Goal: Communication & Community: Participate in discussion

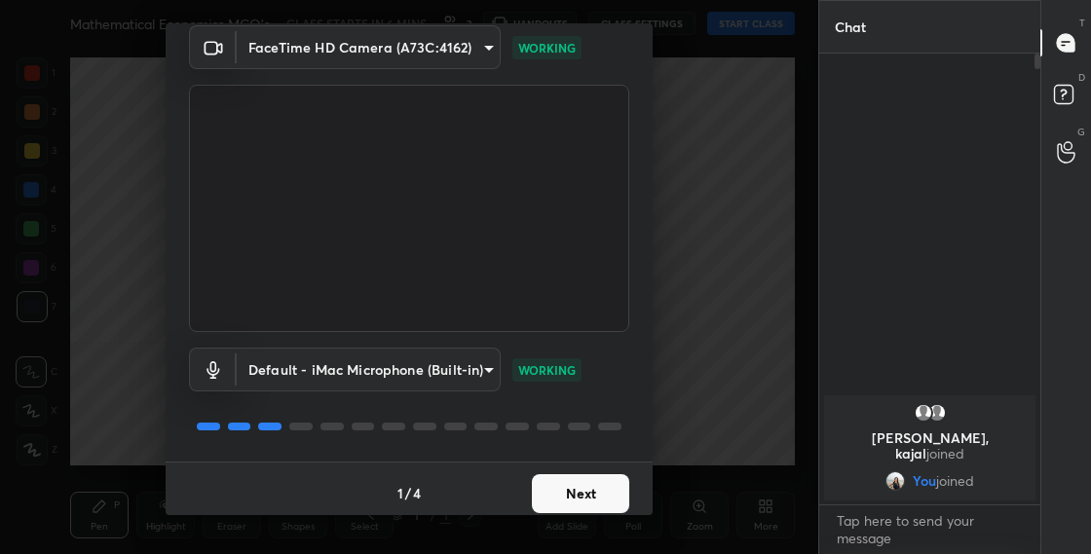
click at [597, 501] on button "Next" at bounding box center [580, 493] width 97 height 39
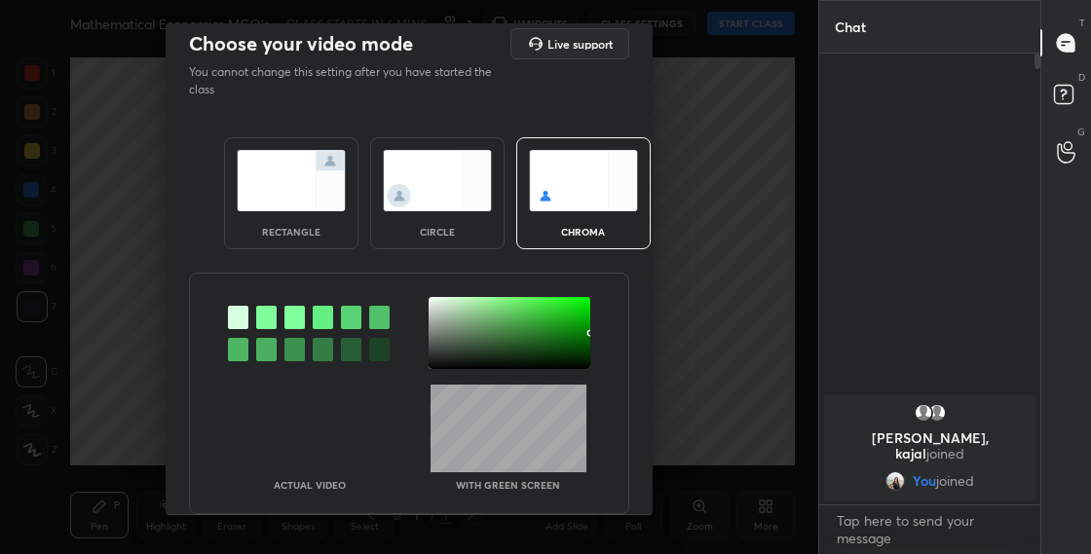
click at [424, 200] on img at bounding box center [437, 180] width 109 height 61
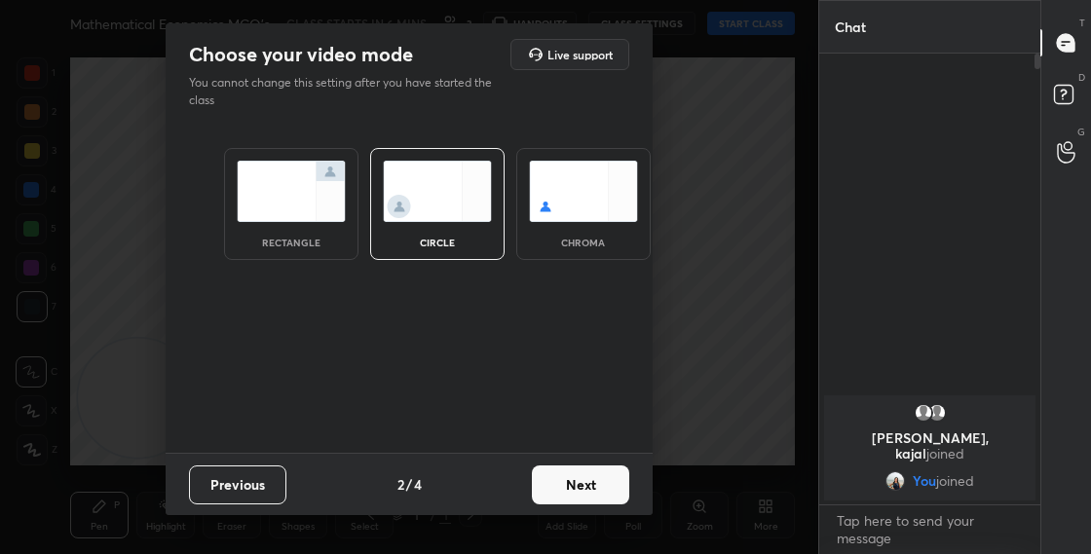
scroll to position [0, 0]
click at [573, 488] on button "Next" at bounding box center [580, 485] width 97 height 39
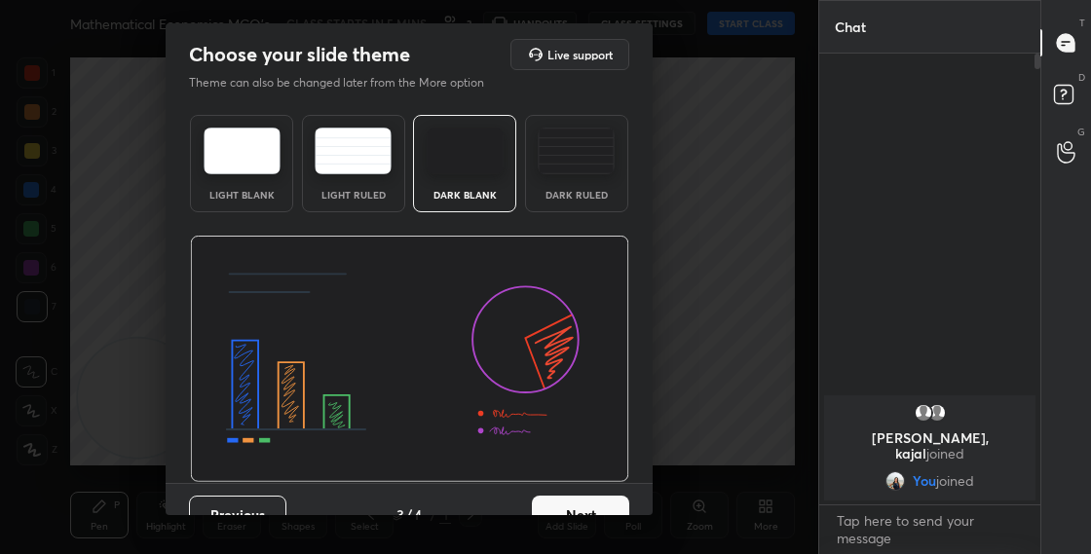
click at [598, 505] on button "Next" at bounding box center [580, 515] width 97 height 39
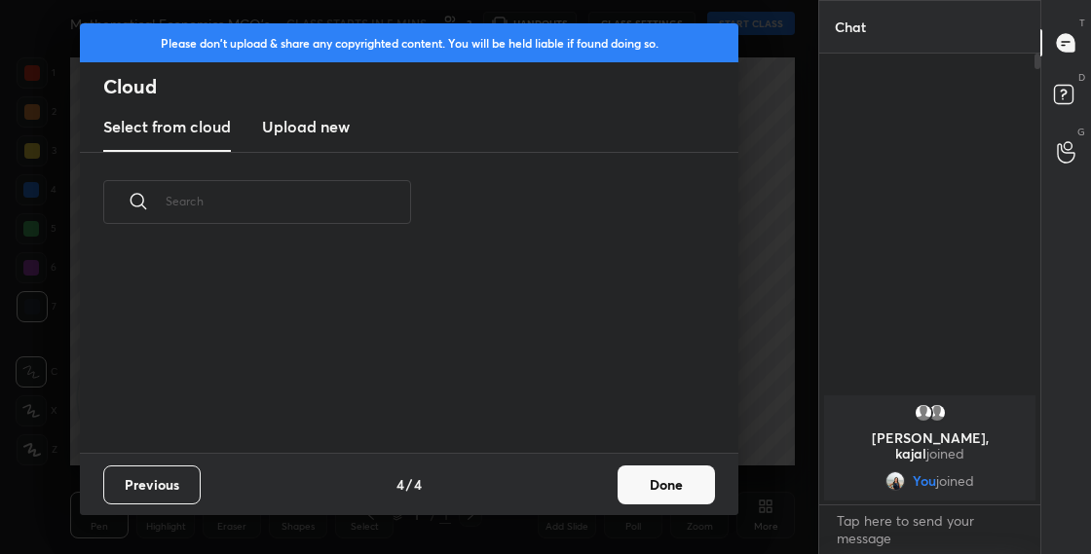
scroll to position [7, 11]
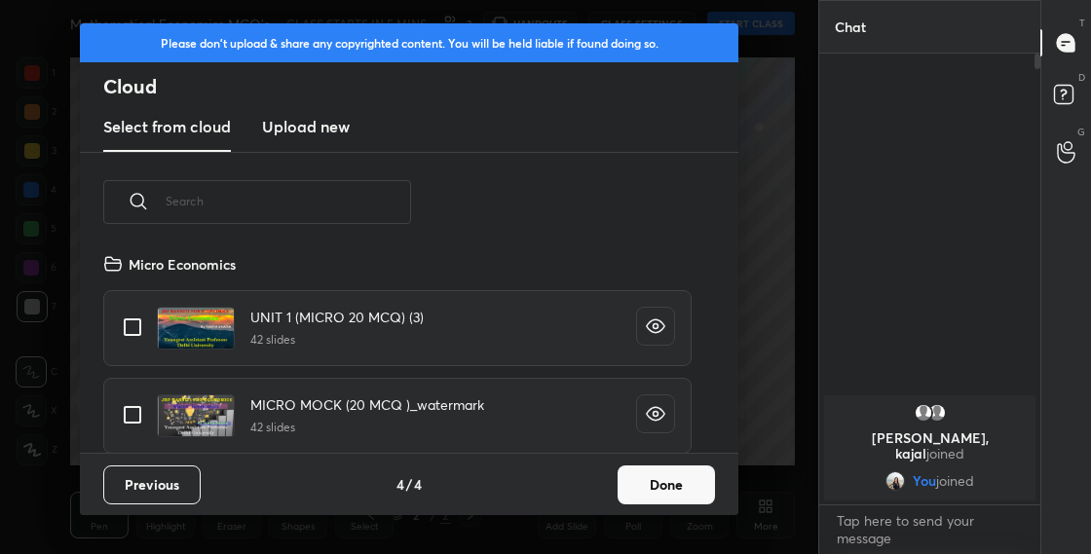
click at [666, 488] on button "Done" at bounding box center [666, 485] width 97 height 39
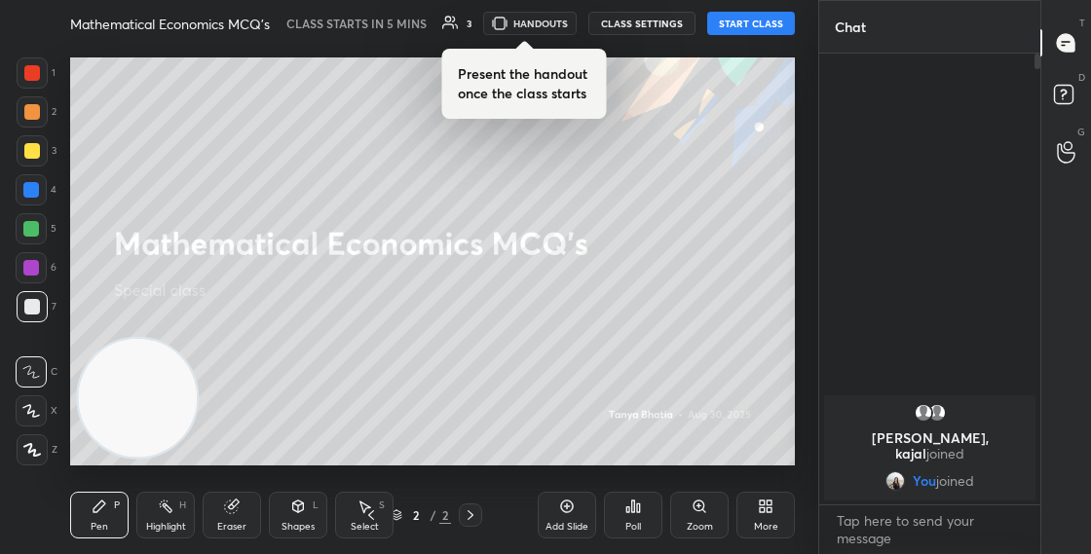
click at [784, 500] on div "More" at bounding box center [766, 515] width 58 height 47
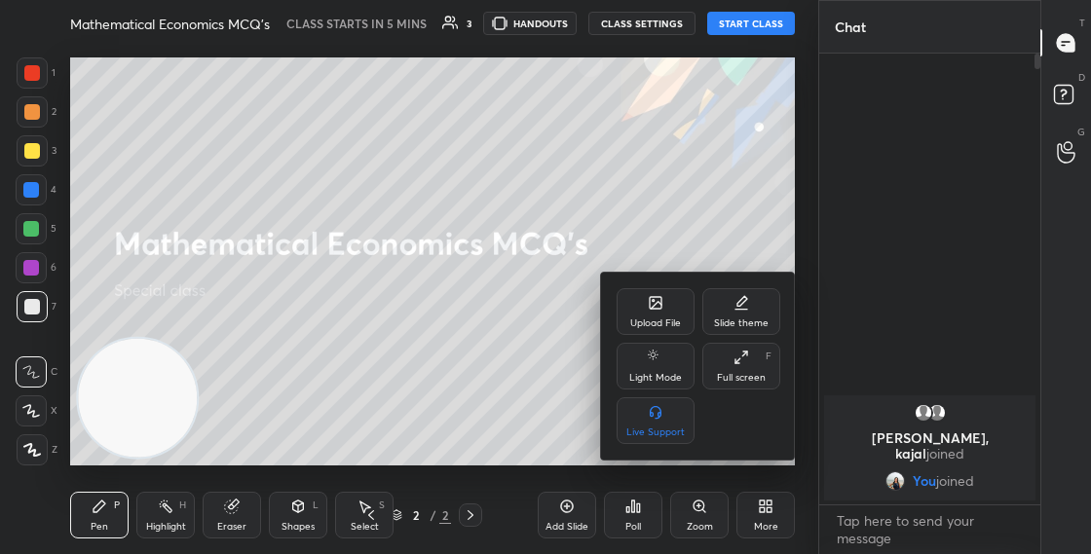
click at [632, 302] on div "Upload File" at bounding box center [656, 311] width 78 height 47
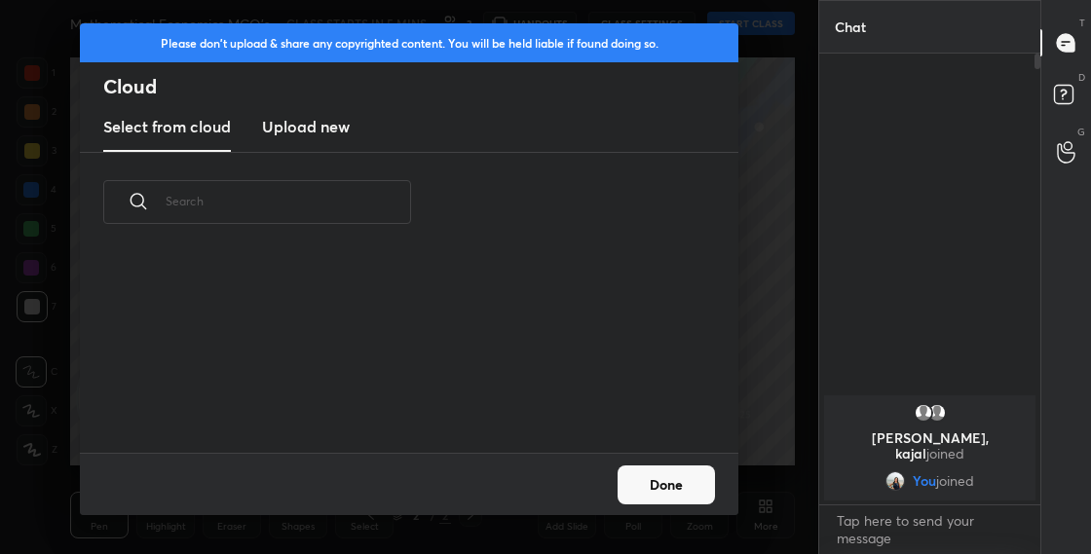
scroll to position [201, 625]
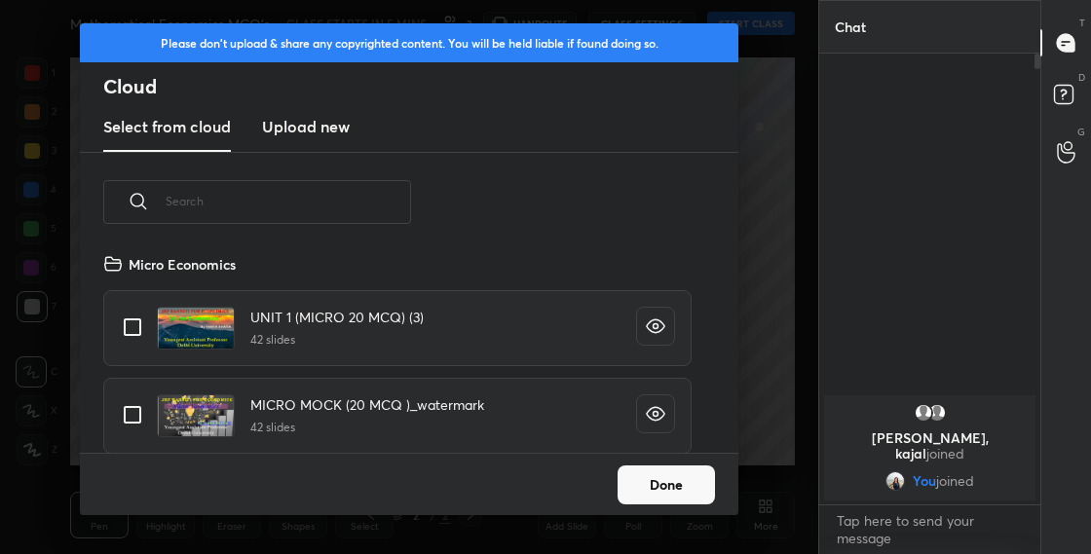
click at [298, 201] on input "text" at bounding box center [289, 201] width 246 height 83
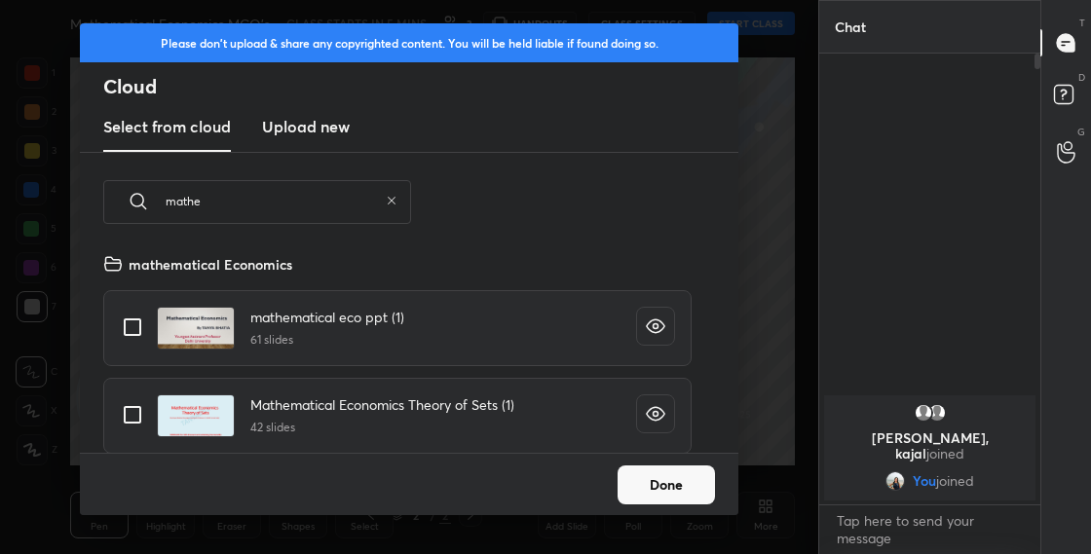
type input "mathe"
click at [139, 326] on input "grid" at bounding box center [132, 327] width 41 height 41
checkbox input "true"
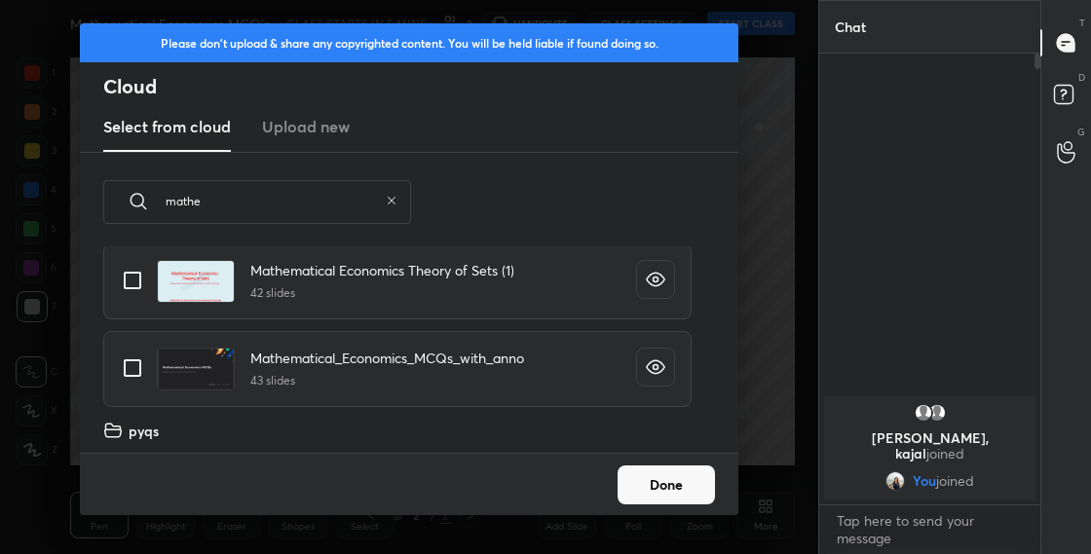
scroll to position [139, 0]
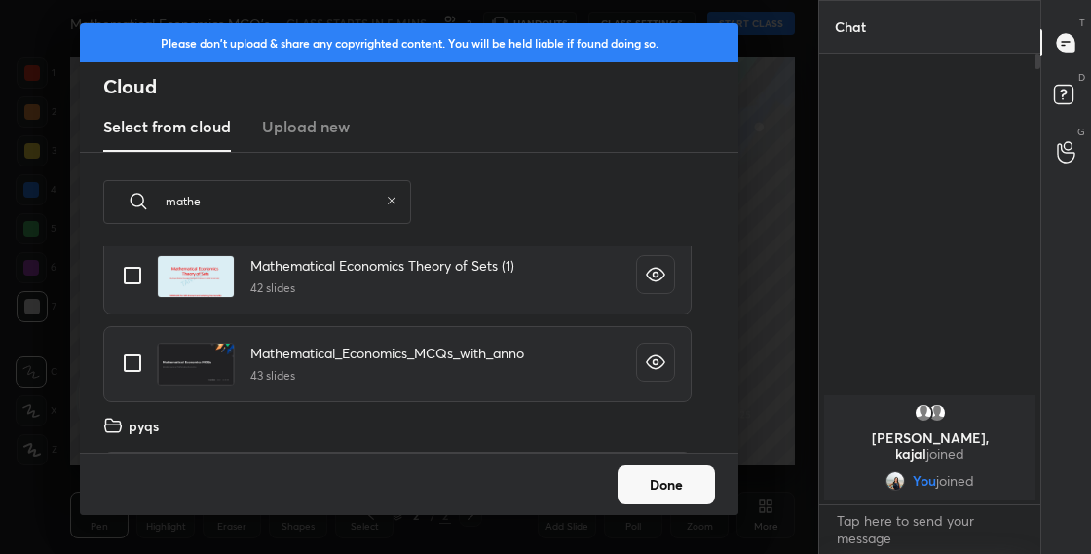
click at [136, 280] on input "grid" at bounding box center [132, 275] width 41 height 41
checkbox input "true"
click at [140, 367] on input "grid" at bounding box center [132, 363] width 41 height 41
checkbox input "true"
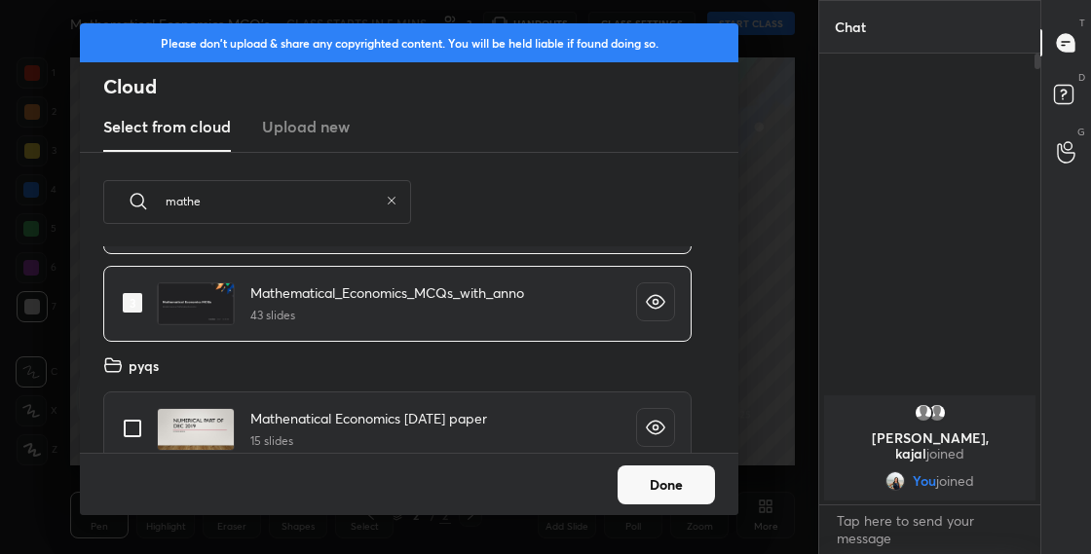
scroll to position [220, 0]
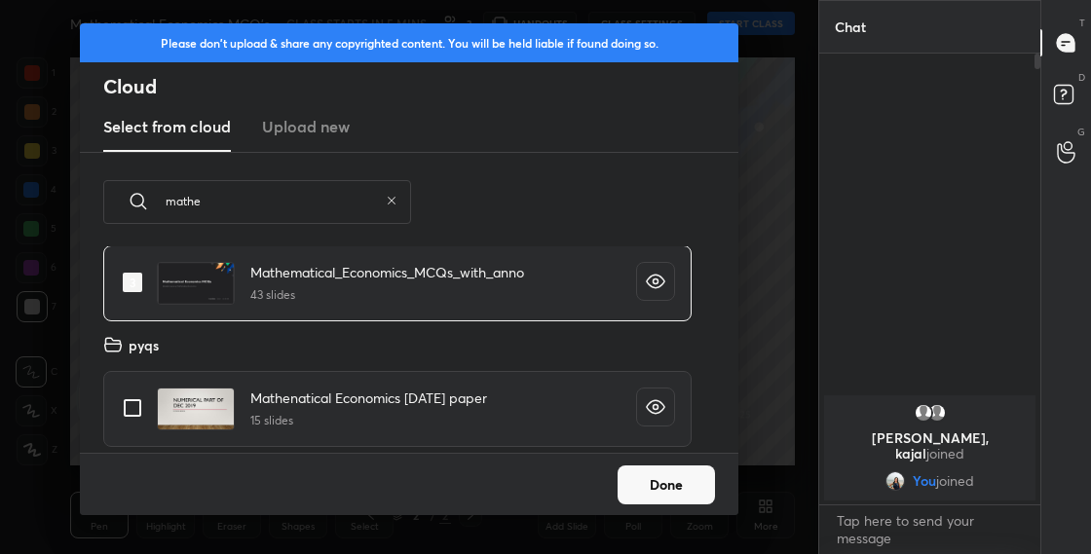
click at [131, 411] on input "grid" at bounding box center [132, 408] width 41 height 41
checkbox input "true"
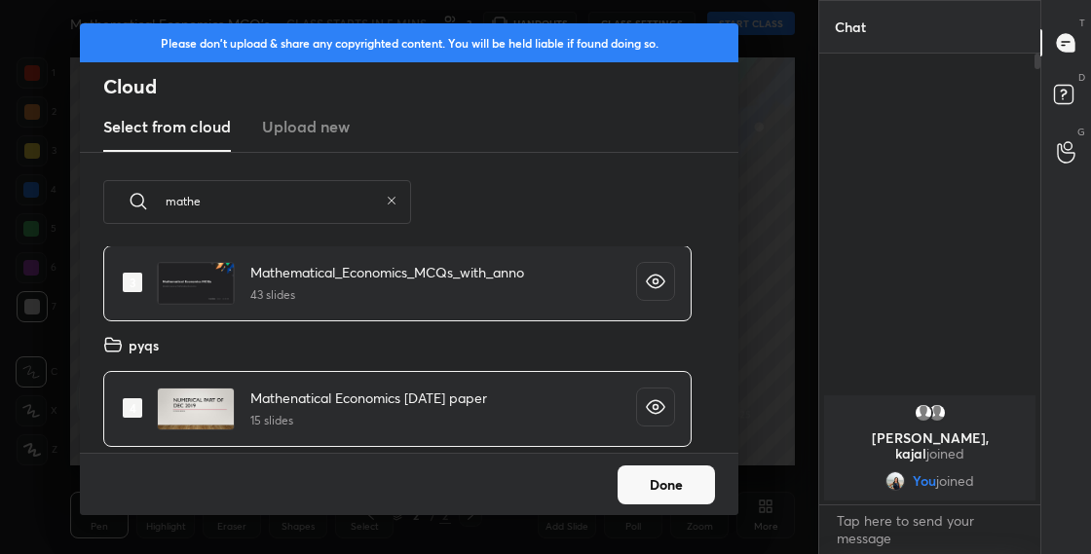
click at [697, 493] on button "Done" at bounding box center [666, 485] width 97 height 39
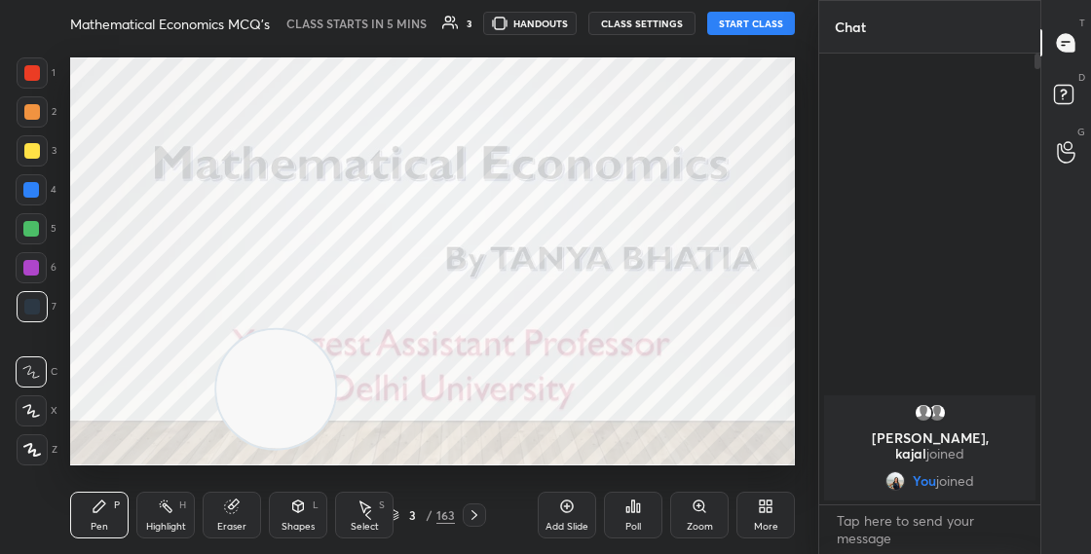
drag, startPoint x: 144, startPoint y: 383, endPoint x: 488, endPoint y: 232, distance: 375.6
click at [335, 330] on video at bounding box center [275, 389] width 119 height 119
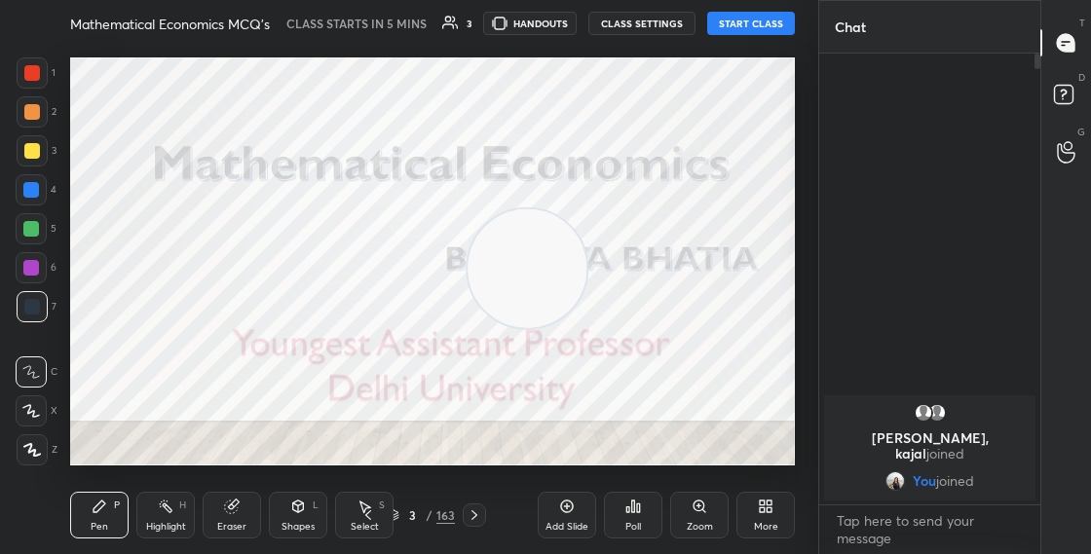
drag, startPoint x: 590, startPoint y: 199, endPoint x: 685, endPoint y: 88, distance: 145.8
click at [586, 209] on video at bounding box center [527, 268] width 119 height 119
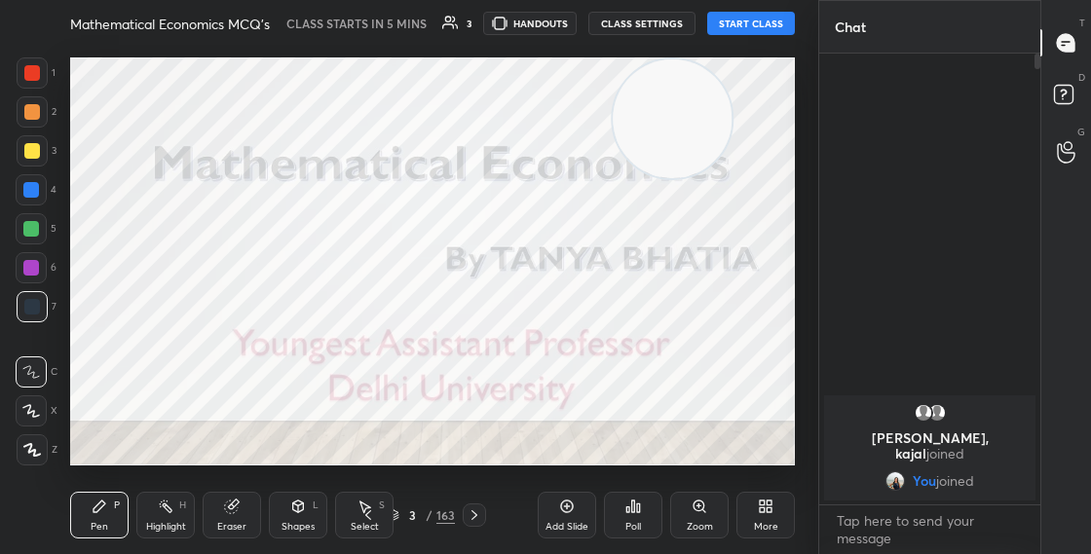
click at [754, 517] on div "More" at bounding box center [766, 515] width 58 height 47
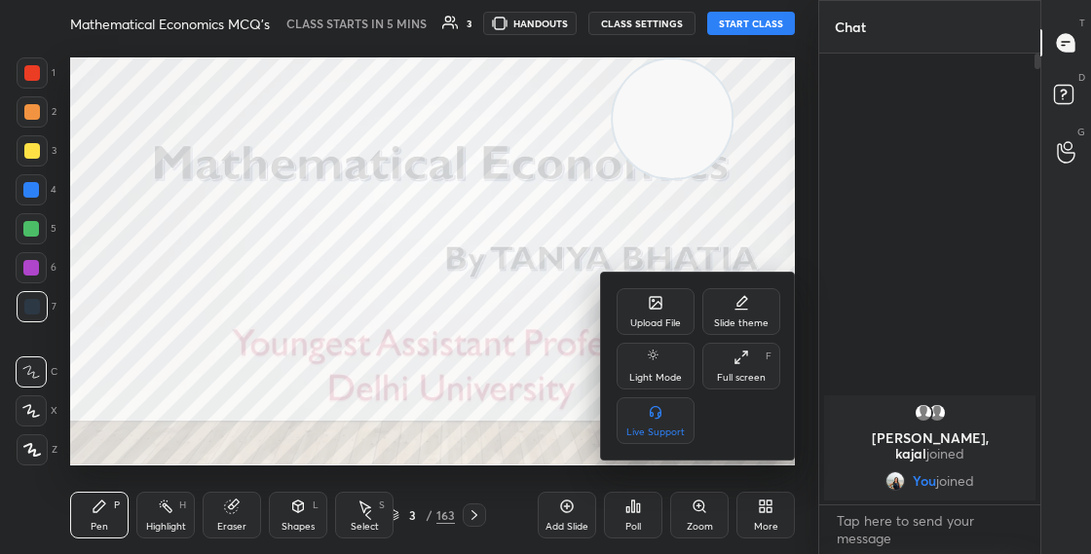
click at [662, 322] on div "Upload File" at bounding box center [655, 324] width 51 height 10
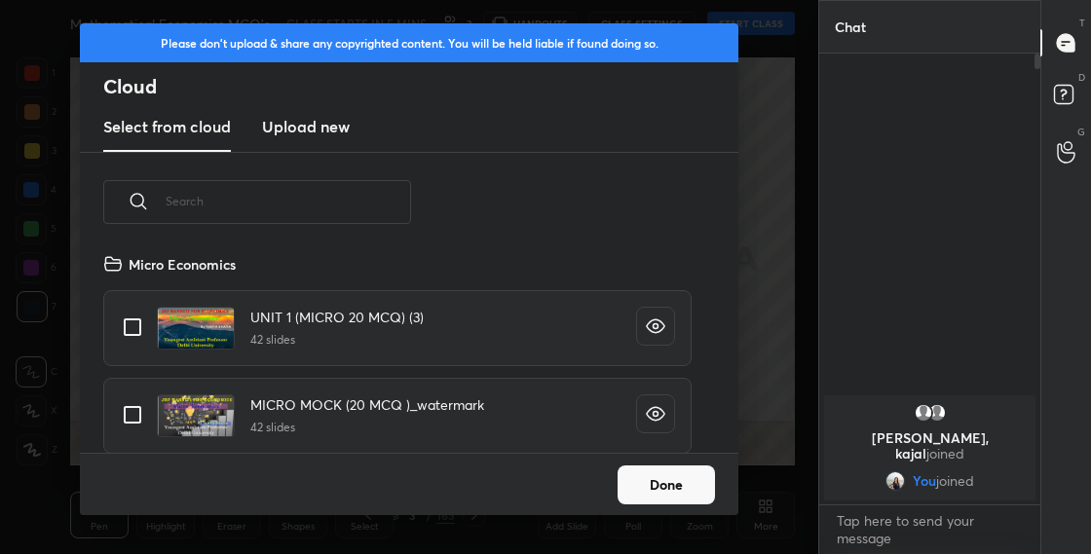
scroll to position [201, 625]
click at [300, 134] on h3 "Upload new" at bounding box center [306, 126] width 88 height 23
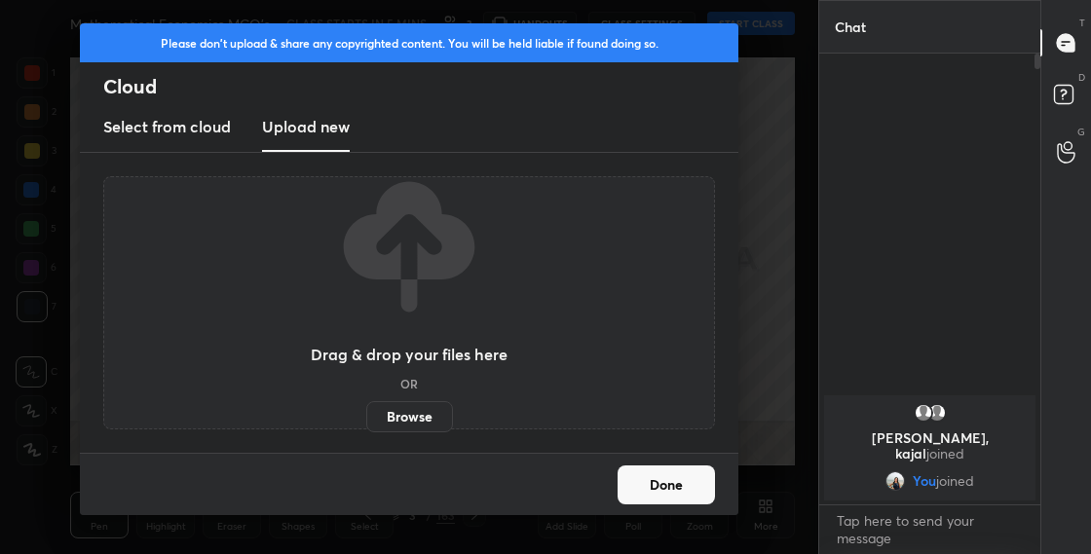
click at [388, 411] on label "Browse" at bounding box center [409, 416] width 87 height 31
click at [366, 411] on input "Browse" at bounding box center [366, 416] width 0 height 31
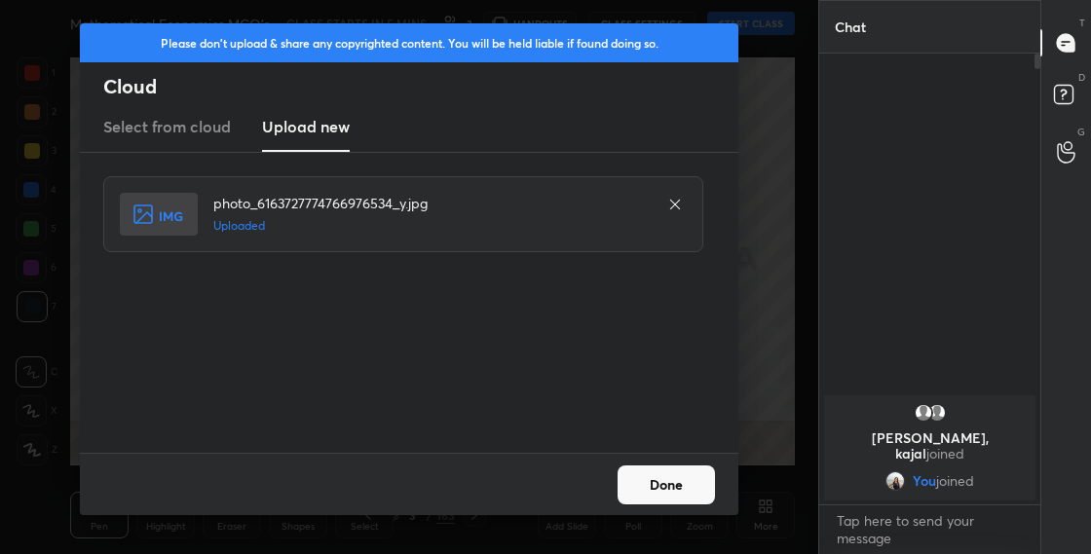
click at [673, 498] on button "Done" at bounding box center [666, 485] width 97 height 39
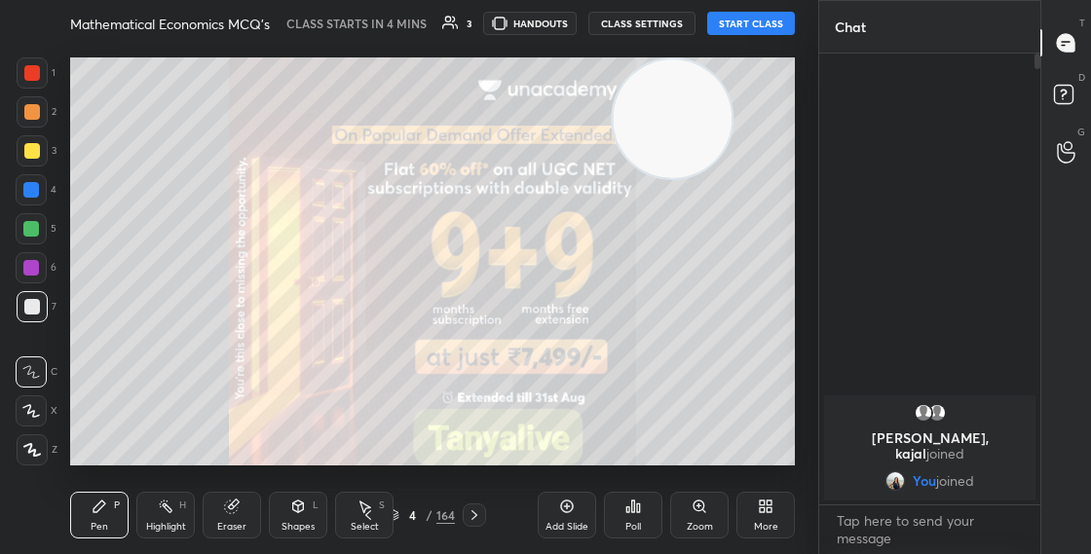
click at [673, 178] on video at bounding box center [672, 118] width 119 height 119
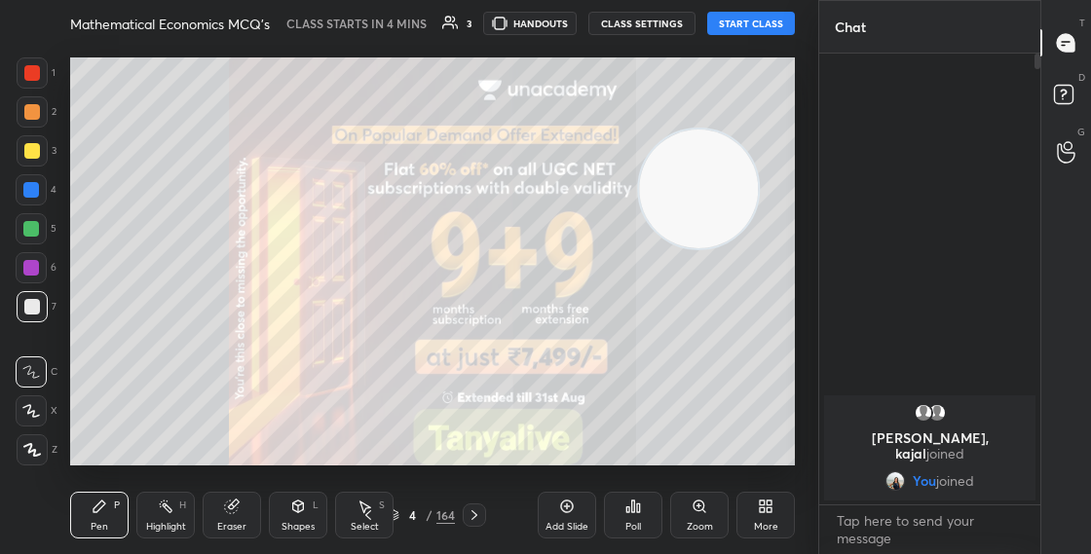
click at [401, 515] on div "4 / 164" at bounding box center [421, 516] width 67 height 18
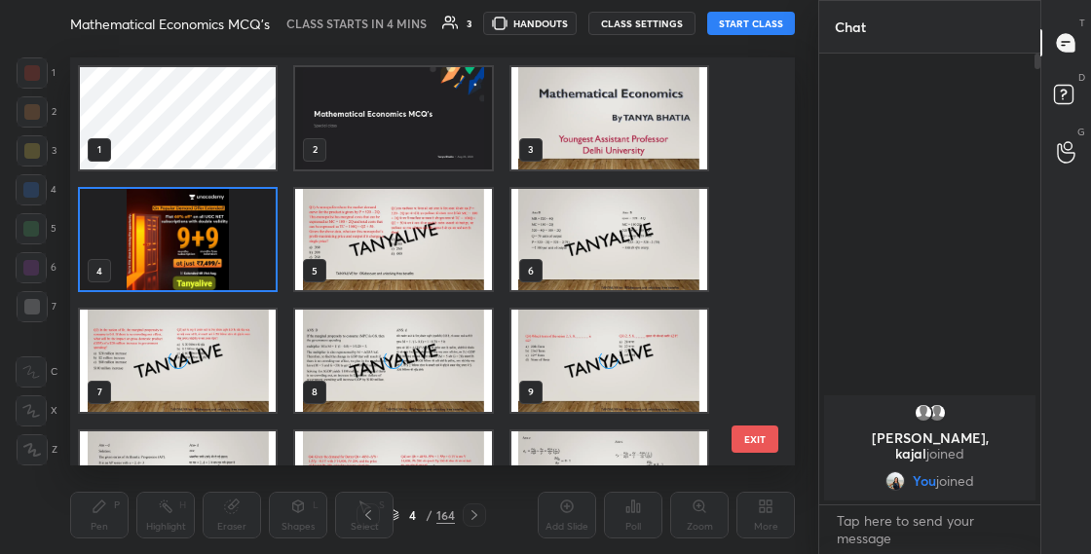
scroll to position [401, 715]
click at [606, 128] on img "grid" at bounding box center [609, 118] width 196 height 102
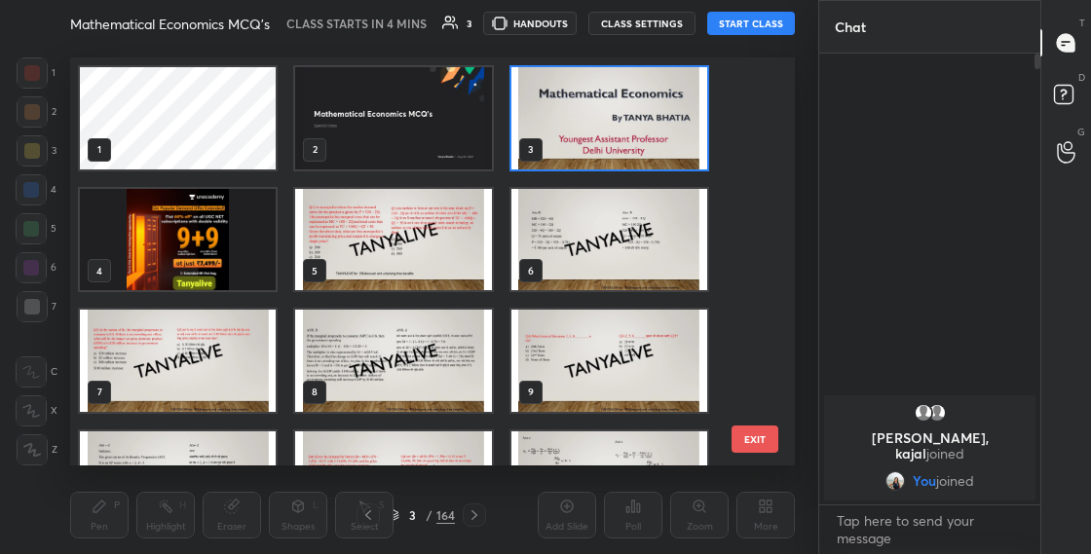
click at [608, 129] on img "grid" at bounding box center [609, 118] width 196 height 102
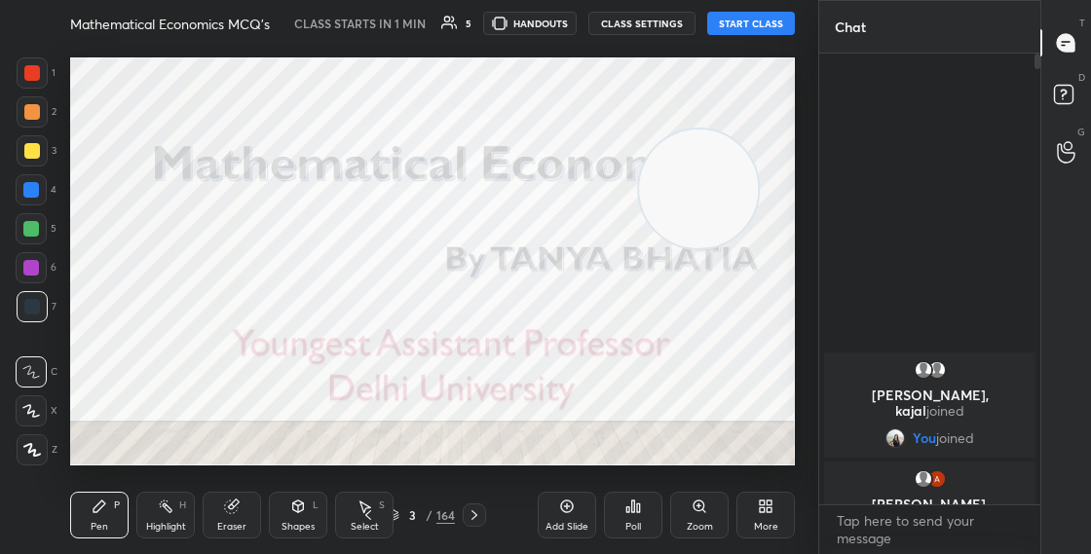
click at [758, 21] on button "START CLASS" at bounding box center [751, 23] width 88 height 23
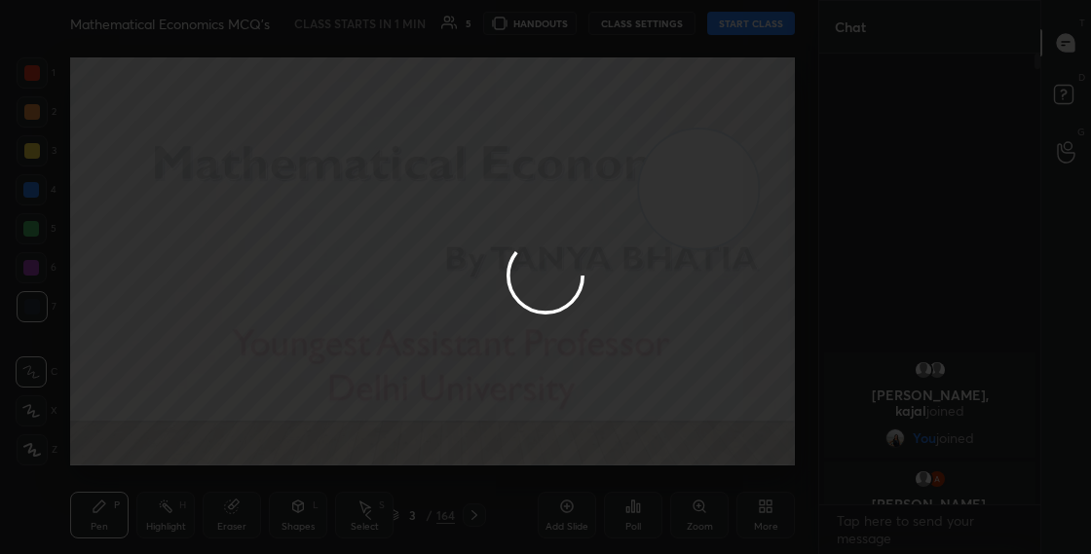
type textarea "x"
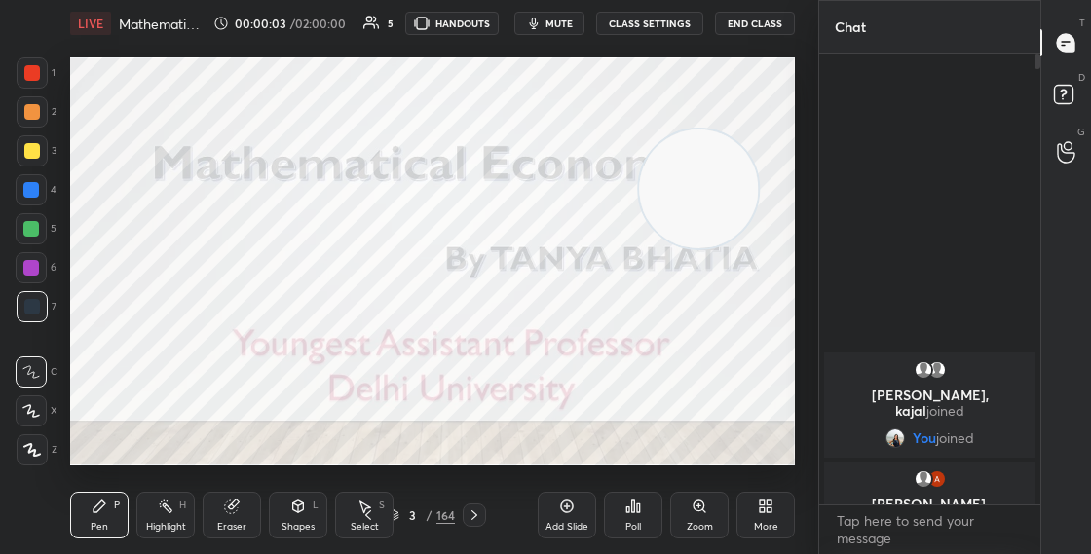
click at [36, 406] on icon at bounding box center [31, 411] width 18 height 14
click at [674, 25] on button "CLASS SETTINGS" at bounding box center [649, 23] width 107 height 23
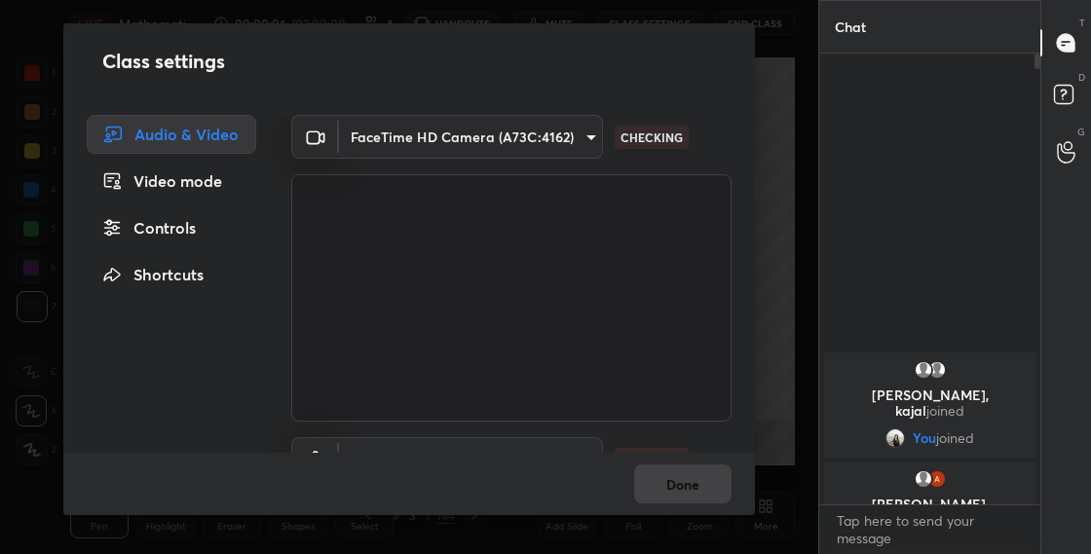
drag, startPoint x: 746, startPoint y: 260, endPoint x: 748, endPoint y: 356, distance: 95.5
click at [745, 325] on div "FaceTime HD Camera (A73C:4162) 763bdeecb9074148bfabc844cfce72df46eab1c3195f541a…" at bounding box center [511, 284] width 487 height 338
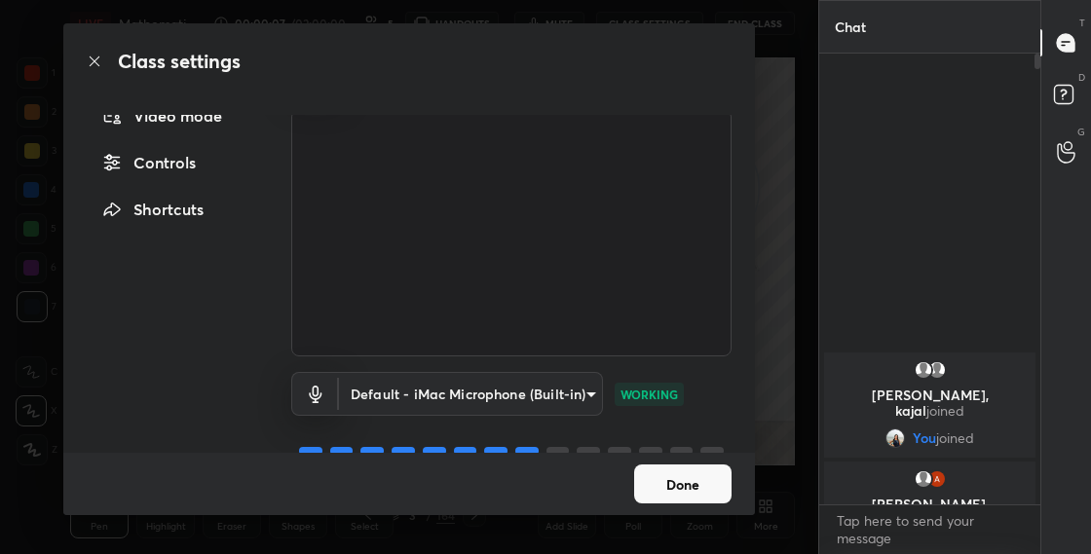
scroll to position [63, 0]
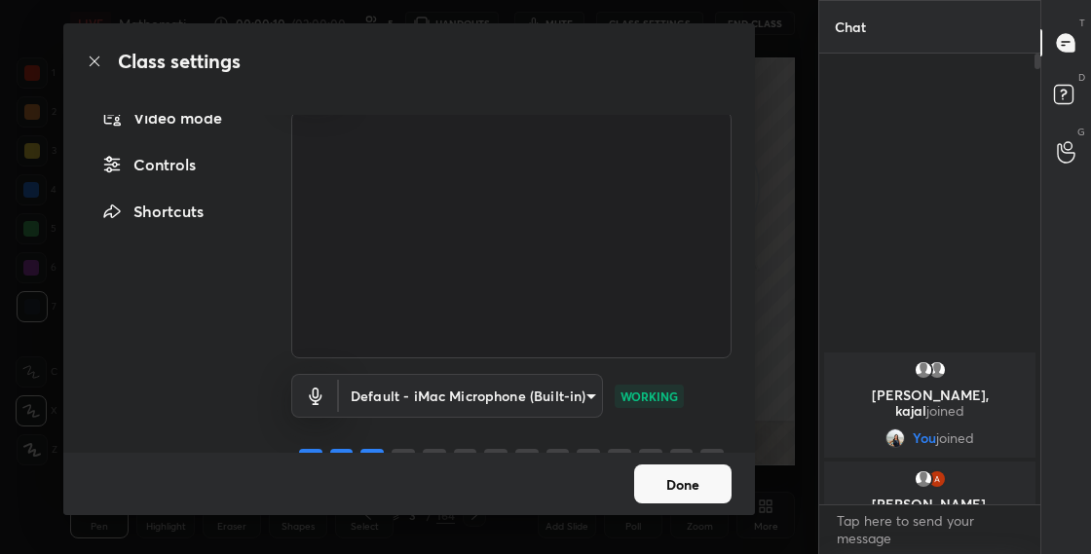
click at [573, 406] on body "1 2 3 4 5 6 7 C X Z C X Z E E Erase all H H LIVE Mathematical Economics MCQ's 0…" at bounding box center [545, 277] width 1091 height 554
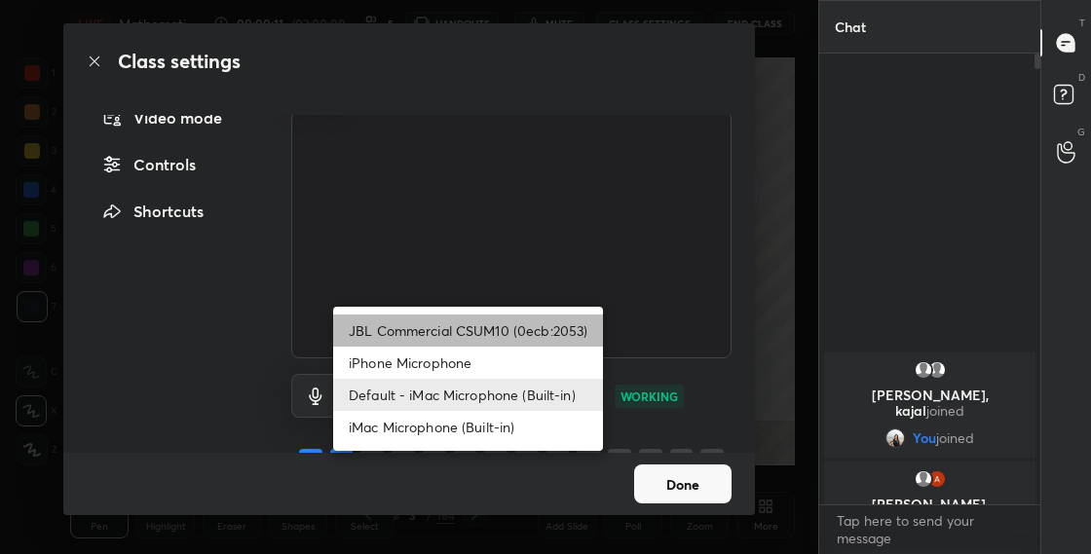
click at [548, 331] on li "JBL Commercial CSUM10 (0ecb:2053)" at bounding box center [468, 331] width 270 height 32
type input "2e5376e6e96f65e901d75c837c5142b3dc2837615a5bc8be90202565ffb70d87"
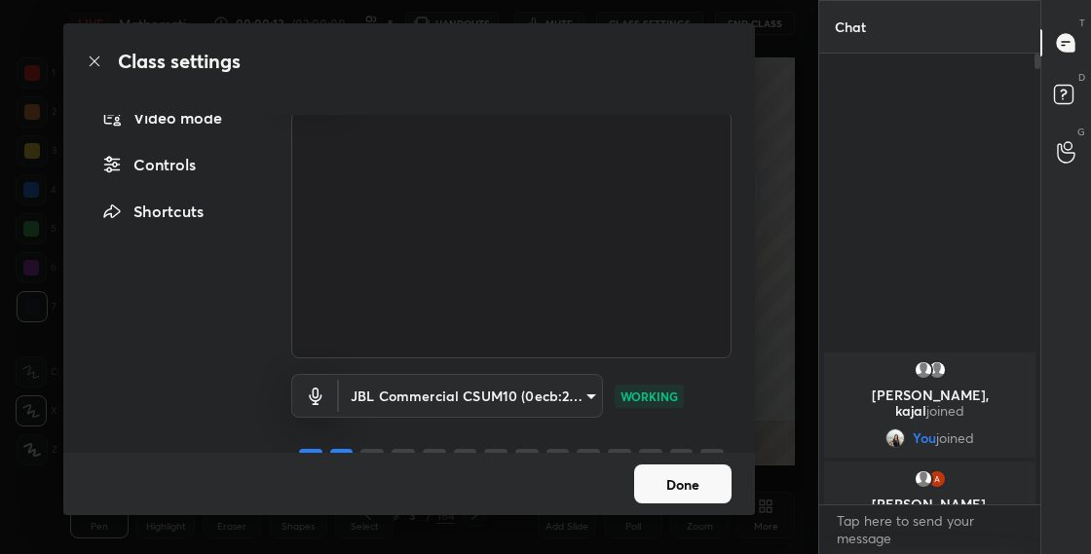
scroll to position [104, 0]
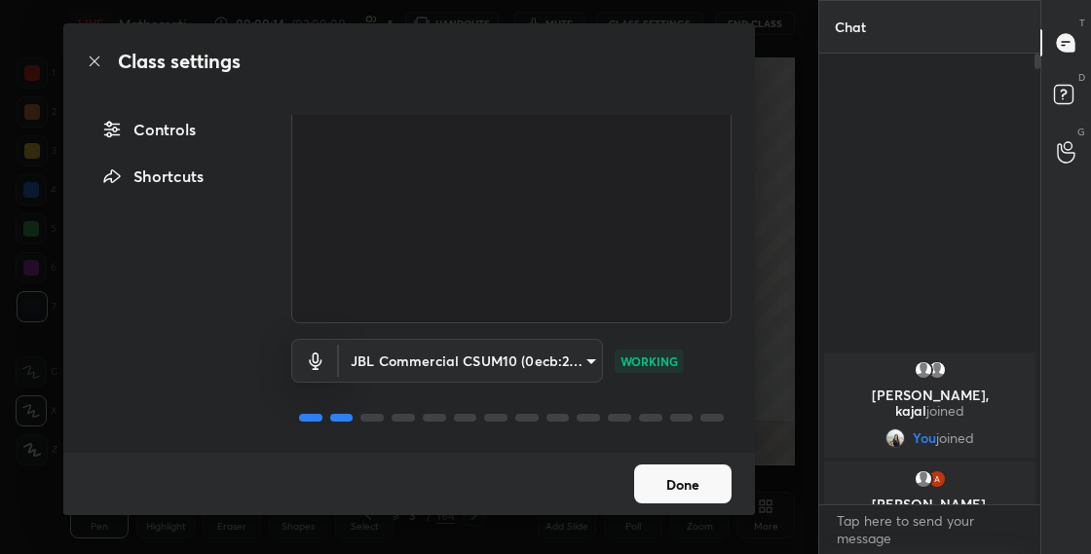
click at [685, 480] on button "Done" at bounding box center [682, 484] width 97 height 39
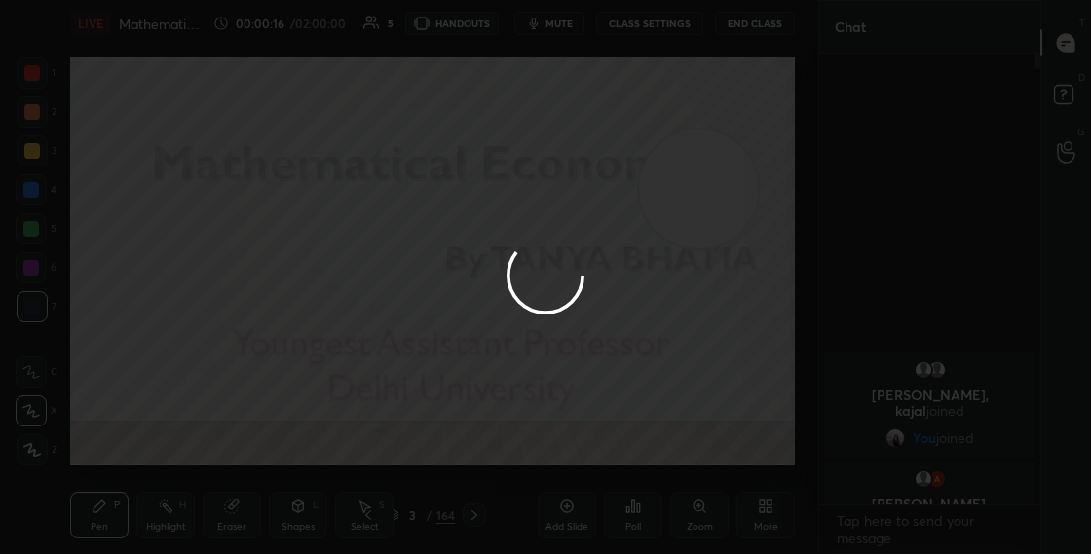
drag, startPoint x: 688, startPoint y: 163, endPoint x: 722, endPoint y: 69, distance: 99.5
click at [719, 76] on div at bounding box center [545, 277] width 1091 height 554
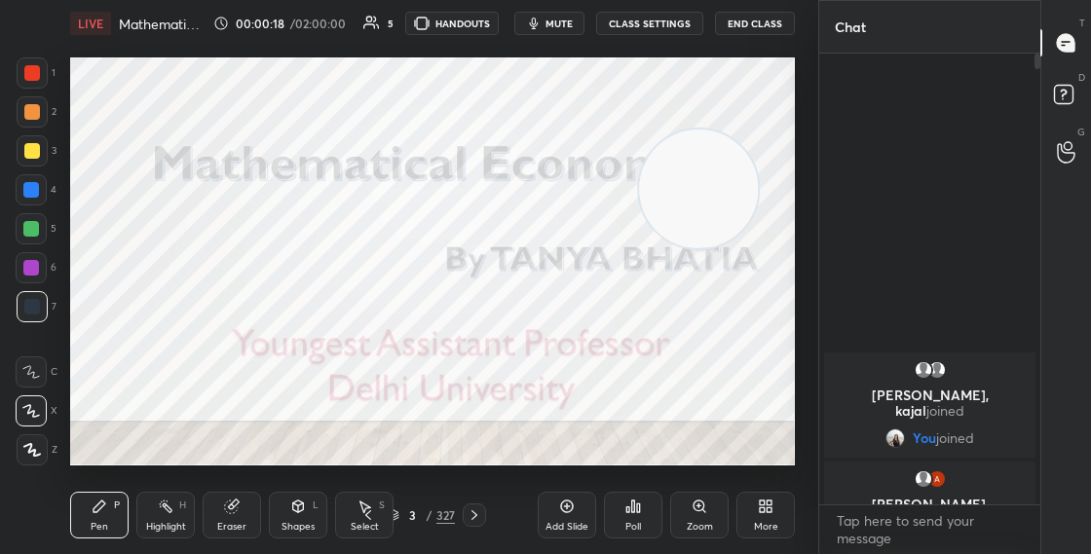
drag, startPoint x: 718, startPoint y: 179, endPoint x: 741, endPoint y: 123, distance: 61.2
click at [741, 130] on video at bounding box center [698, 189] width 119 height 119
click at [754, 97] on video at bounding box center [733, 118] width 119 height 119
drag, startPoint x: 764, startPoint y: 85, endPoint x: 774, endPoint y: 61, distance: 25.3
click at [773, 70] on video at bounding box center [733, 118] width 119 height 119
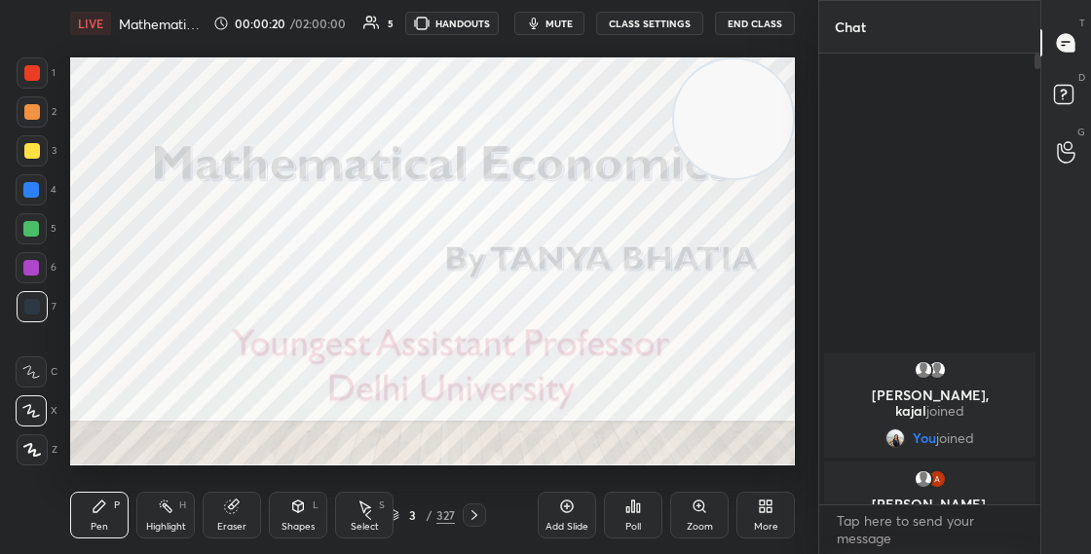
click at [661, 23] on button "CLASS SETTINGS" at bounding box center [649, 23] width 107 height 23
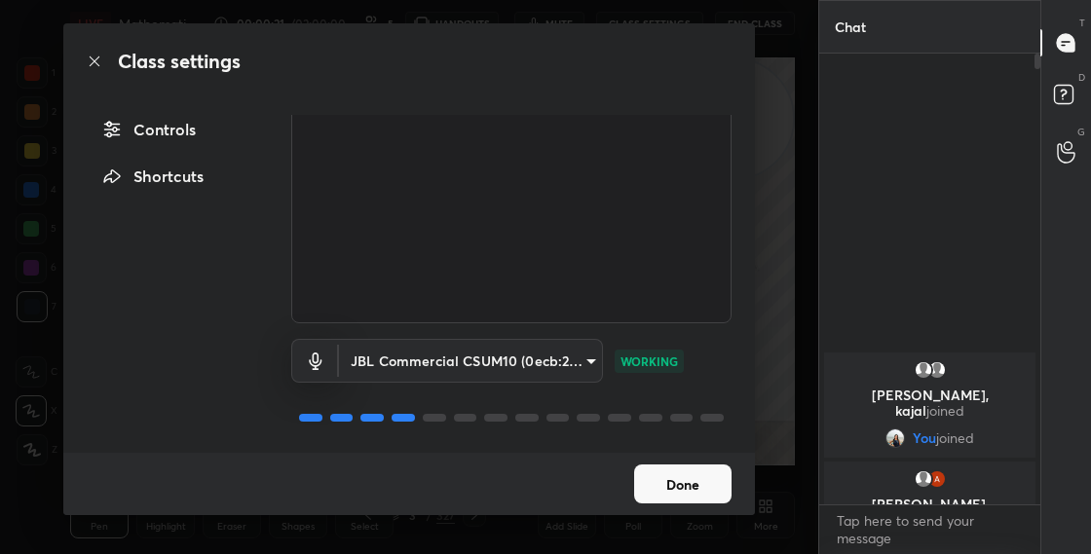
drag, startPoint x: 748, startPoint y: 388, endPoint x: 751, endPoint y: 424, distance: 36.2
click at [751, 422] on div "Audio & Video Video mode Controls Shortcuts FaceTime HD Camera (A73C:4162) 763b…" at bounding box center [409, 284] width 692 height 338
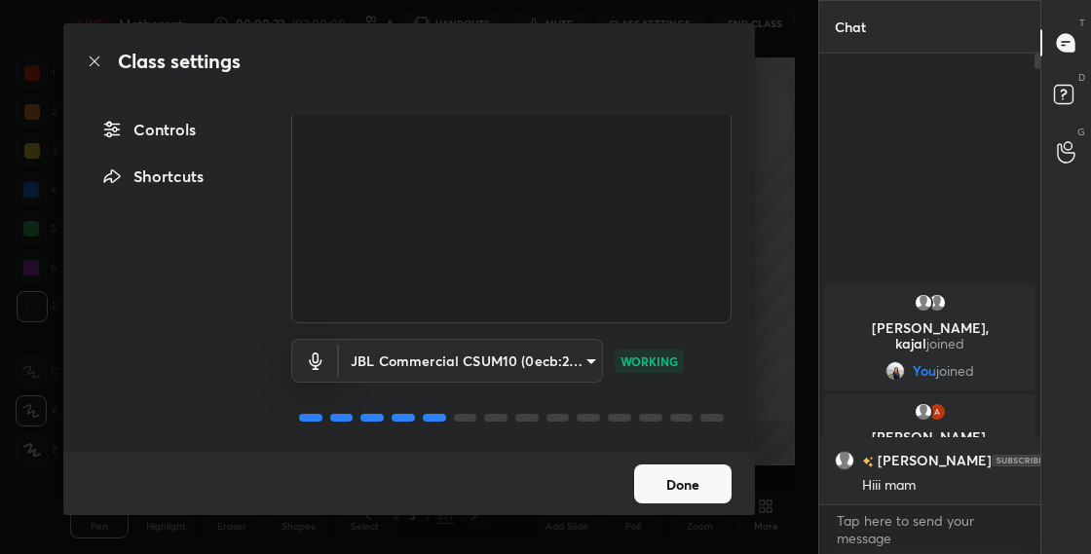
click at [689, 486] on button "Done" at bounding box center [682, 484] width 97 height 39
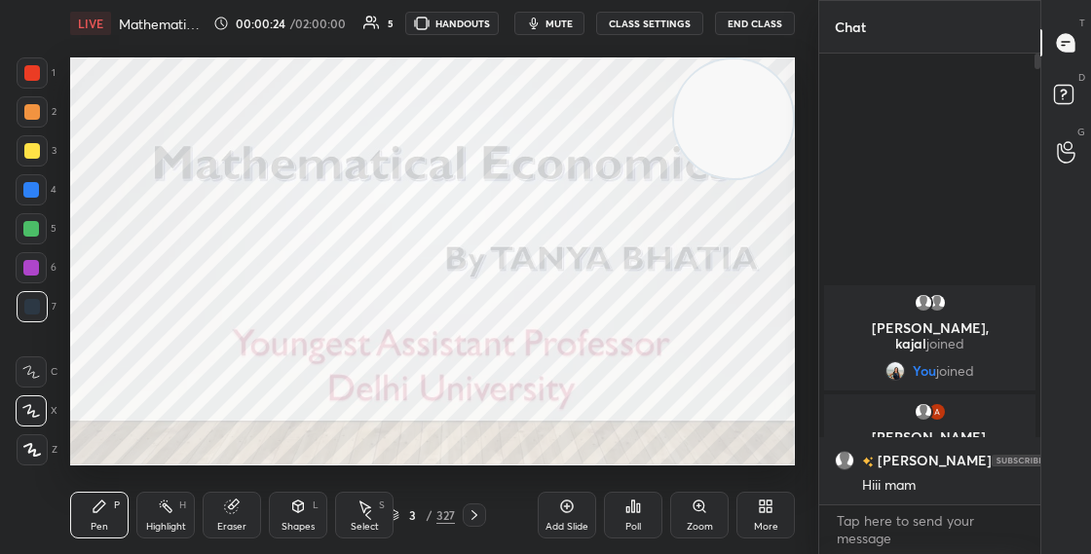
click at [394, 512] on icon at bounding box center [394, 516] width 12 height 12
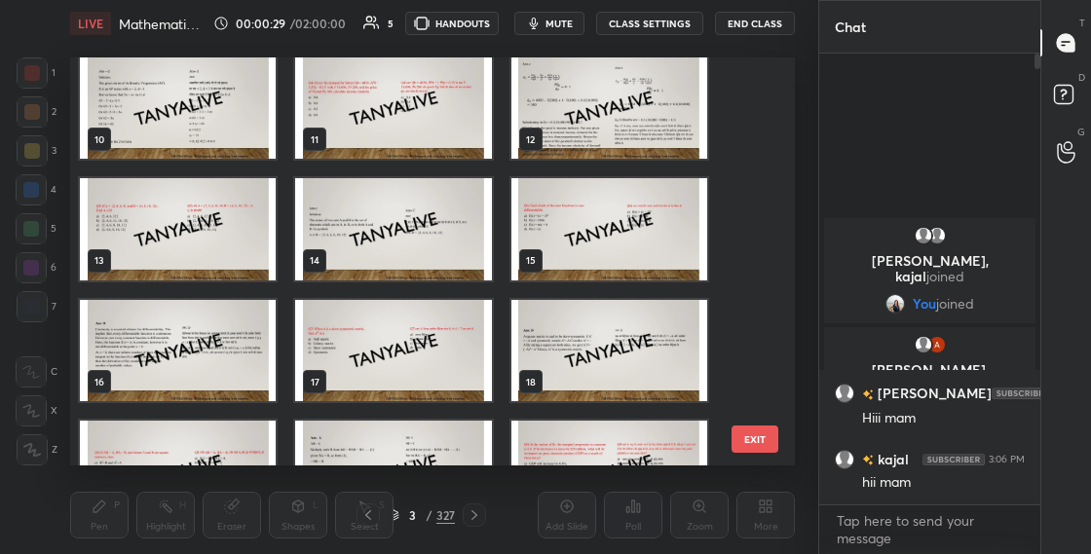
scroll to position [0, 0]
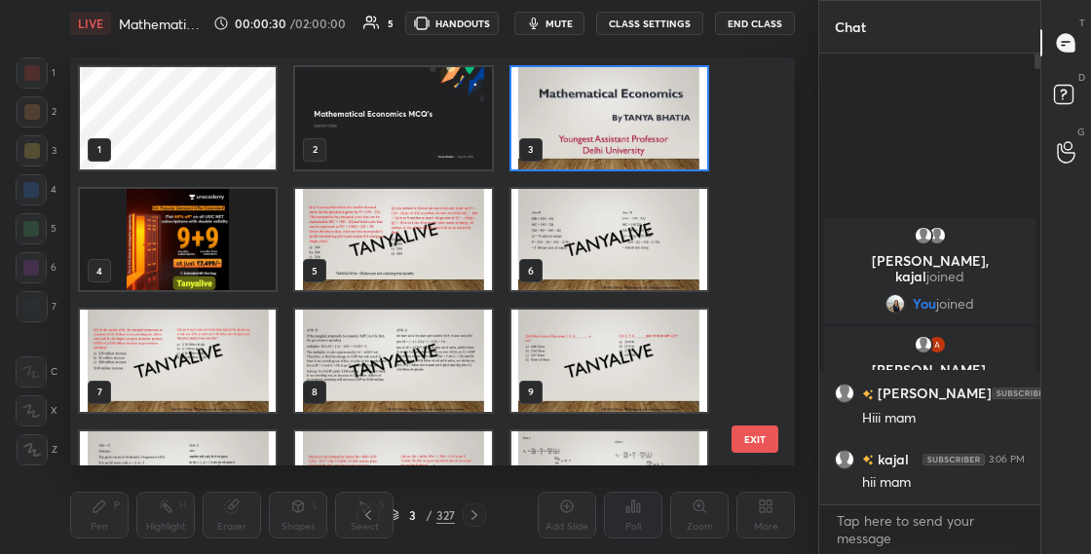
click at [581, 172] on div "3" at bounding box center [609, 118] width 215 height 122
click at [584, 171] on div "3" at bounding box center [609, 118] width 215 height 122
click at [613, 125] on img "grid" at bounding box center [609, 118] width 196 height 102
click at [614, 127] on img "grid" at bounding box center [609, 118] width 196 height 102
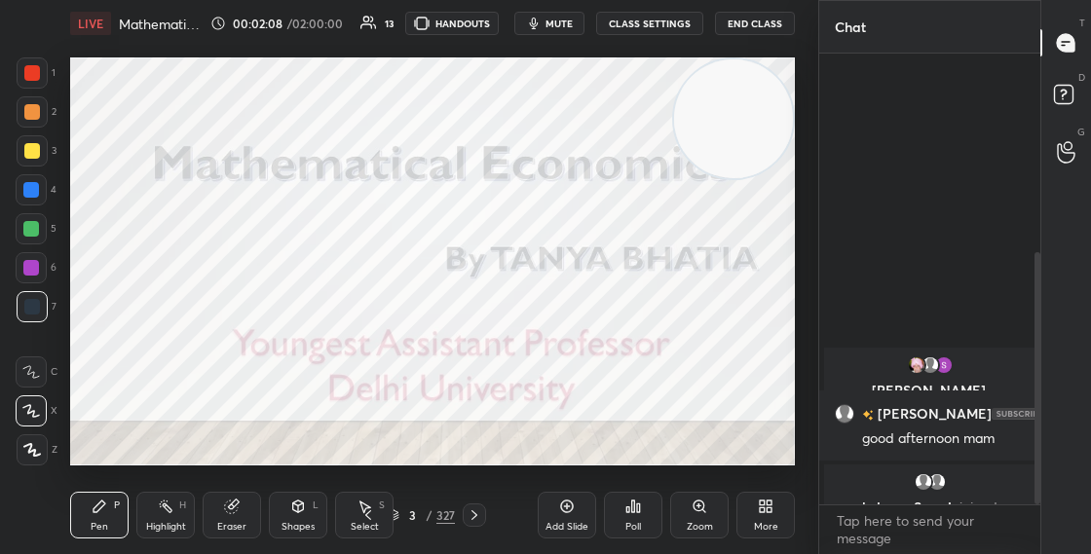
scroll to position [357, 0]
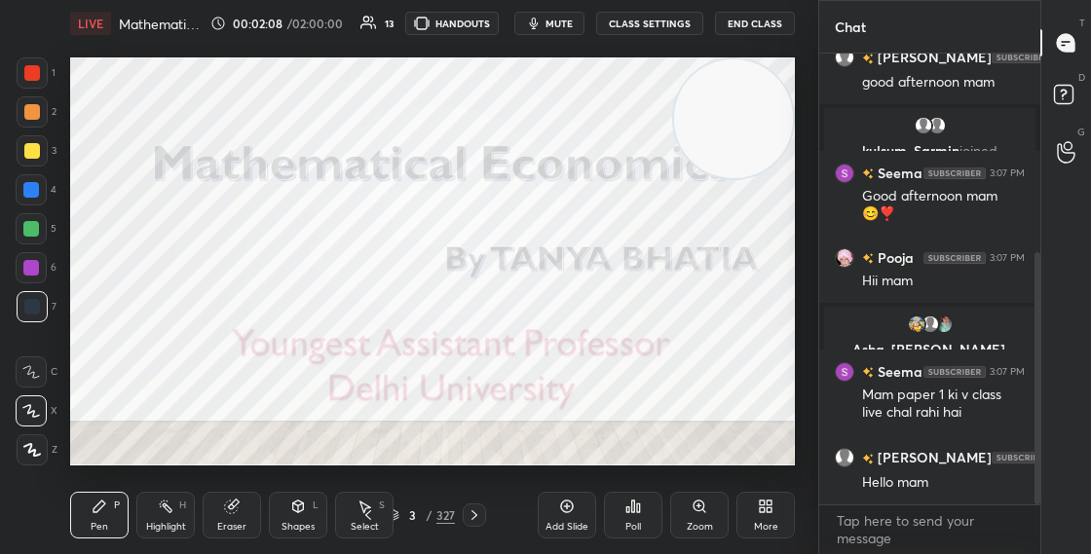
drag, startPoint x: 1039, startPoint y: 306, endPoint x: 1043, endPoint y: 364, distance: 58.7
click at [1043, 359] on div "Chat [PERSON_NAME], [PERSON_NAME], [PERSON_NAME] joined [PERSON_NAME] 3:07 PM g…" at bounding box center [954, 277] width 273 height 554
click at [772, 511] on icon at bounding box center [769, 510] width 5 height 5
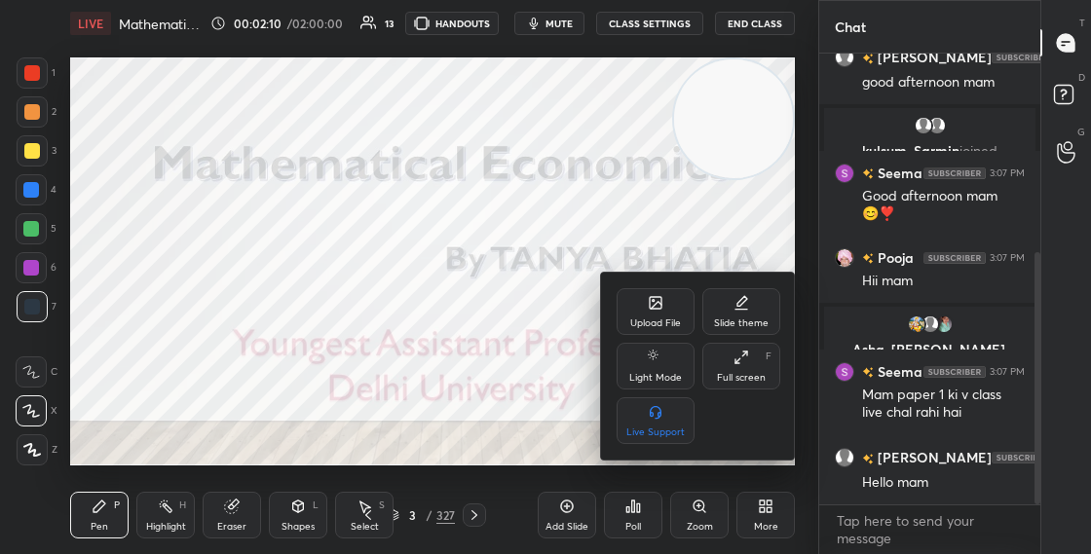
click at [647, 299] on div "Upload File" at bounding box center [656, 311] width 78 height 47
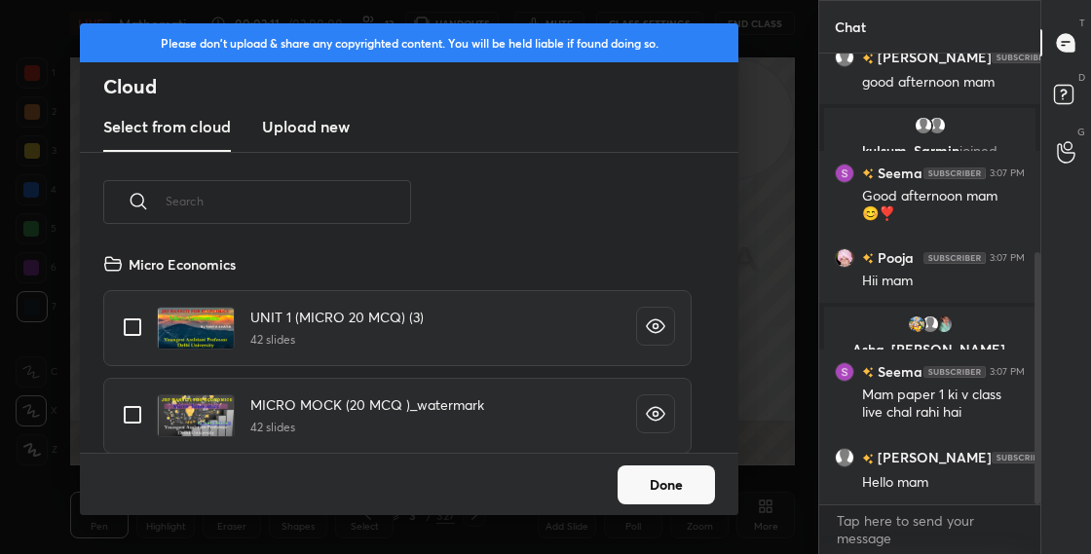
scroll to position [201, 625]
click at [312, 116] on h3 "Upload new" at bounding box center [306, 126] width 88 height 23
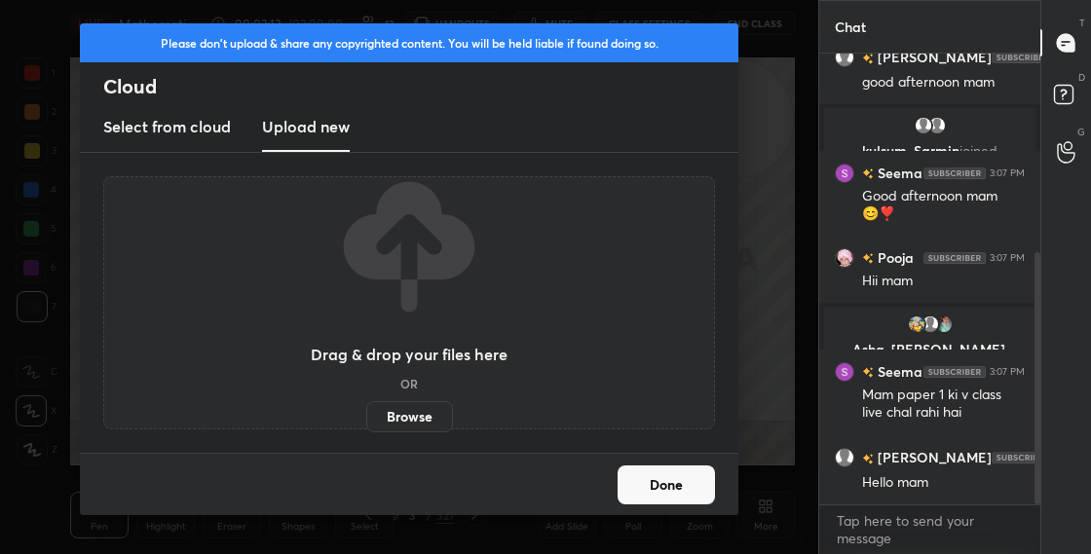
click at [421, 426] on label "Browse" at bounding box center [409, 416] width 87 height 31
click at [366, 426] on input "Browse" at bounding box center [366, 416] width 0 height 31
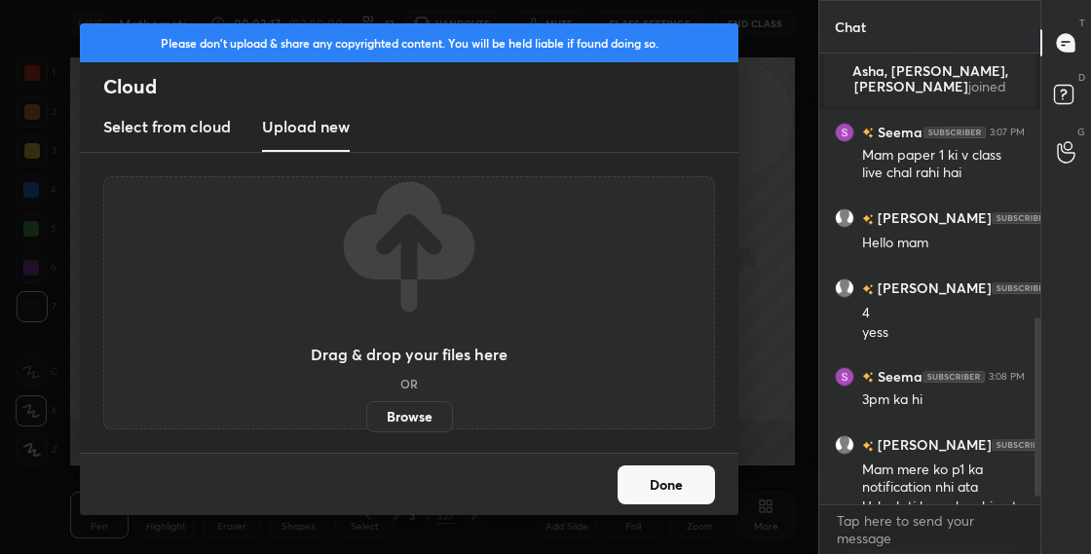
scroll to position [721, 0]
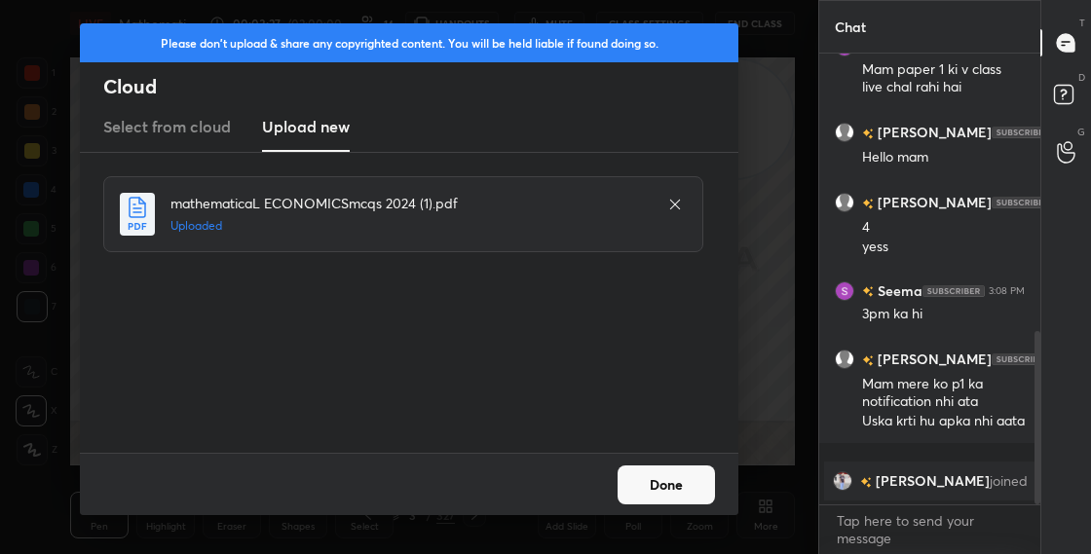
click at [659, 479] on button "Done" at bounding box center [666, 485] width 97 height 39
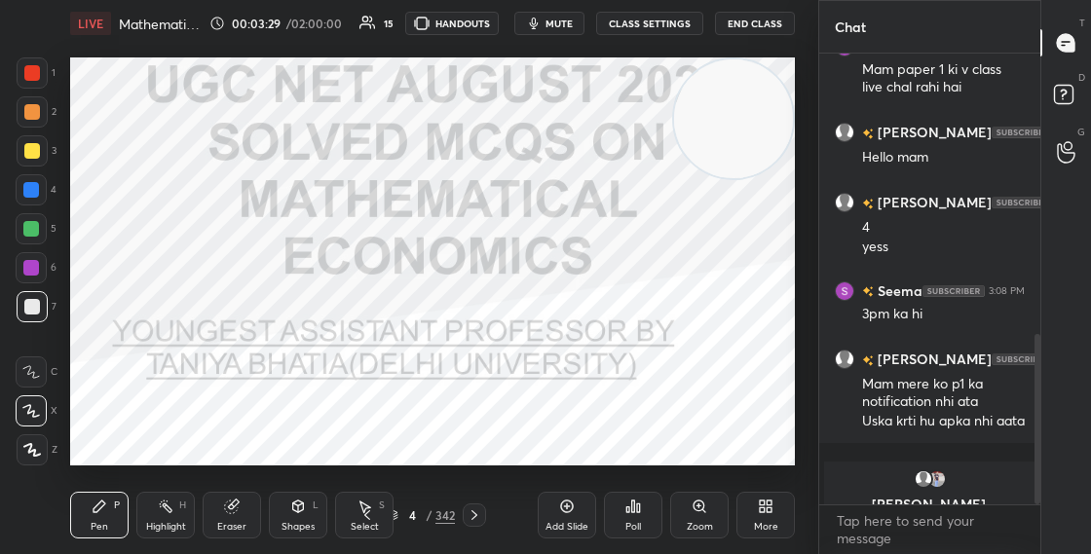
scroll to position [744, 0]
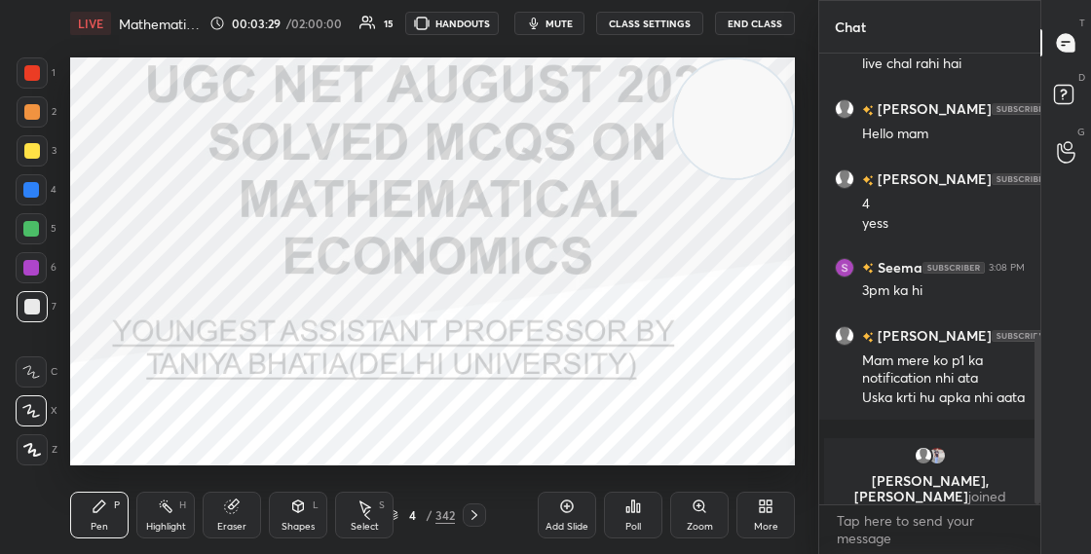
click at [402, 514] on div "4" at bounding box center [411, 516] width 19 height 12
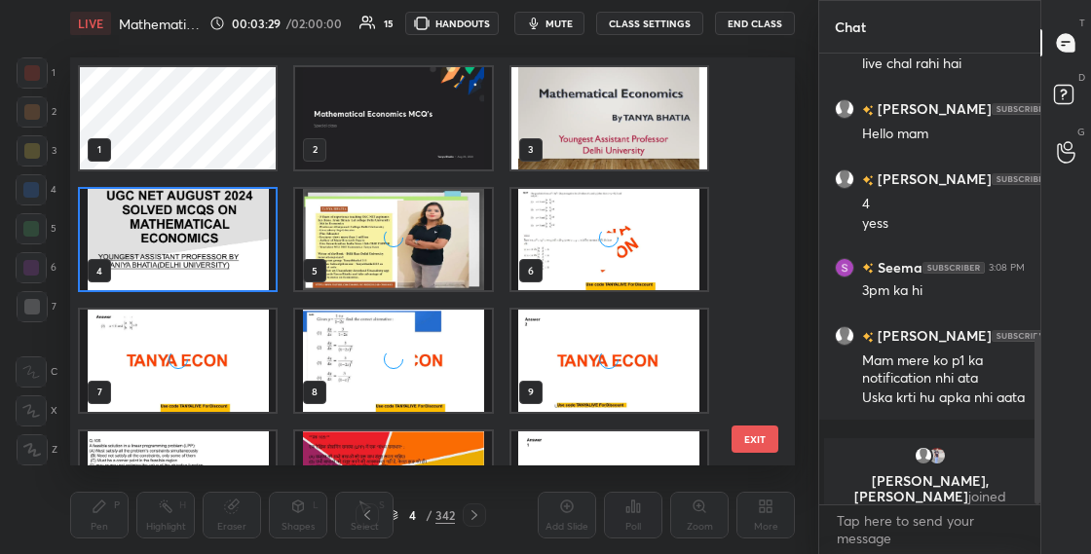
scroll to position [401, 715]
click at [581, 135] on img "grid" at bounding box center [609, 118] width 196 height 102
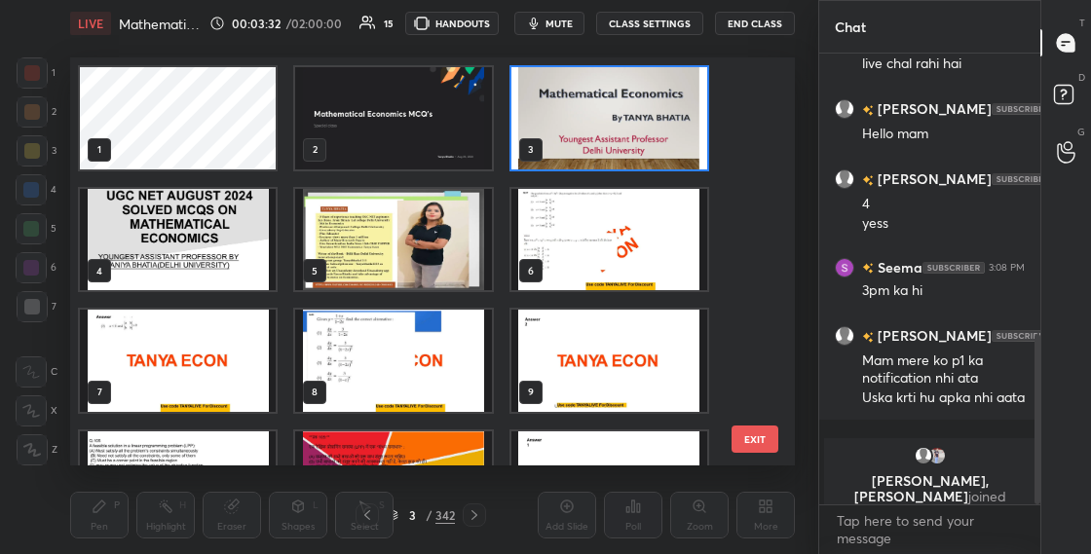
click at [581, 135] on img "grid" at bounding box center [609, 118] width 196 height 102
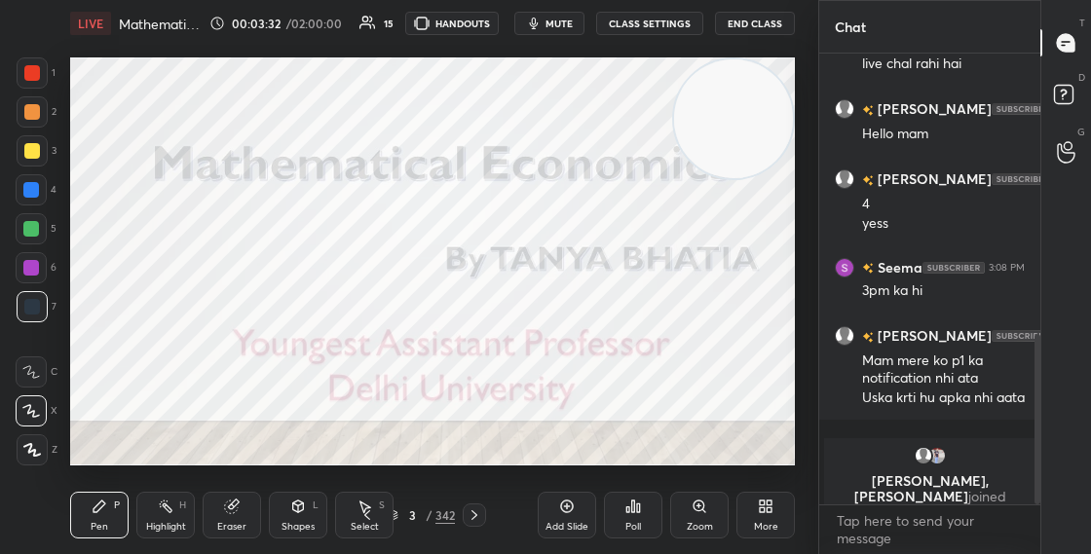
click at [581, 136] on img "grid" at bounding box center [609, 118] width 196 height 102
click at [398, 513] on div "3 / 342" at bounding box center [421, 516] width 68 height 18
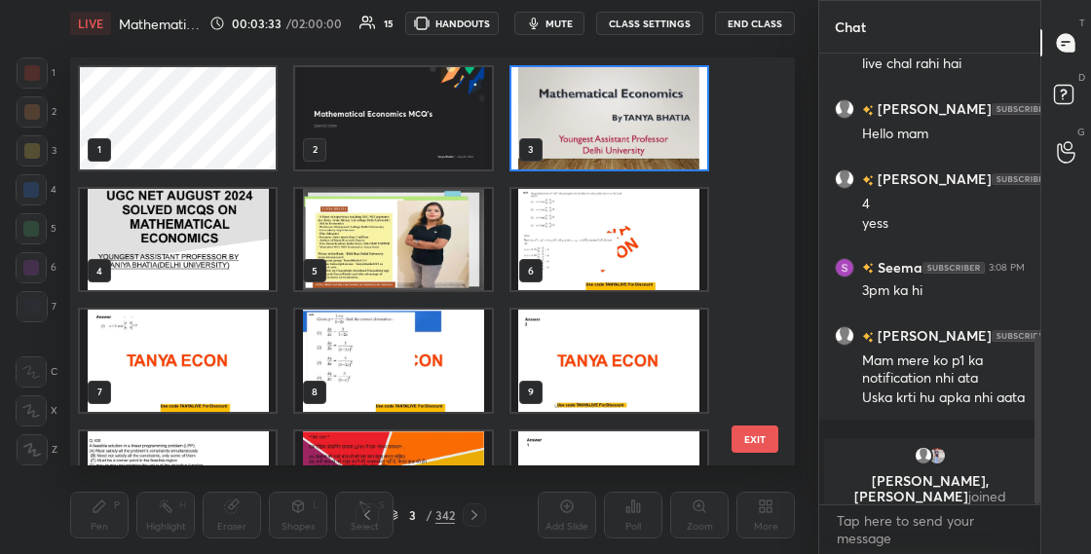
scroll to position [7, 11]
click at [612, 142] on img "grid" at bounding box center [609, 118] width 196 height 102
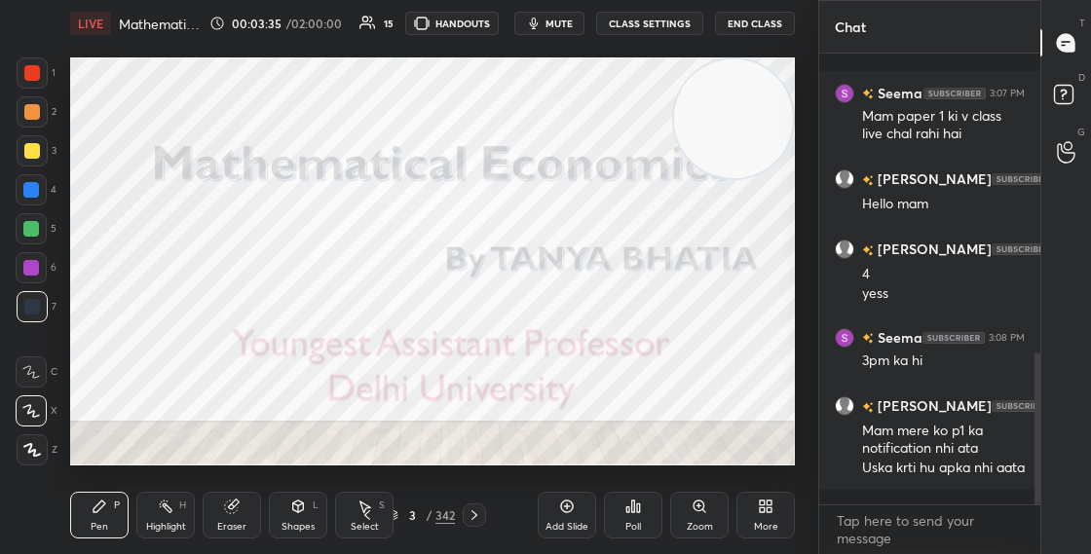
scroll to position [885, 0]
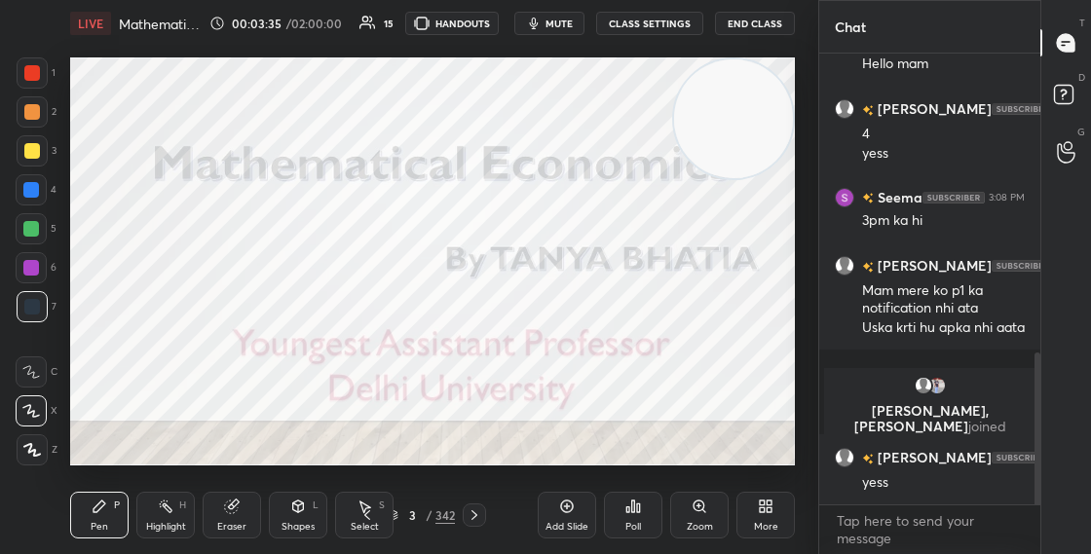
click at [613, 142] on img "grid" at bounding box center [609, 118] width 196 height 102
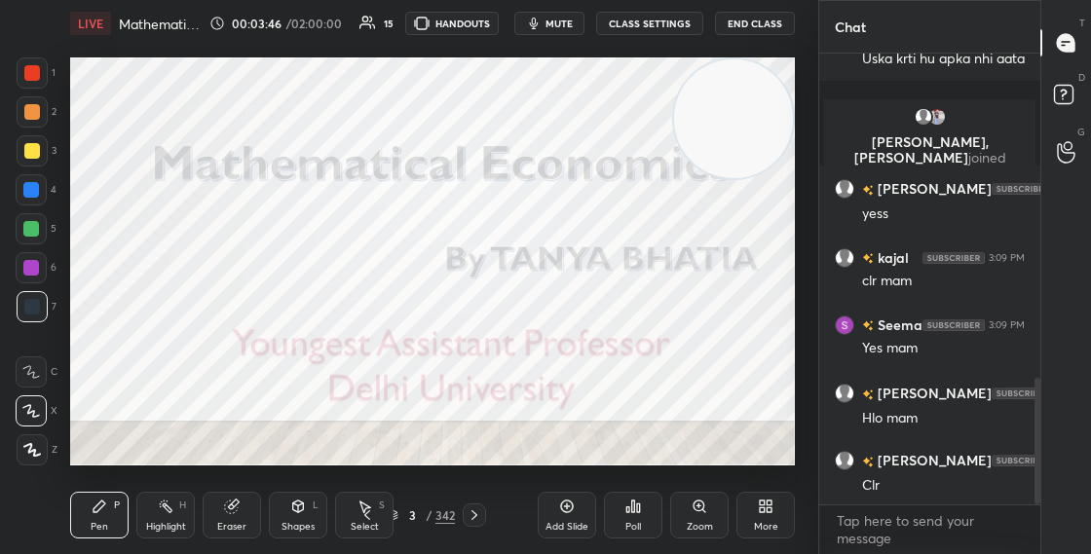
scroll to position [1224, 0]
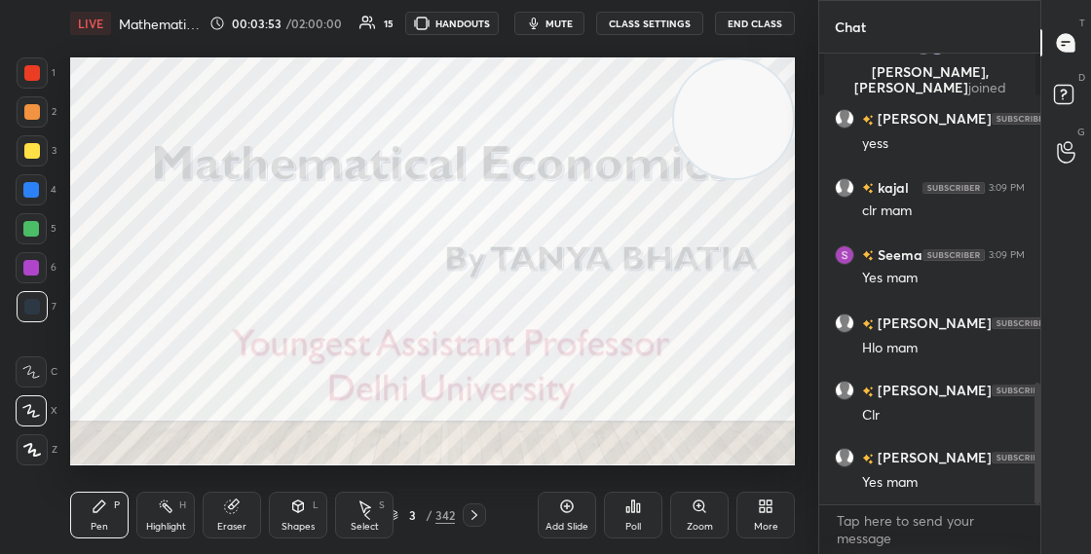
click at [397, 517] on icon at bounding box center [393, 518] width 10 height 3
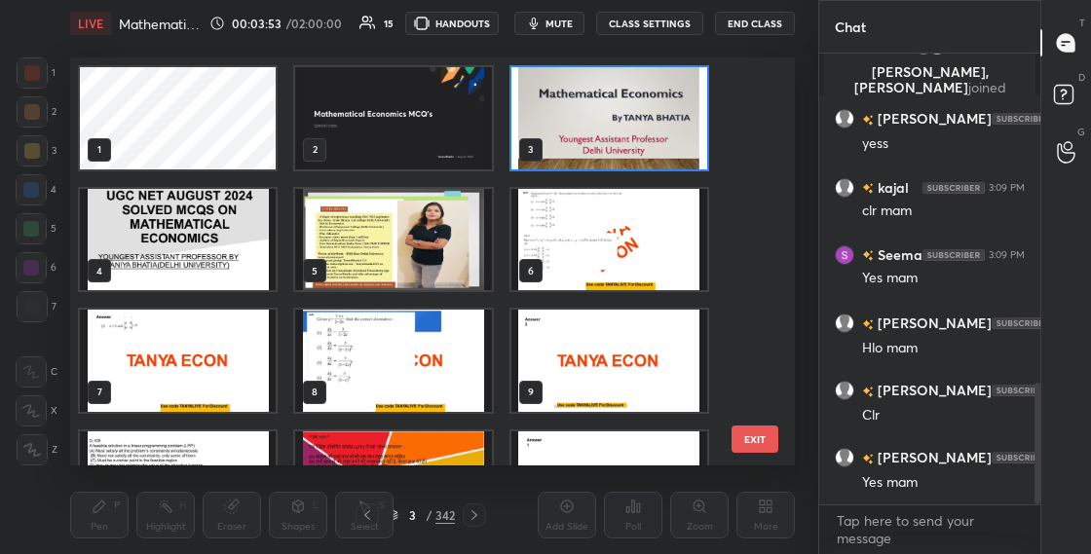
scroll to position [401, 715]
click at [407, 382] on img "grid" at bounding box center [393, 361] width 196 height 102
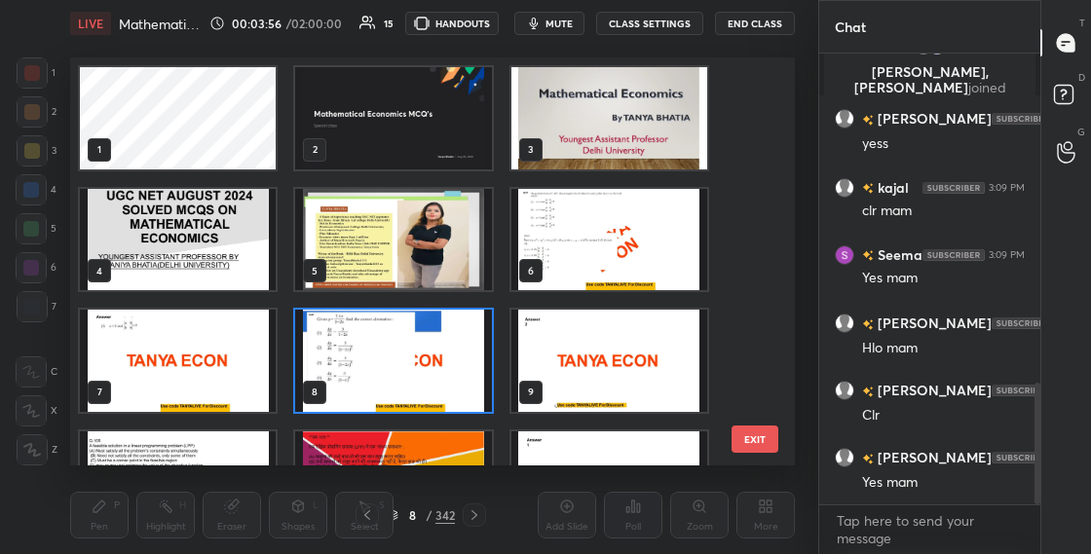
click at [408, 383] on img "grid" at bounding box center [393, 361] width 196 height 102
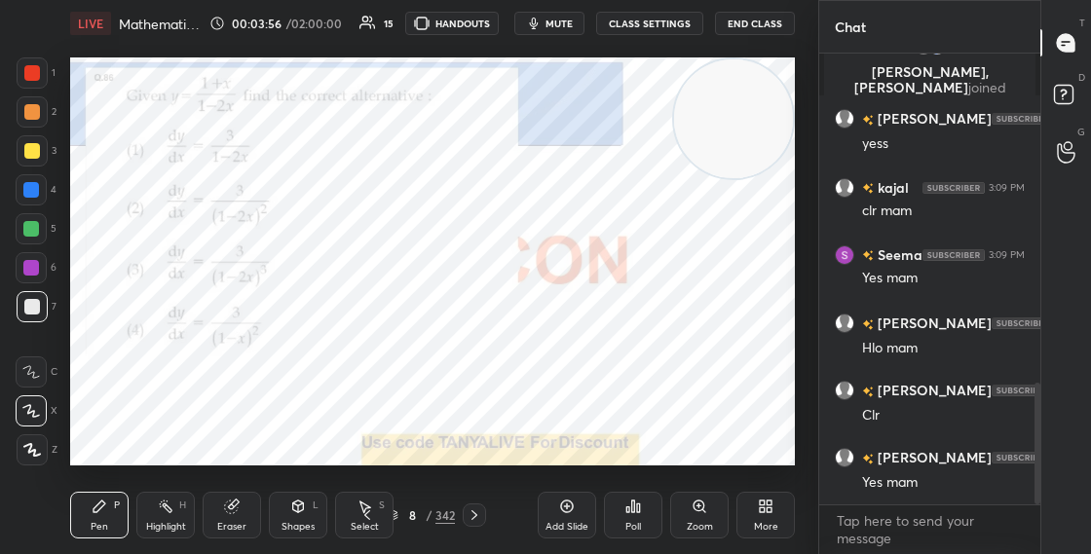
click at [409, 384] on img "grid" at bounding box center [393, 361] width 196 height 102
click at [40, 80] on div at bounding box center [32, 72] width 31 height 31
click at [399, 513] on div "8 / 342" at bounding box center [421, 516] width 68 height 18
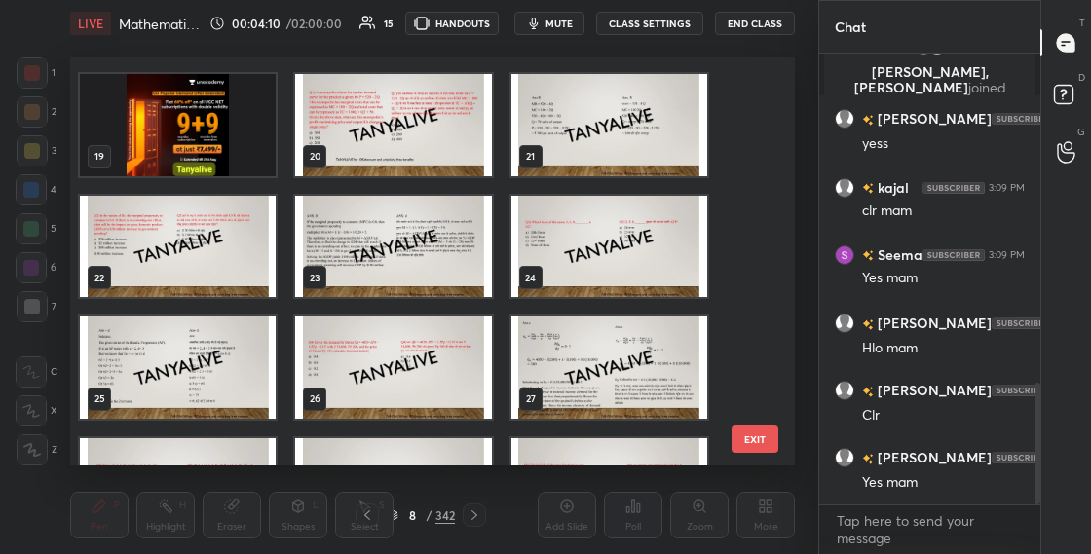
scroll to position [732, 0]
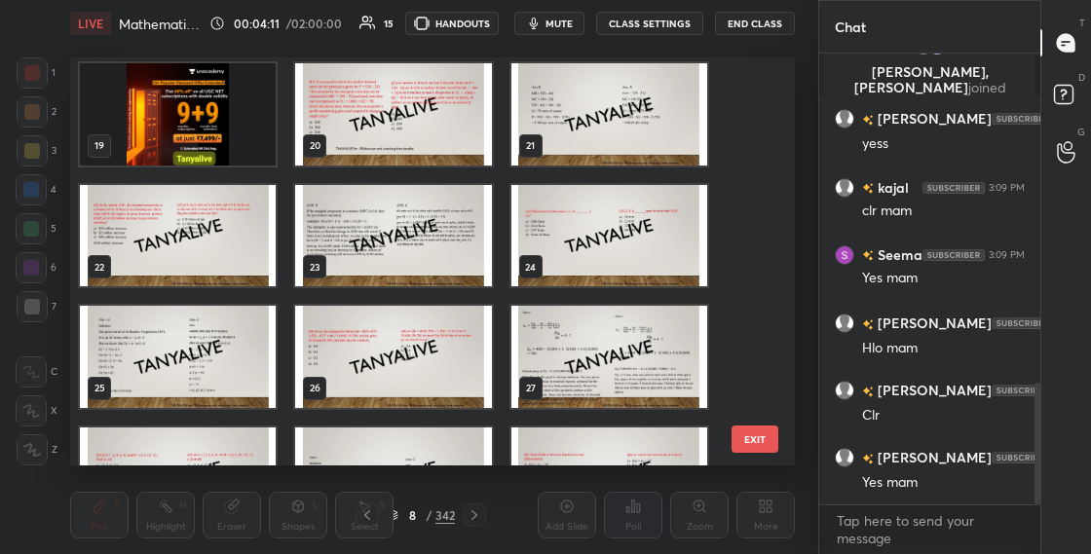
click at [249, 151] on img "grid" at bounding box center [178, 114] width 196 height 102
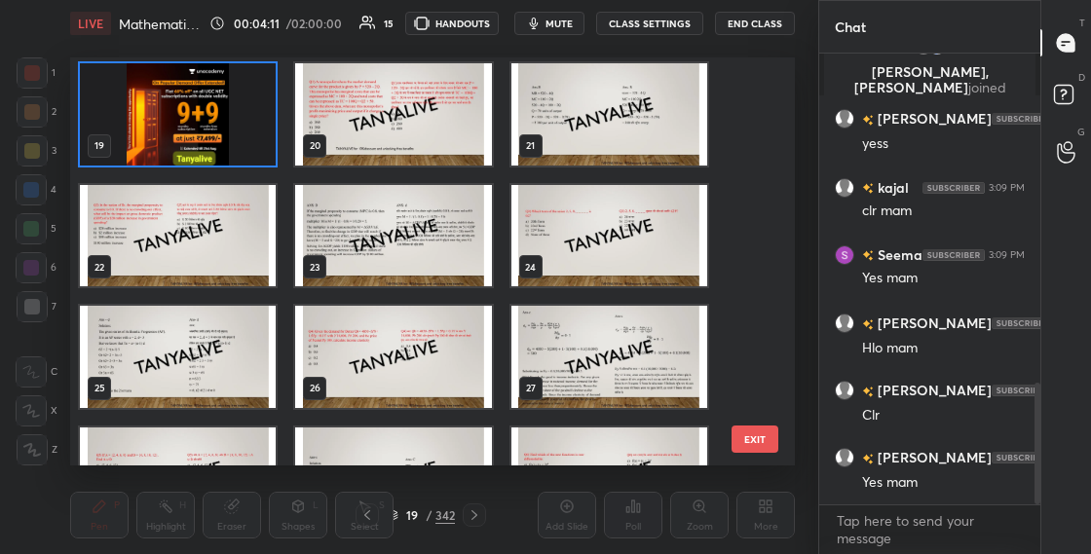
scroll to position [728, 0]
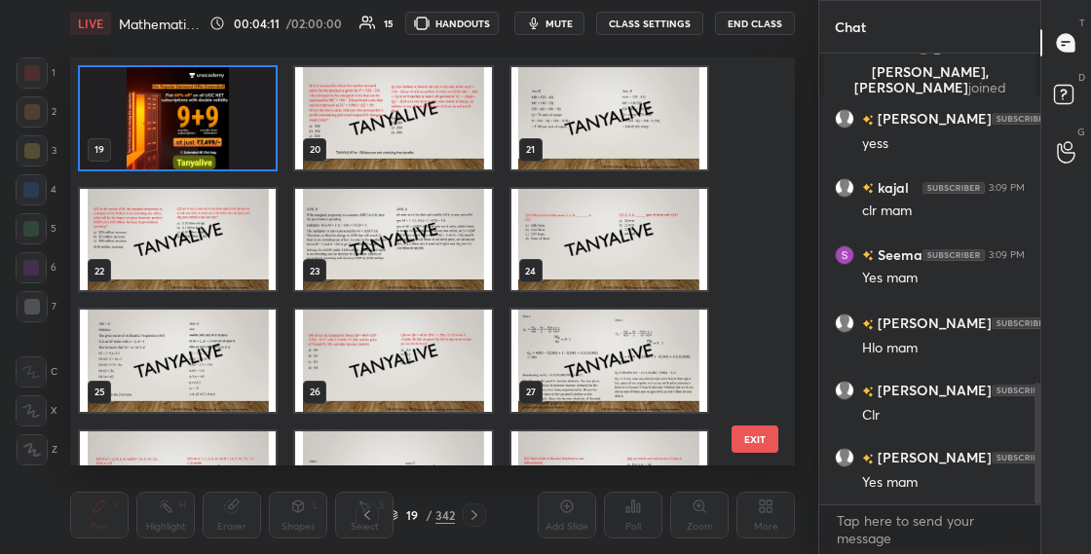
click at [250, 154] on img "grid" at bounding box center [178, 118] width 196 height 102
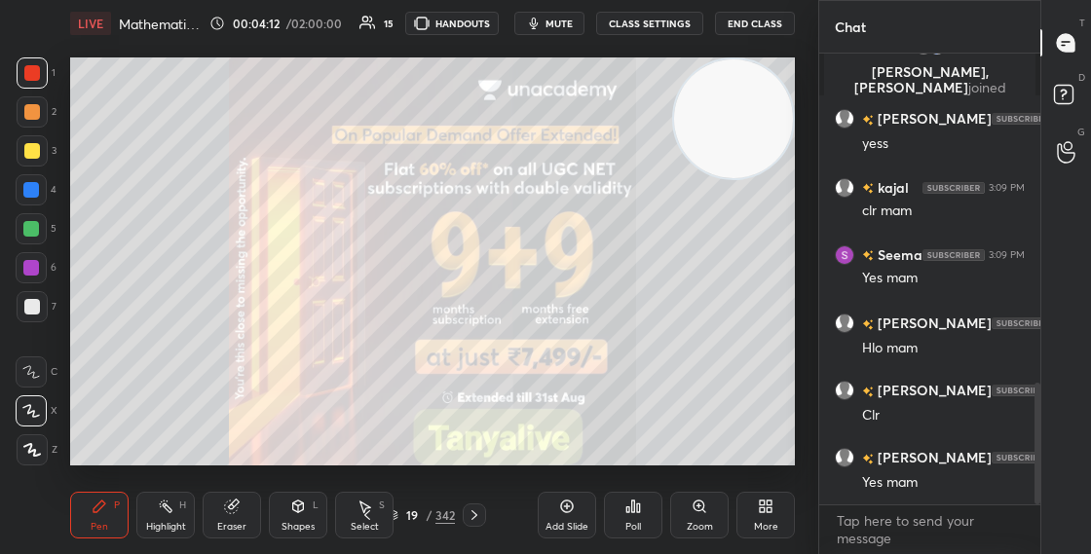
click at [250, 154] on img "grid" at bounding box center [178, 118] width 196 height 102
click at [397, 513] on icon at bounding box center [393, 516] width 12 height 12
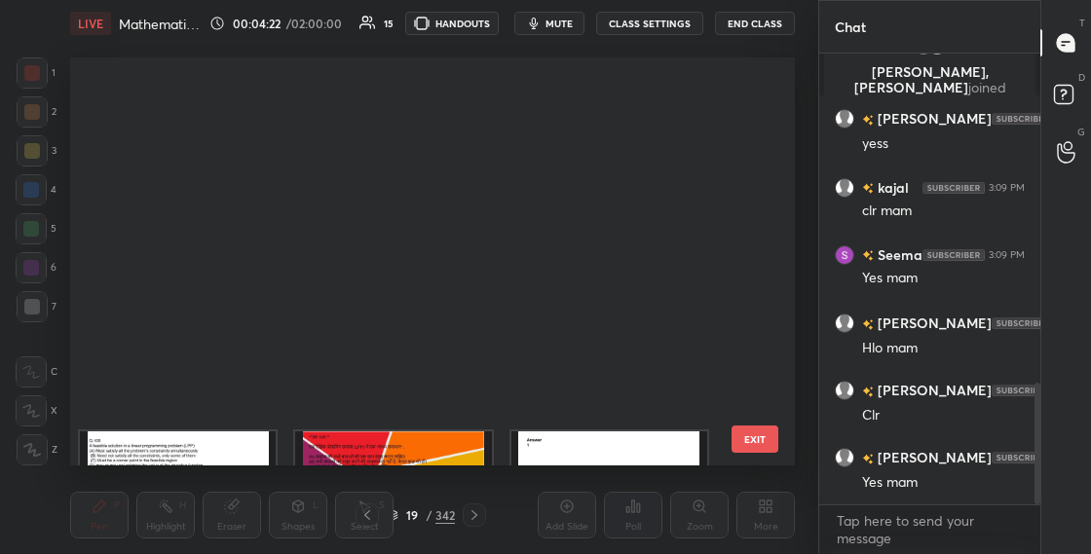
scroll to position [401, 715]
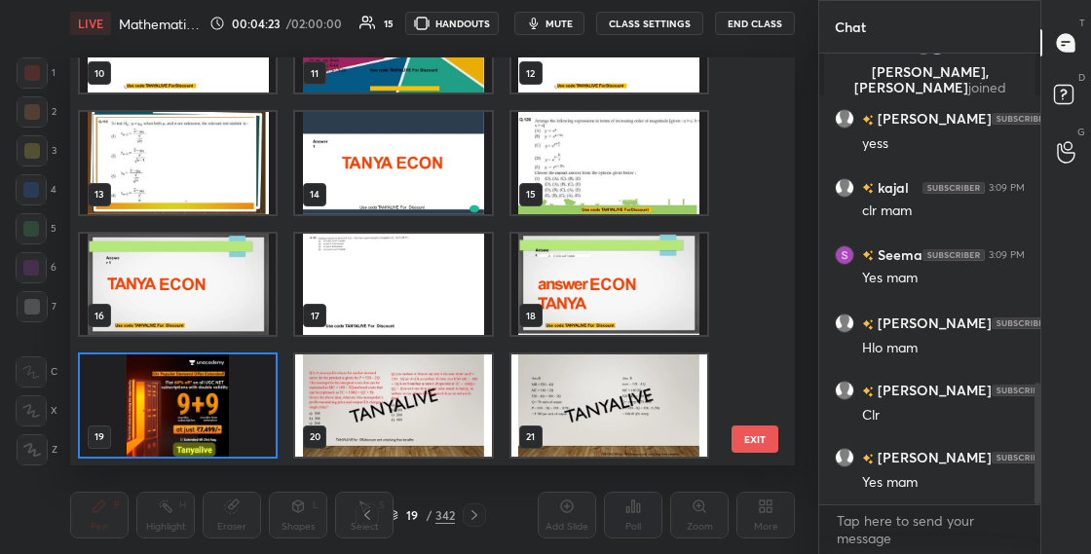
click at [749, 101] on div "10 11 12 13 14 15 16 17 18 19 20 21 22 23 24" at bounding box center [415, 261] width 691 height 408
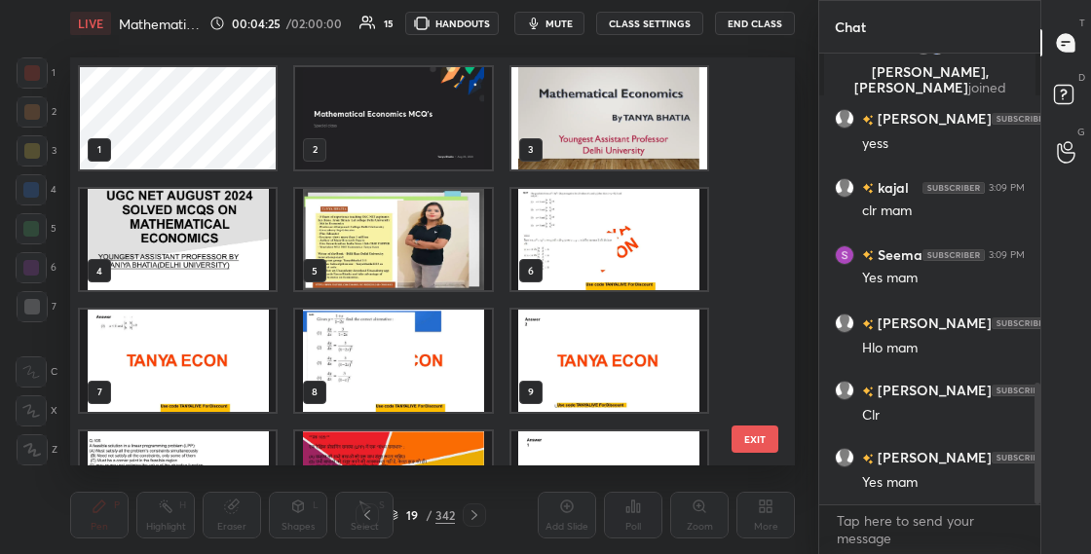
click at [434, 390] on img "grid" at bounding box center [393, 361] width 196 height 102
click at [434, 391] on img "grid" at bounding box center [393, 361] width 196 height 102
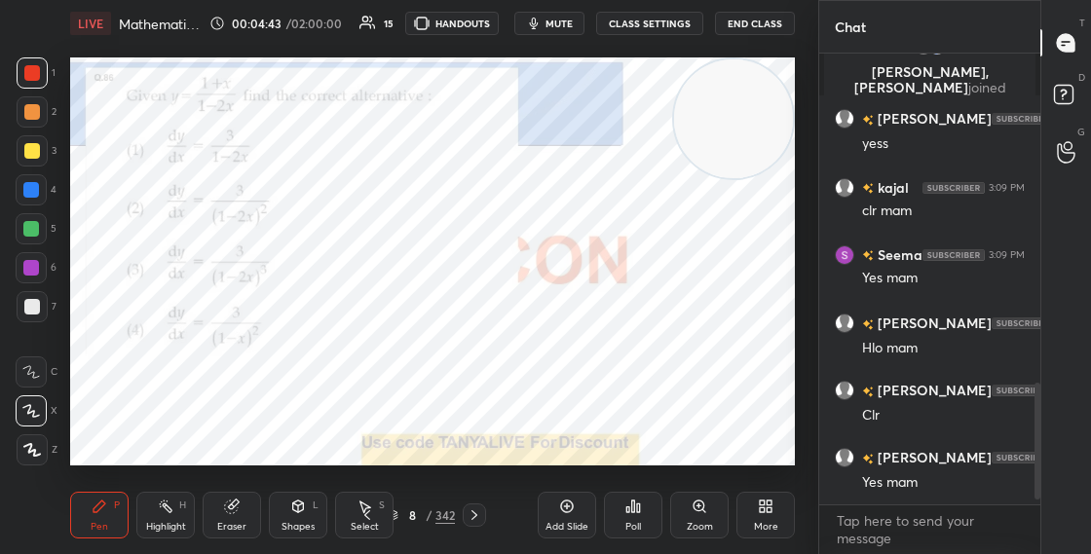
scroll to position [1291, 0]
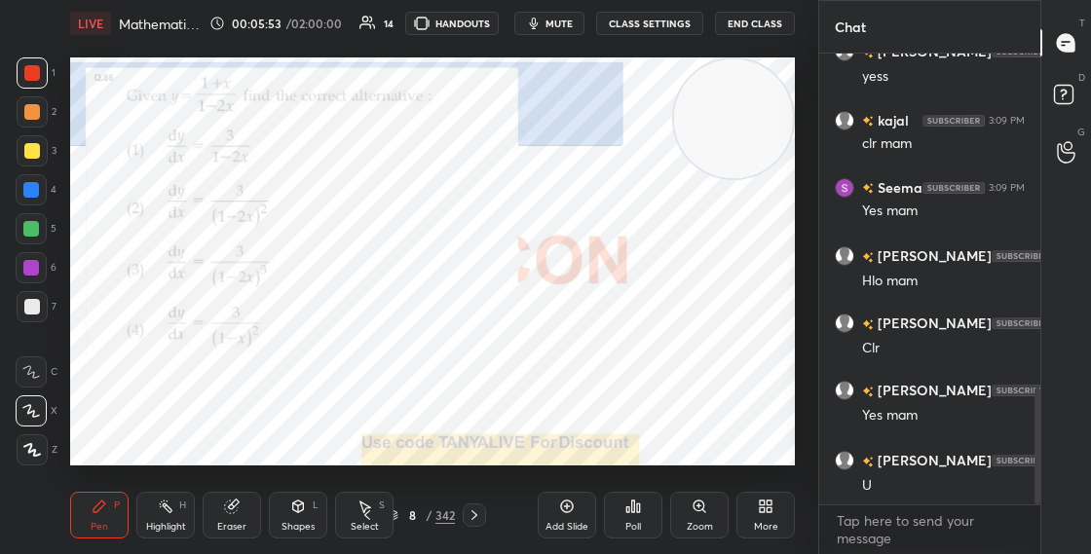
click at [874, 522] on body "1 2 3 4 5 6 7 C X Z C X Z E E Erase all H H LIVE Mathematical Economics MCQ's 0…" at bounding box center [545, 277] width 1091 height 554
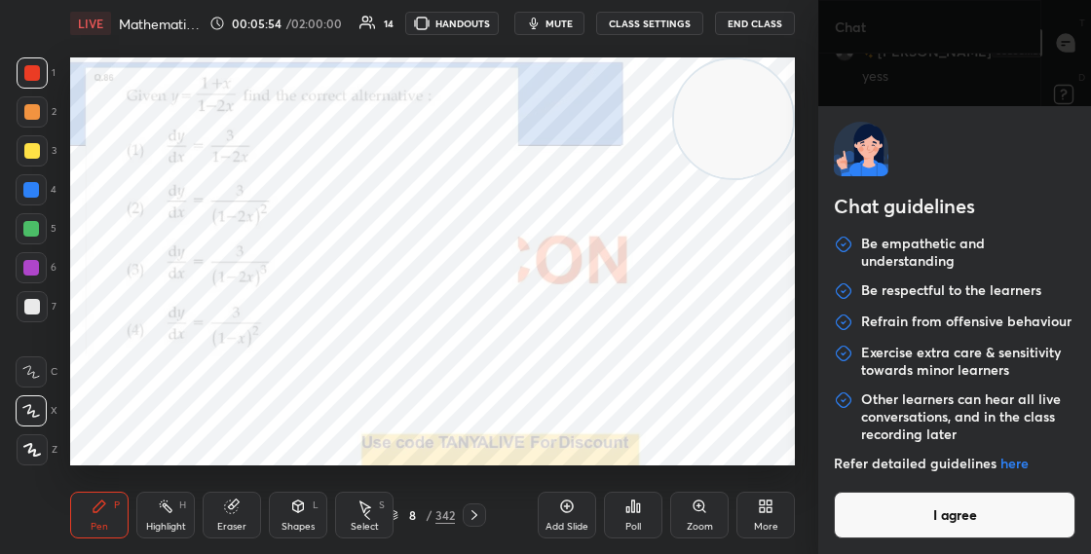
click at [887, 520] on button "I agree" at bounding box center [955, 515] width 242 height 47
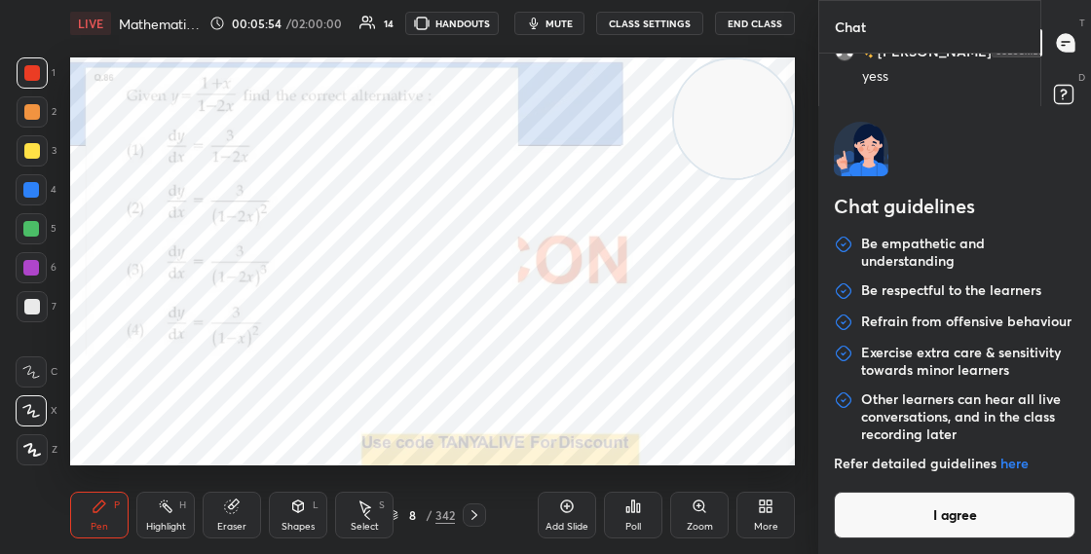
type textarea "x"
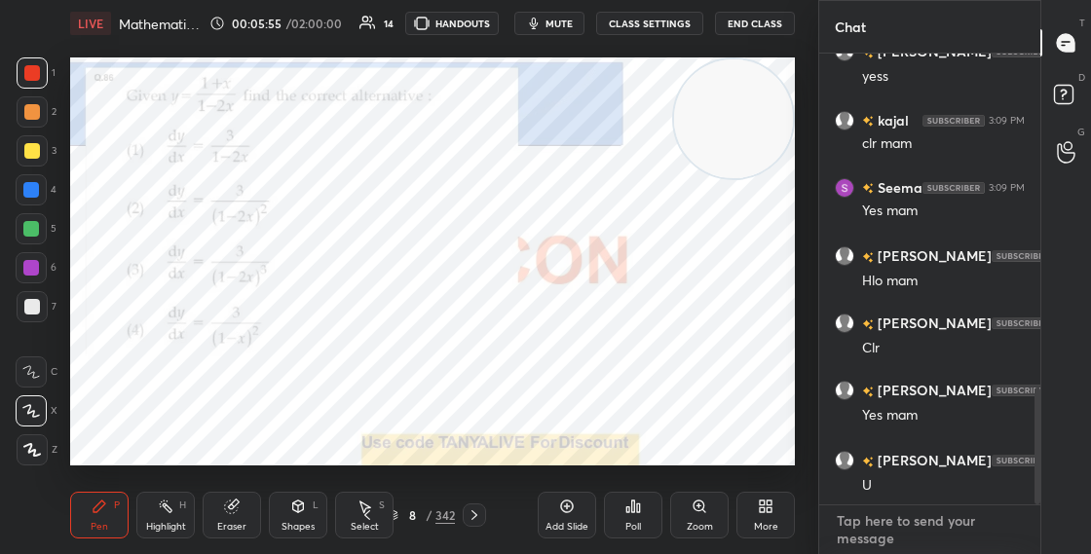
click at [871, 531] on textarea at bounding box center [930, 530] width 190 height 49
paste textarea "Whtsapp group -[URL][DOMAIN_NAME] Telegram link - [URL][DOMAIN_NAME]"
type textarea "Whtsapp group -[URL][DOMAIN_NAME] Telegram link - [URL][DOMAIN_NAME]"
type textarea "x"
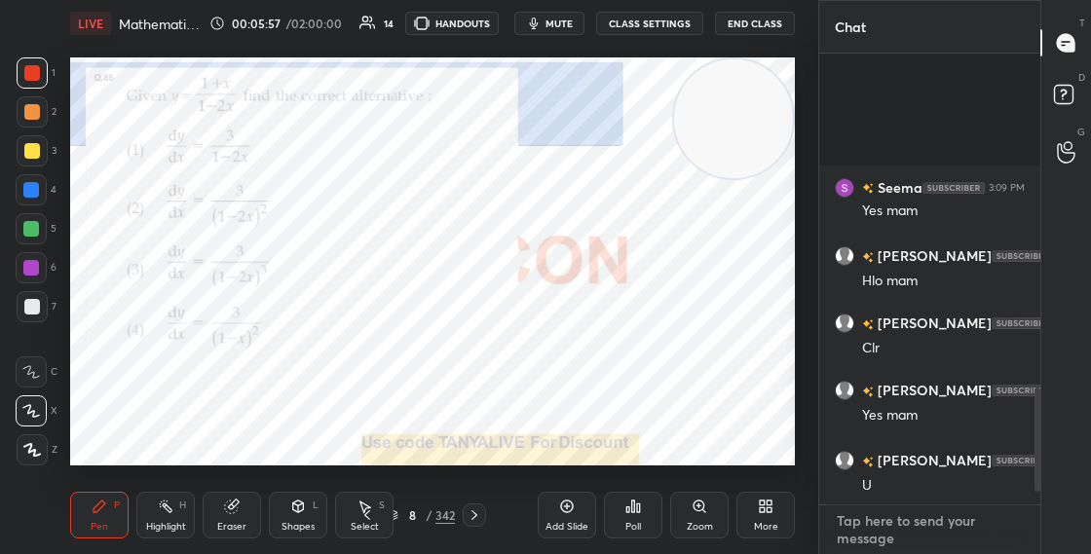
scroll to position [1505, 0]
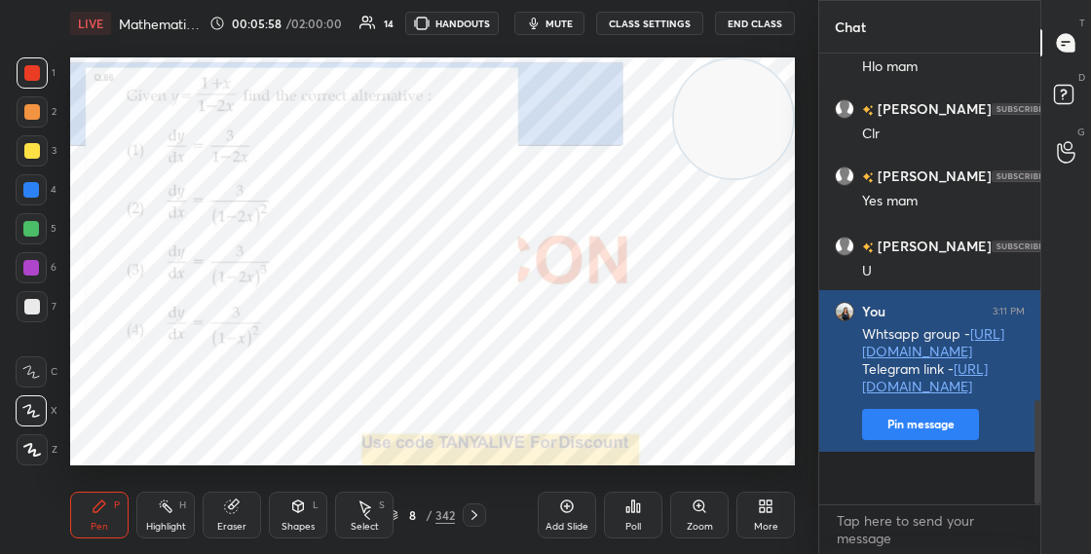
click at [922, 440] on button "Pin message" at bounding box center [920, 424] width 117 height 31
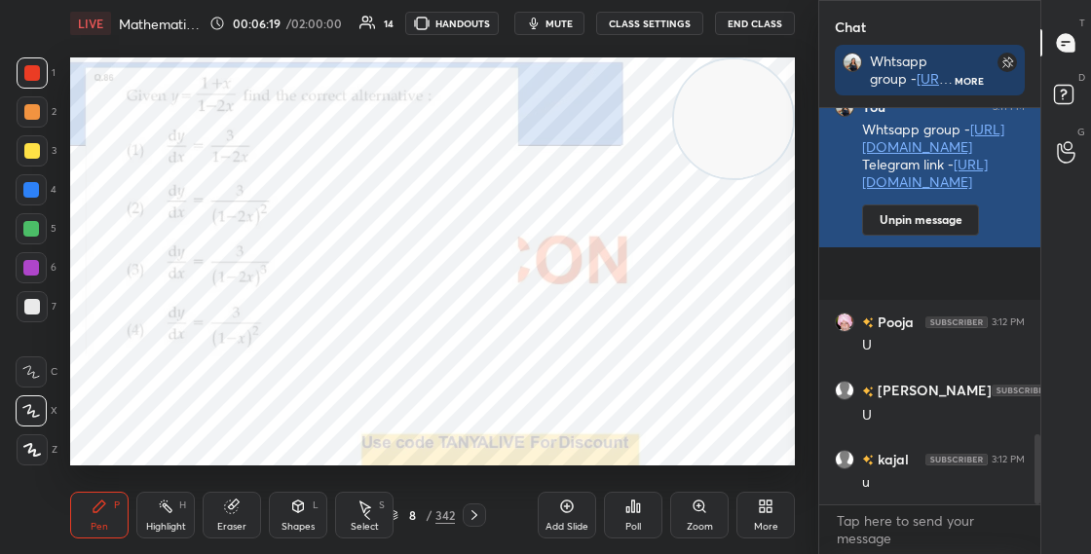
scroll to position [1832, 0]
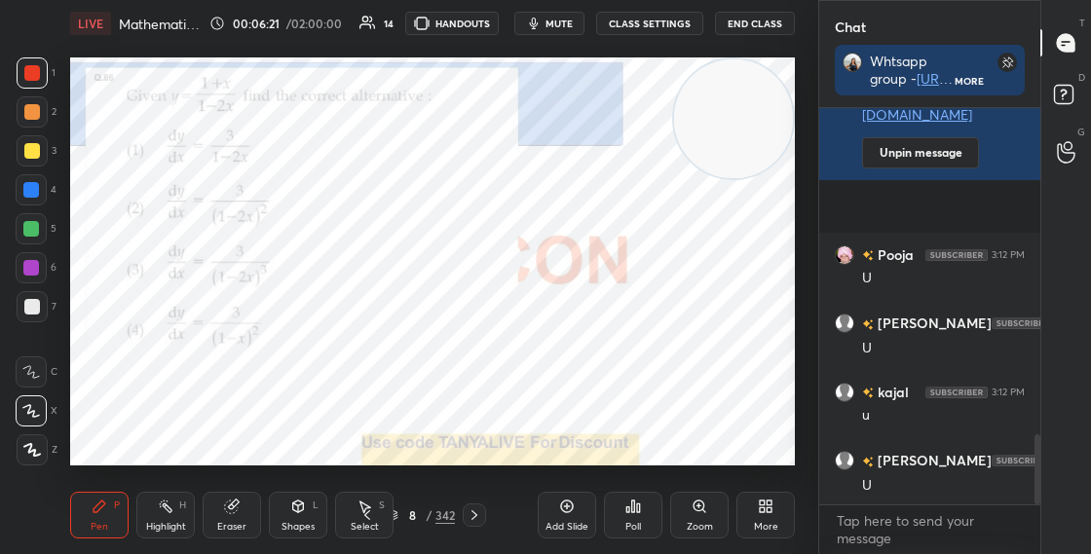
click at [405, 512] on div "8" at bounding box center [411, 516] width 19 height 12
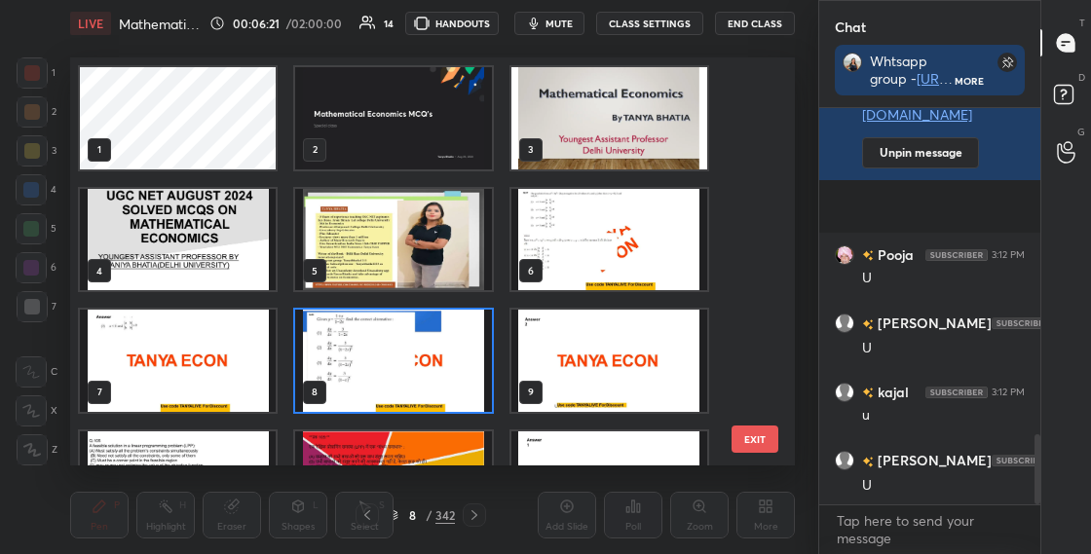
scroll to position [401, 715]
click at [422, 392] on img "grid" at bounding box center [393, 361] width 196 height 102
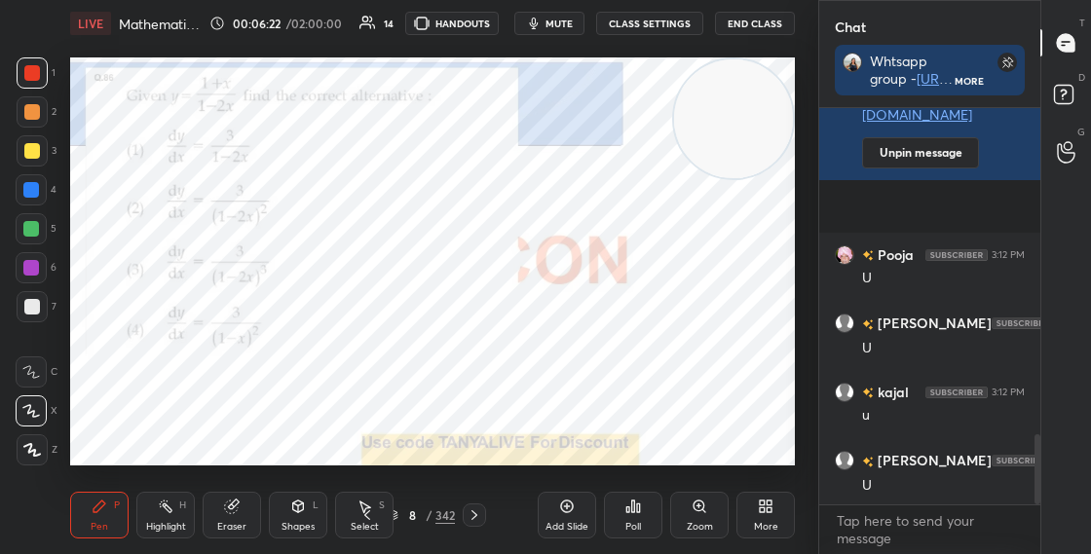
click at [422, 393] on img "grid" at bounding box center [393, 361] width 196 height 102
click at [643, 521] on div "Poll" at bounding box center [633, 515] width 58 height 47
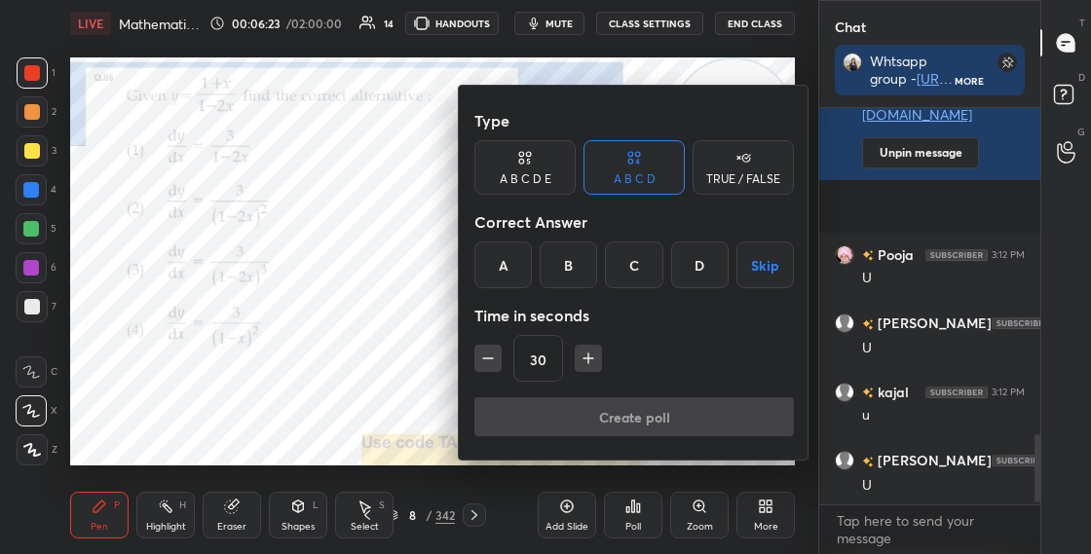
scroll to position [1902, 0]
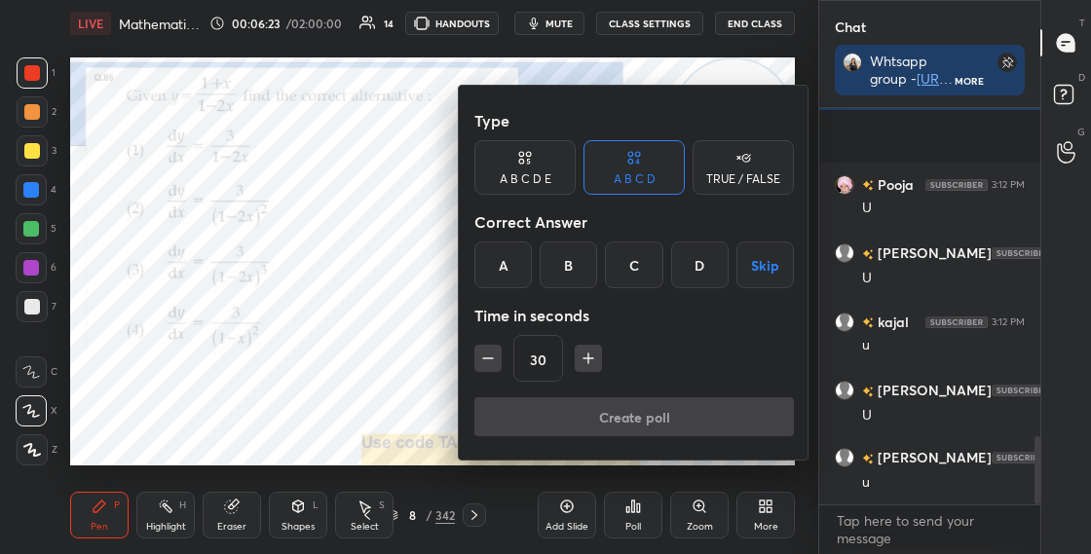
click at [585, 249] on div "B" at bounding box center [568, 265] width 57 height 47
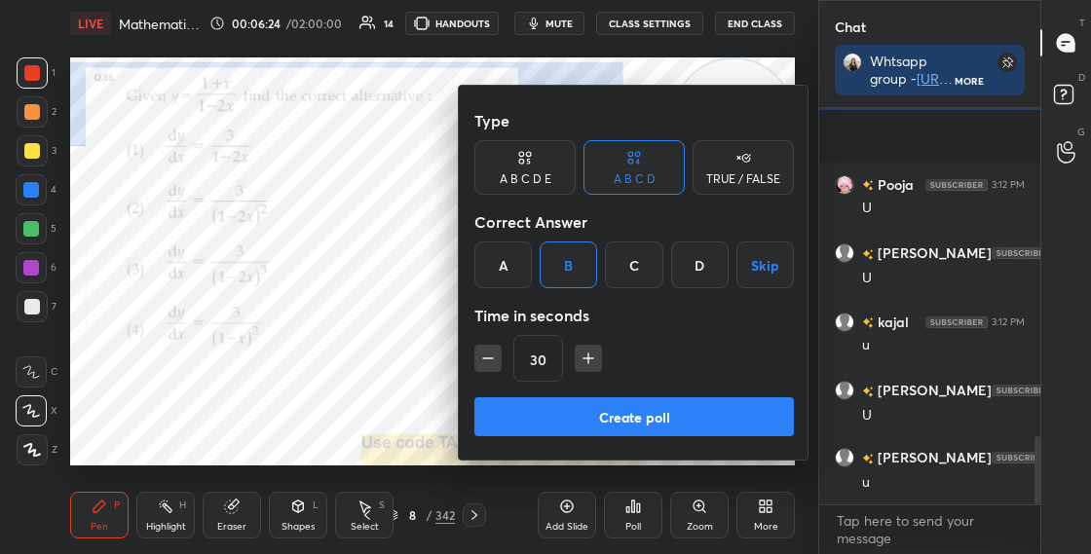
click at [612, 413] on button "Create poll" at bounding box center [634, 416] width 320 height 39
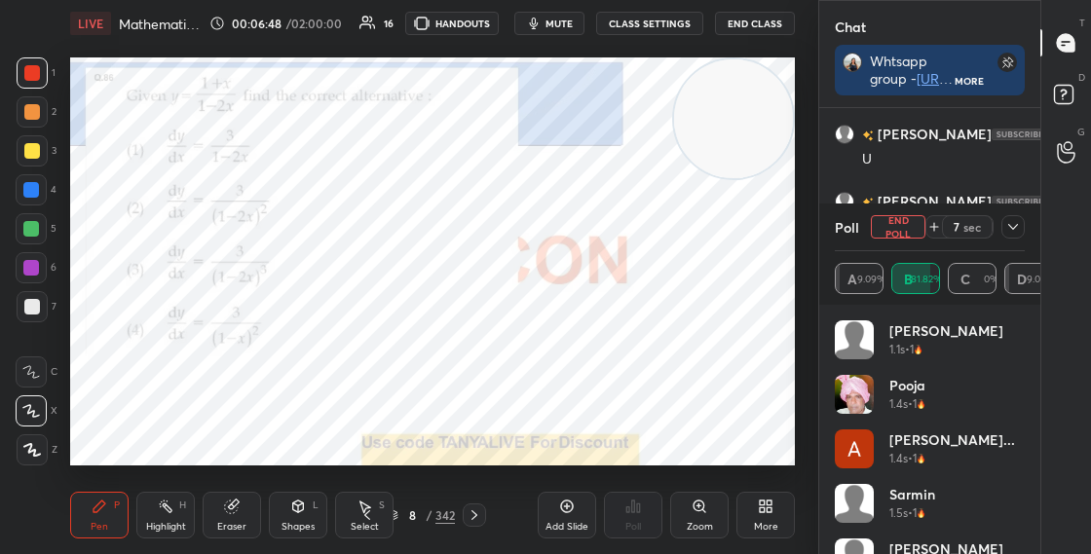
scroll to position [228, 184]
click at [753, 505] on div "More" at bounding box center [766, 515] width 58 height 47
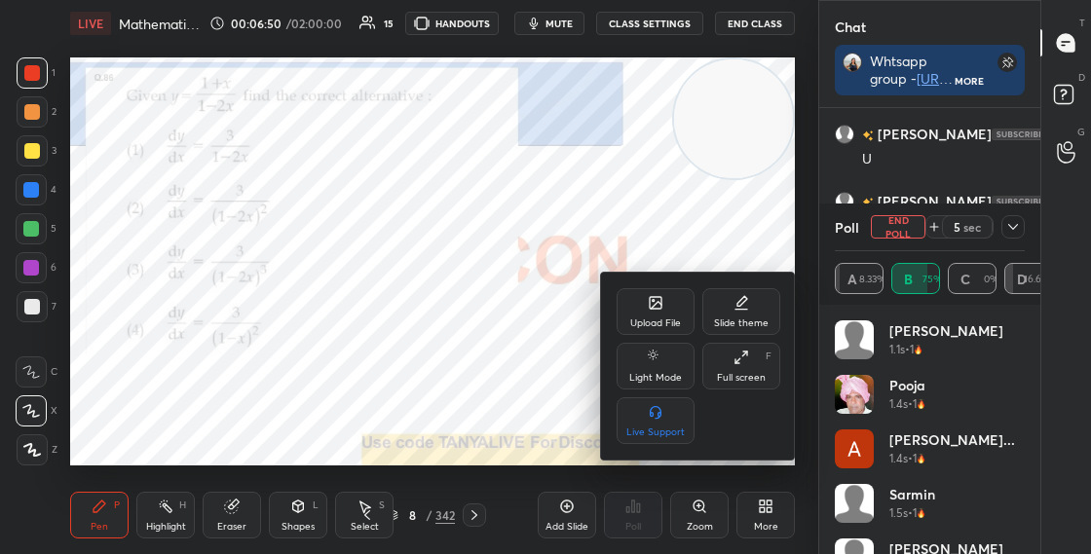
click at [656, 303] on icon at bounding box center [656, 305] width 11 height 7
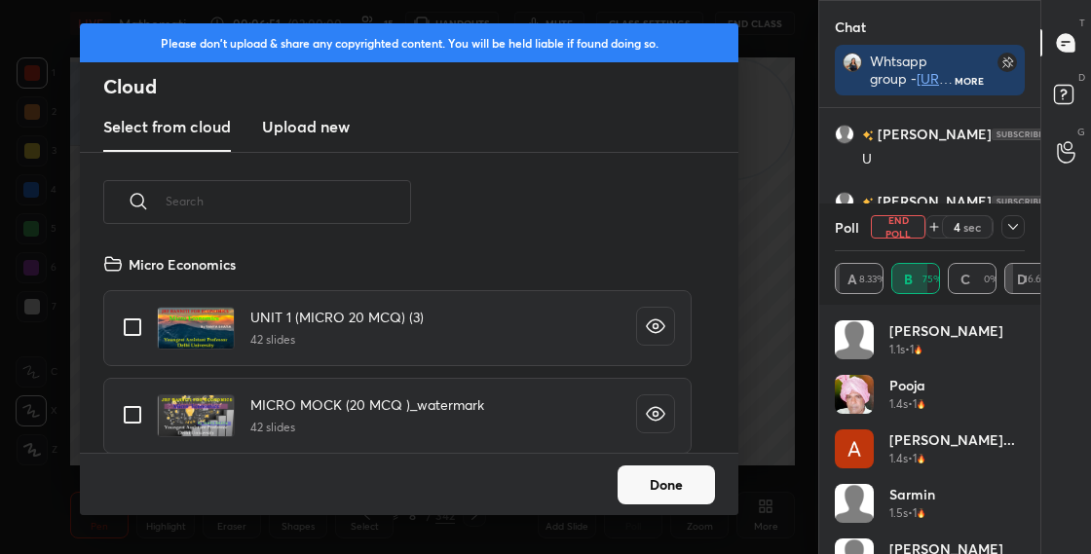
click at [329, 130] on h3 "Upload new" at bounding box center [306, 126] width 88 height 23
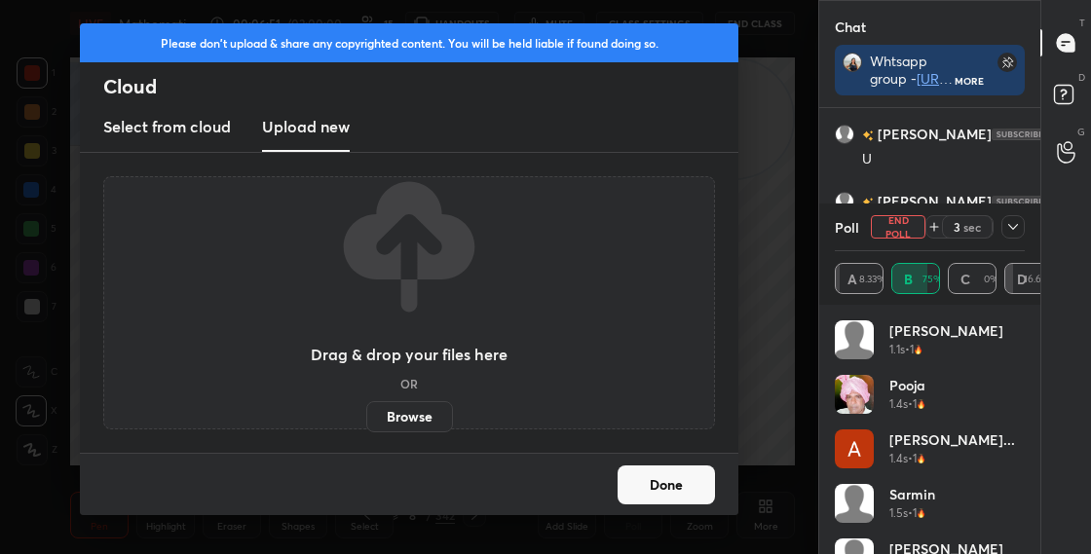
click at [418, 408] on label "Browse" at bounding box center [409, 416] width 87 height 31
click at [366, 408] on input "Browse" at bounding box center [366, 416] width 0 height 31
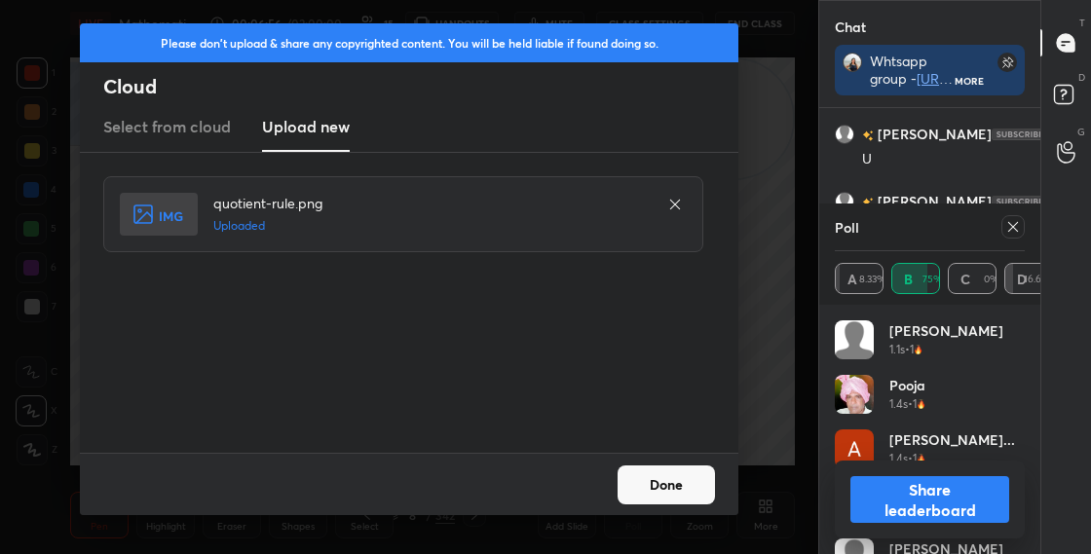
click at [670, 483] on button "Done" at bounding box center [666, 485] width 97 height 39
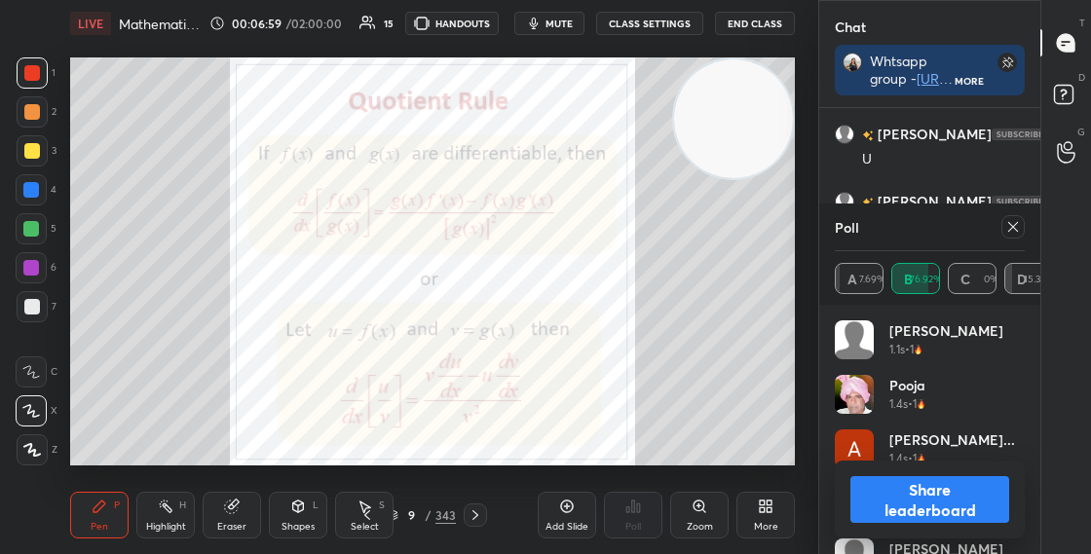
click at [894, 515] on button "Share leaderboard" at bounding box center [929, 499] width 159 height 47
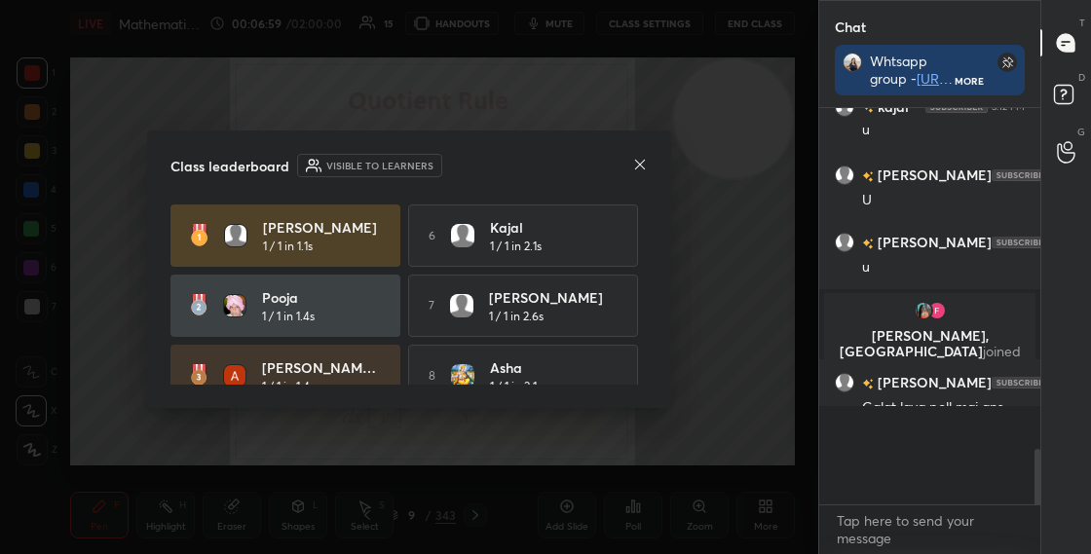
scroll to position [1738, 0]
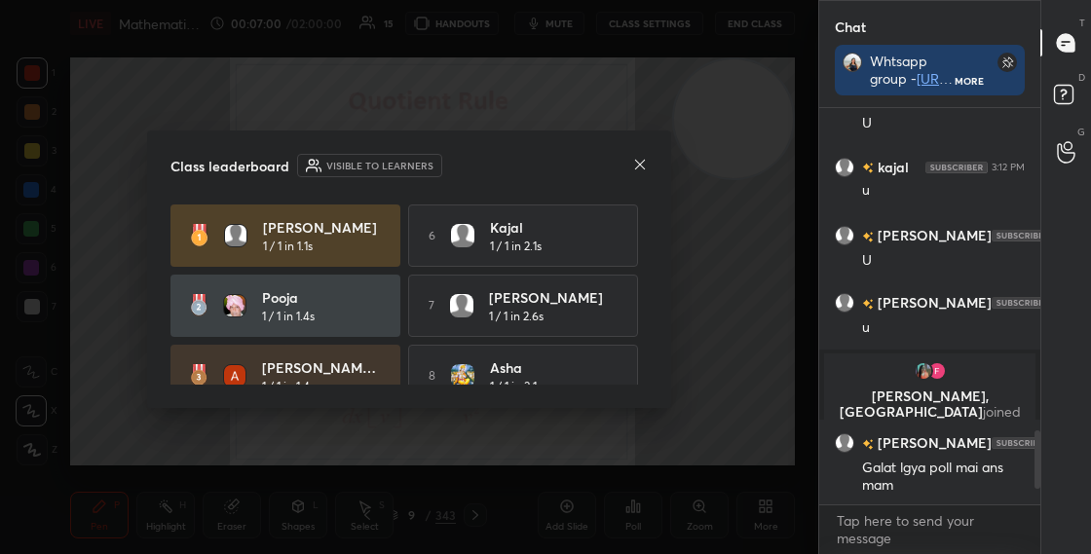
click at [637, 166] on icon at bounding box center [640, 165] width 10 height 10
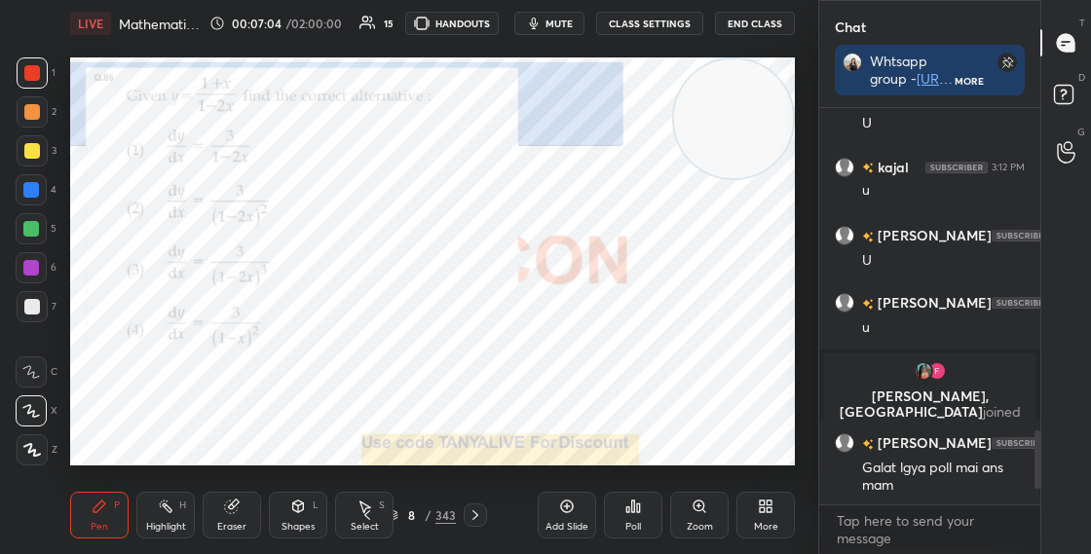
click at [397, 522] on div "8 / 343" at bounding box center [421, 516] width 69 height 18
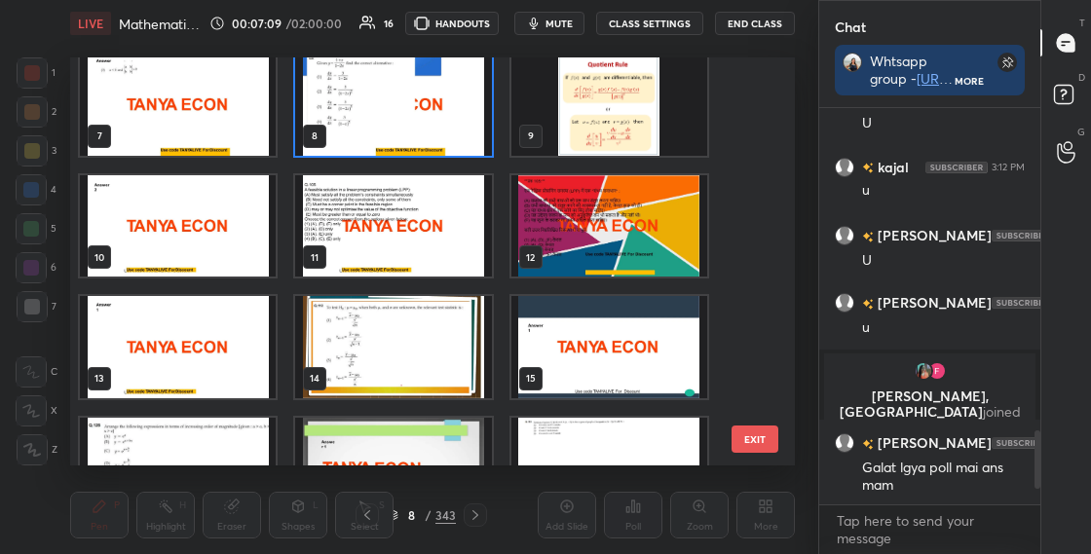
click at [414, 136] on img "grid" at bounding box center [393, 105] width 196 height 102
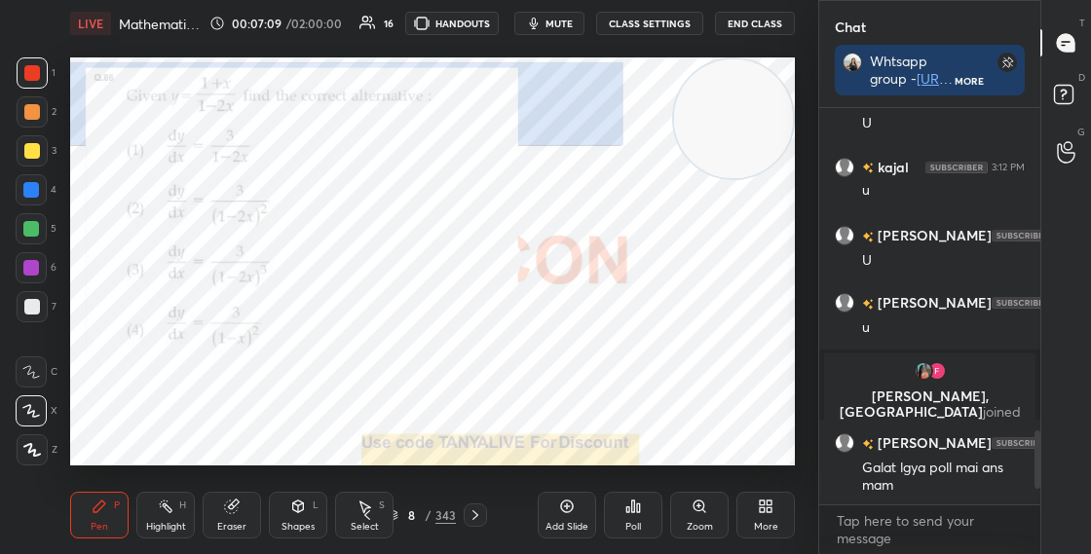
click at [414, 136] on img "grid" at bounding box center [393, 105] width 196 height 102
click at [413, 137] on img "grid" at bounding box center [393, 105] width 196 height 102
click at [313, 504] on div "L" at bounding box center [316, 506] width 6 height 10
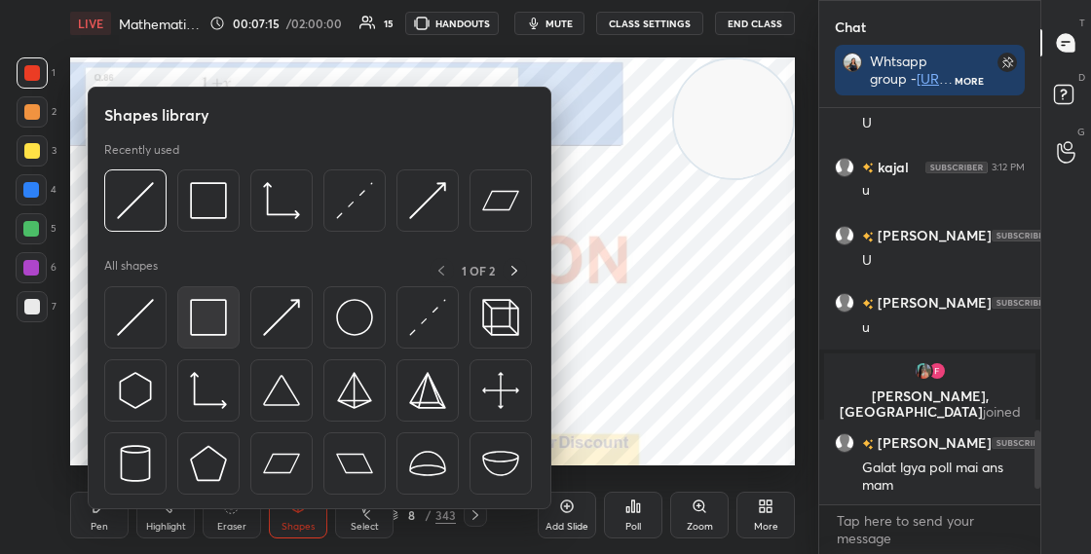
click at [206, 314] on img at bounding box center [208, 317] width 37 height 37
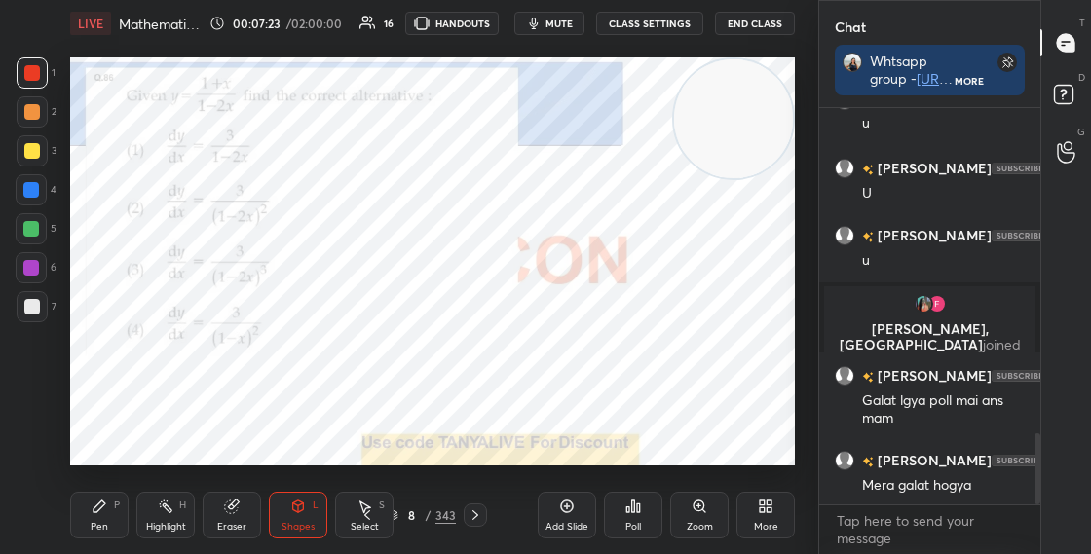
click at [119, 502] on div "P" at bounding box center [117, 506] width 6 height 10
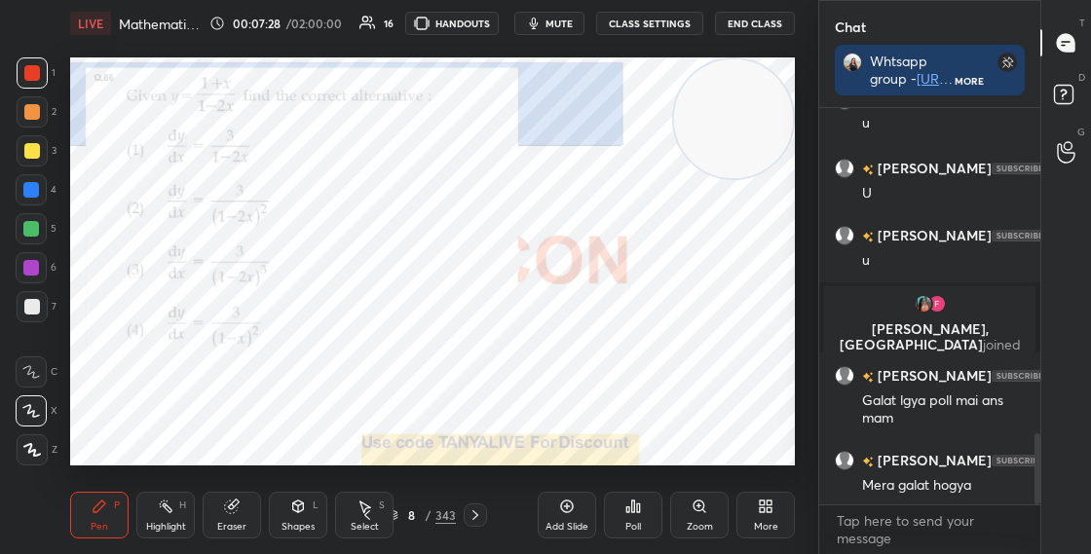
click at [472, 516] on icon at bounding box center [476, 516] width 16 height 16
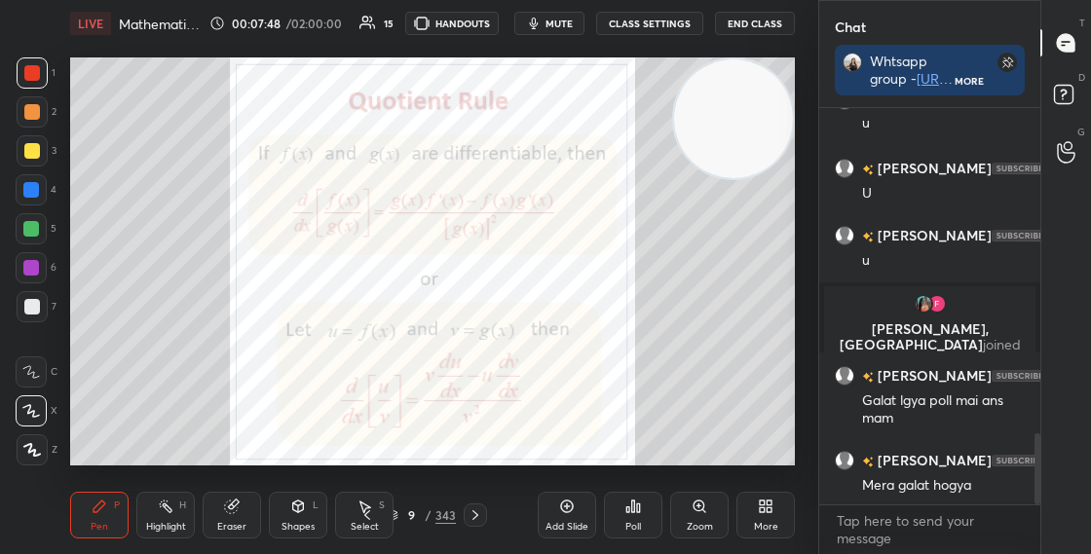
click at [284, 512] on div "Shapes L" at bounding box center [298, 515] width 58 height 47
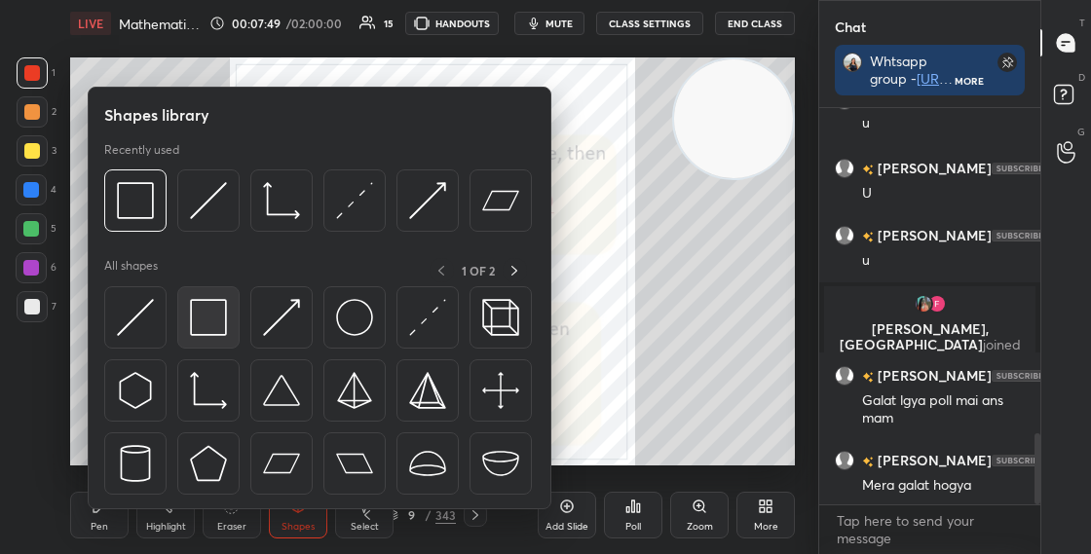
click at [222, 328] on img at bounding box center [208, 317] width 37 height 37
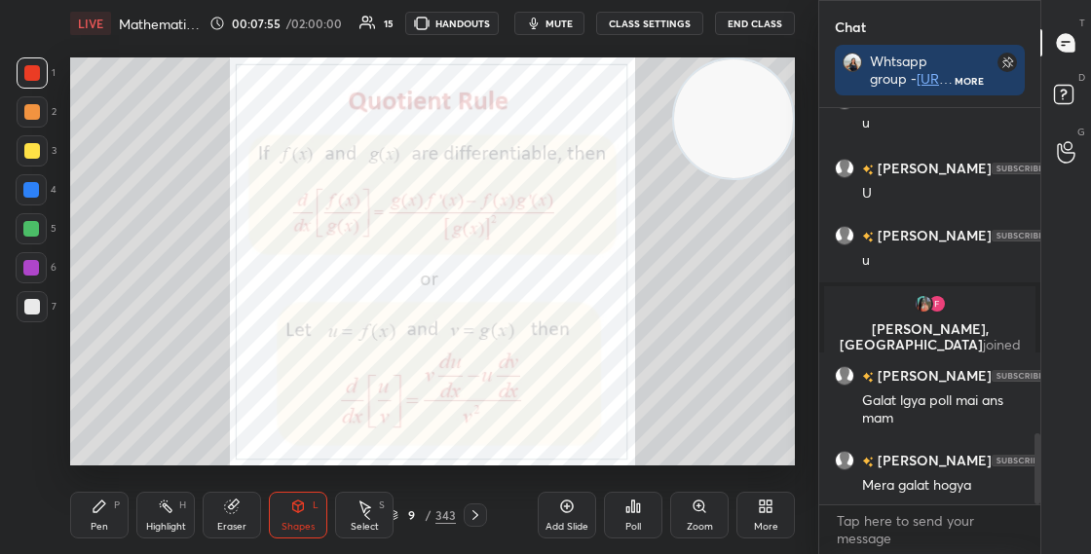
click at [115, 522] on div "Pen P" at bounding box center [99, 515] width 58 height 47
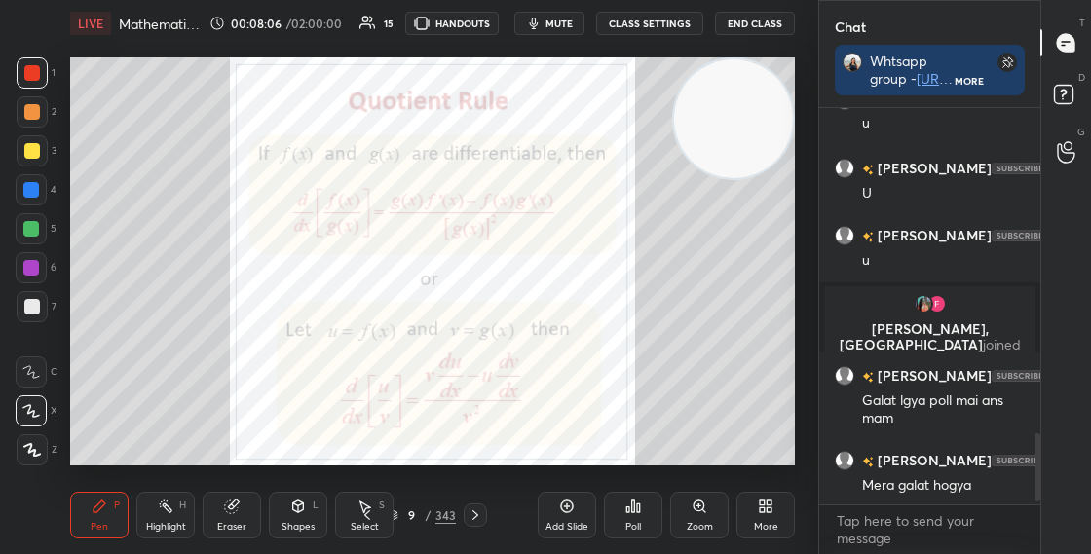
scroll to position [1902, 0]
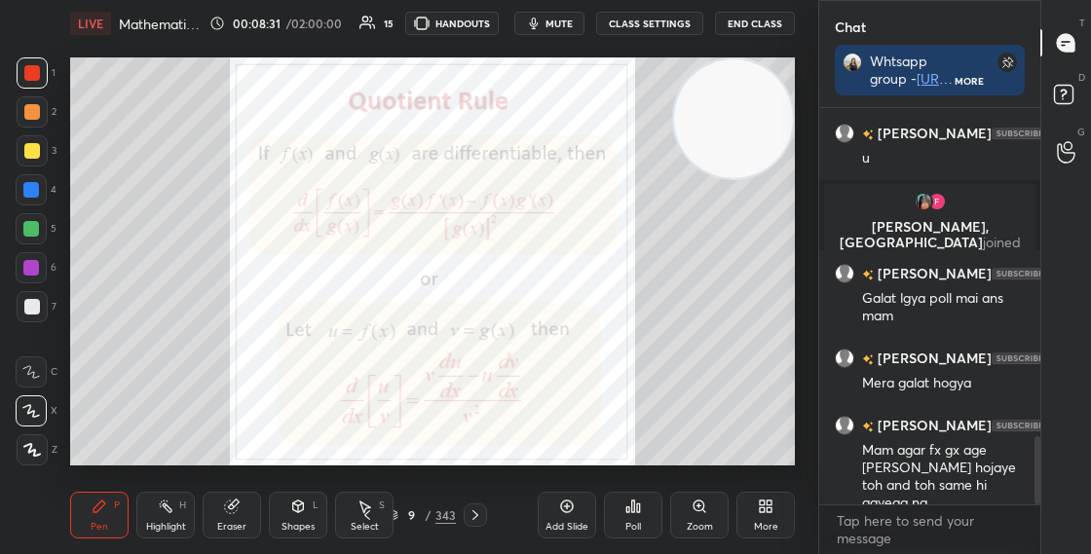
drag, startPoint x: 110, startPoint y: 510, endPoint x: 121, endPoint y: 501, distance: 13.8
click at [111, 510] on div "Pen P" at bounding box center [99, 515] width 58 height 47
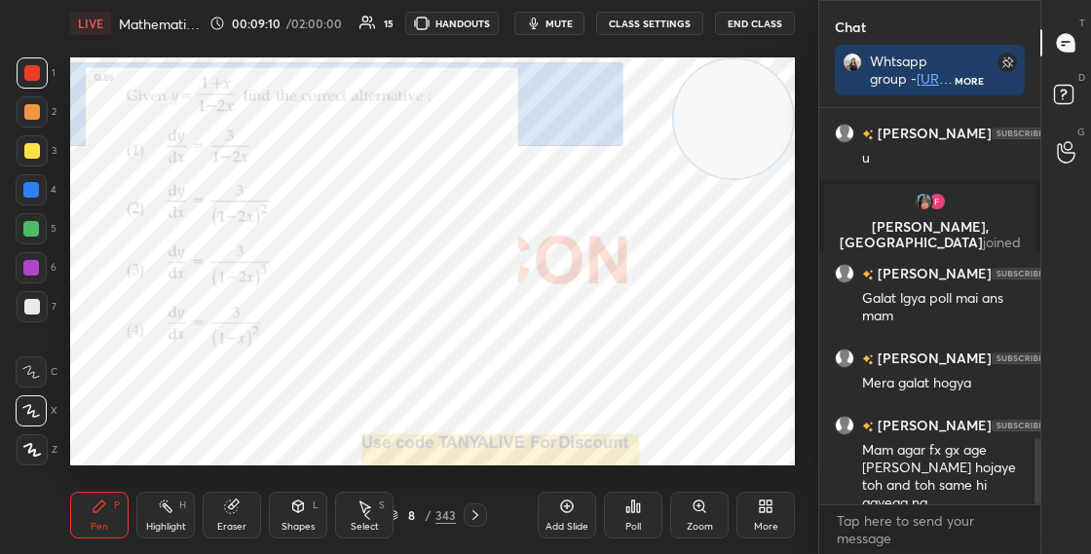
scroll to position [1969, 0]
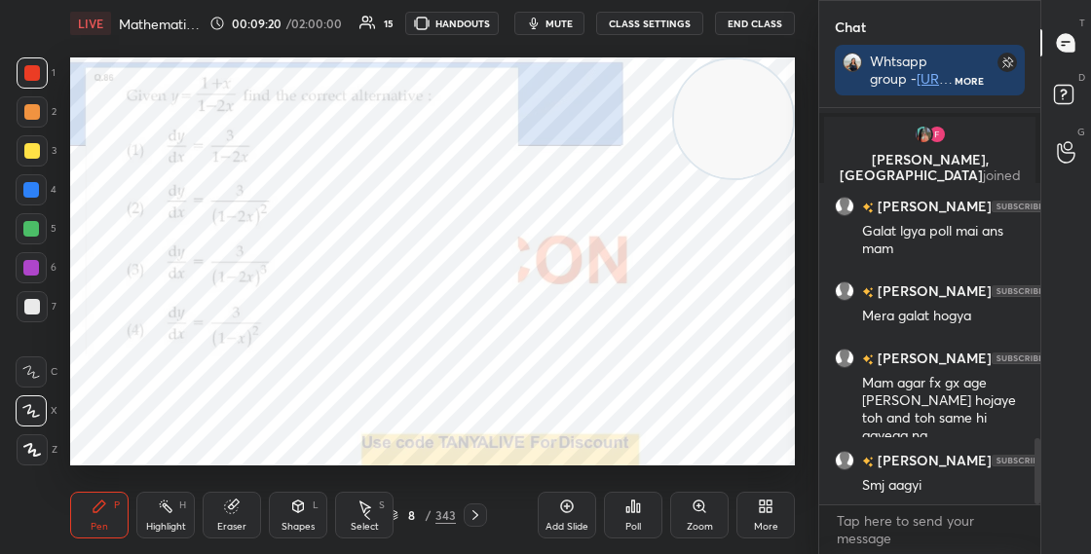
drag, startPoint x: 29, startPoint y: 195, endPoint x: 28, endPoint y: 185, distance: 9.8
click at [29, 195] on div at bounding box center [31, 190] width 16 height 16
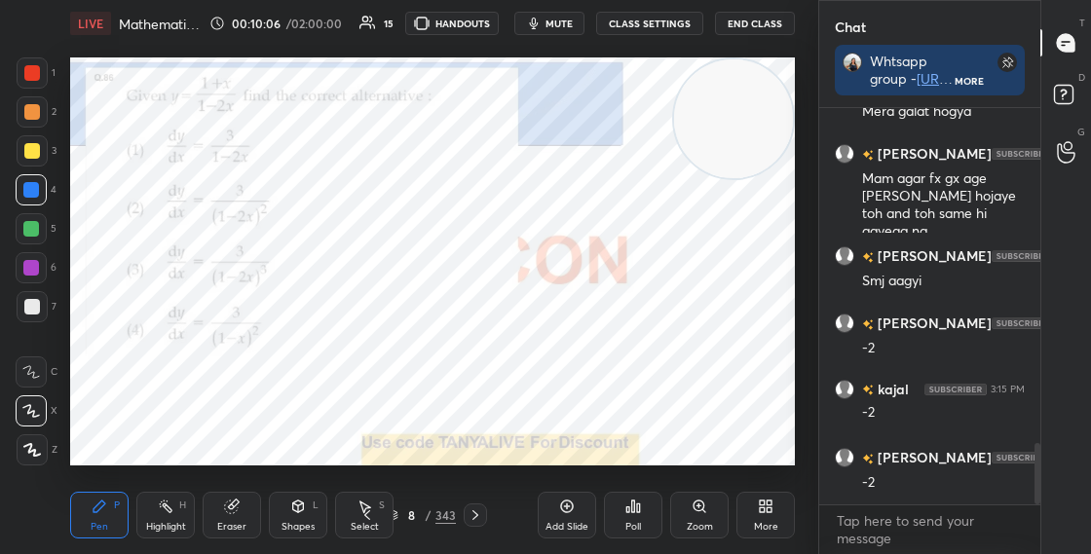
scroll to position [2220, 0]
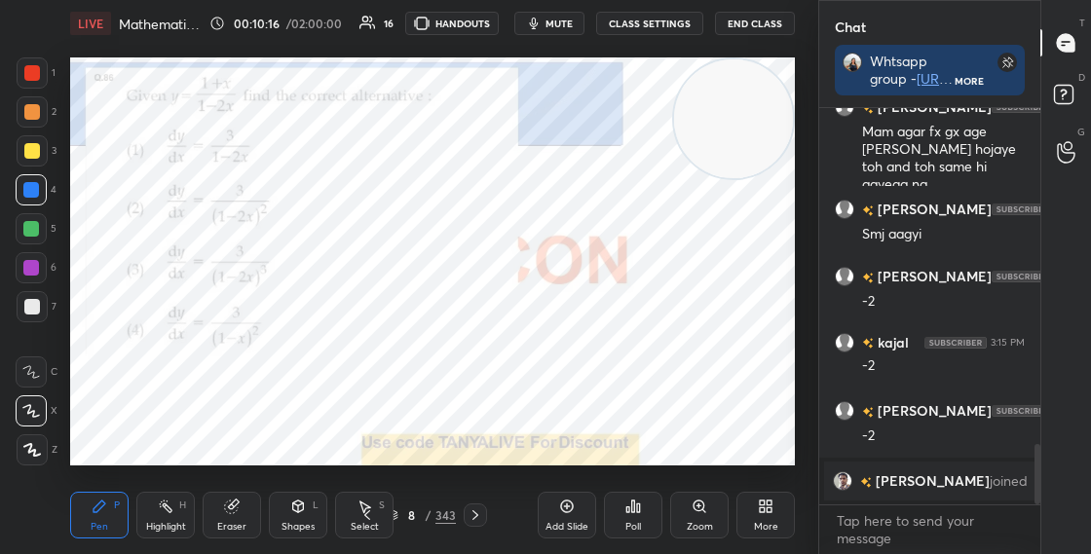
click at [293, 510] on icon at bounding box center [298, 507] width 11 height 12
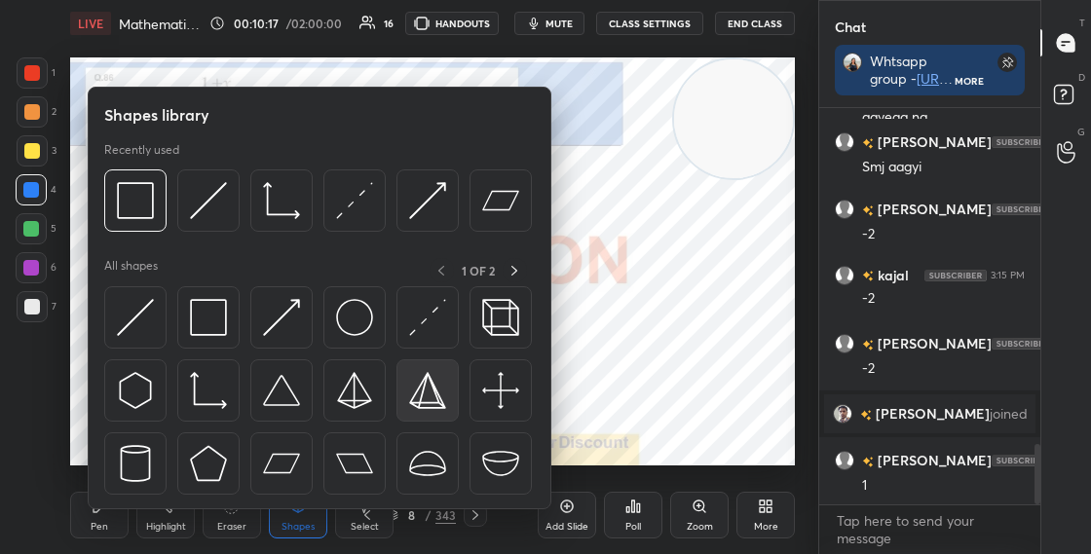
scroll to position [2202, 0]
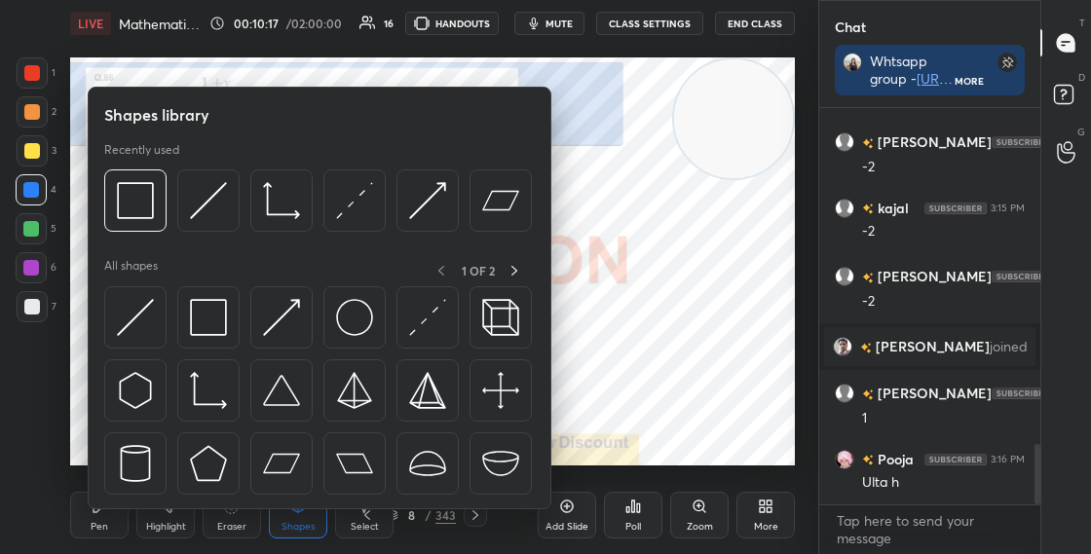
click at [544, 386] on div "Shapes library Recently used All shapes 1 OF 2" at bounding box center [320, 298] width 464 height 423
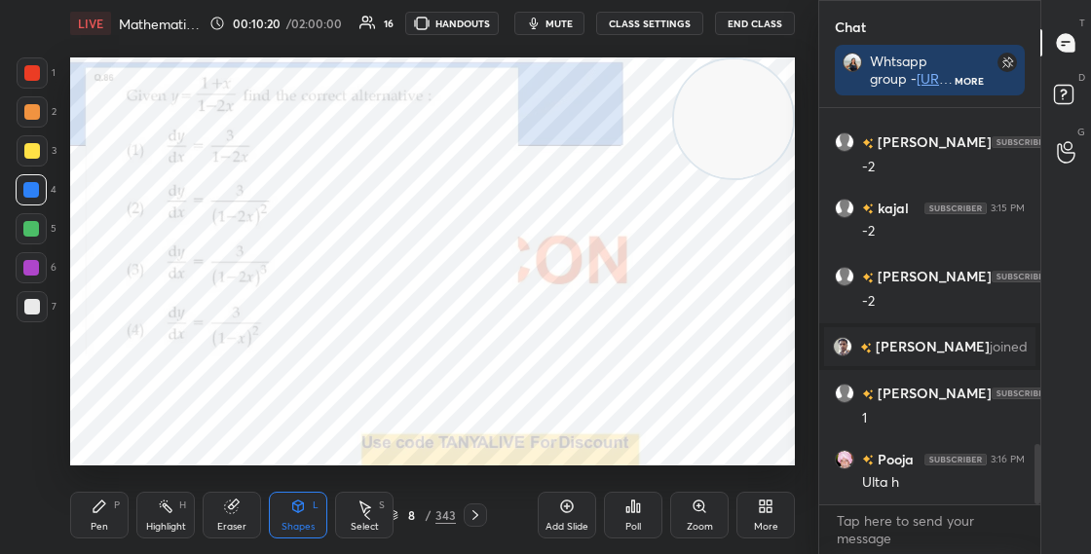
click at [224, 499] on icon at bounding box center [232, 507] width 16 height 16
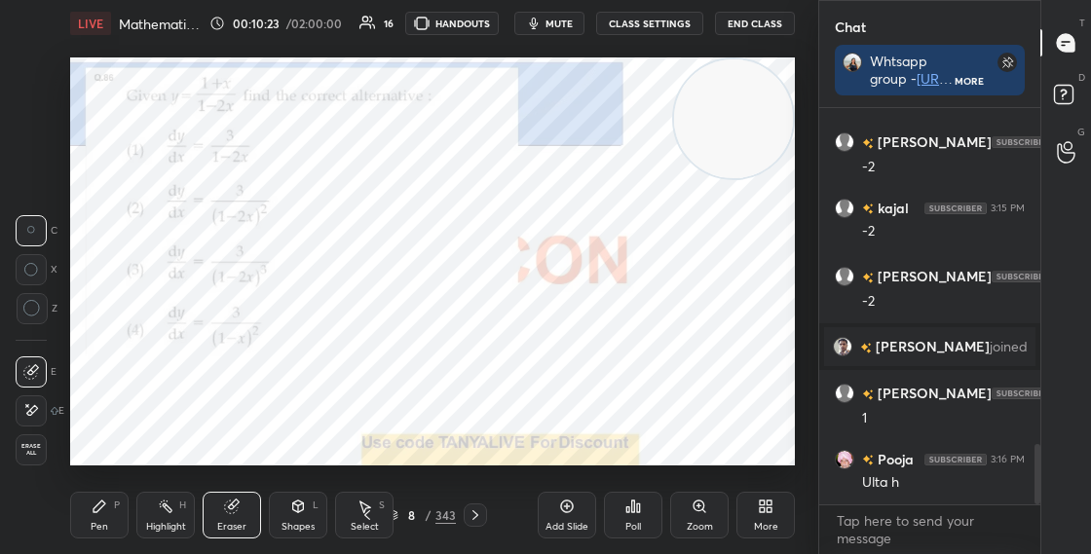
click at [478, 520] on icon at bounding box center [476, 516] width 16 height 16
click at [474, 517] on icon at bounding box center [475, 515] width 6 height 10
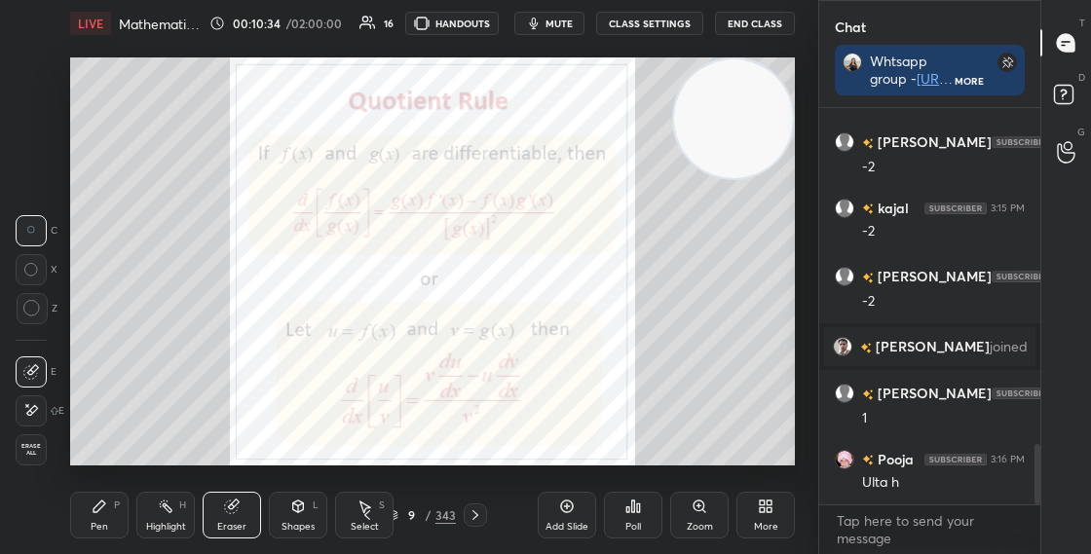
click at [116, 506] on div "P" at bounding box center [117, 506] width 6 height 10
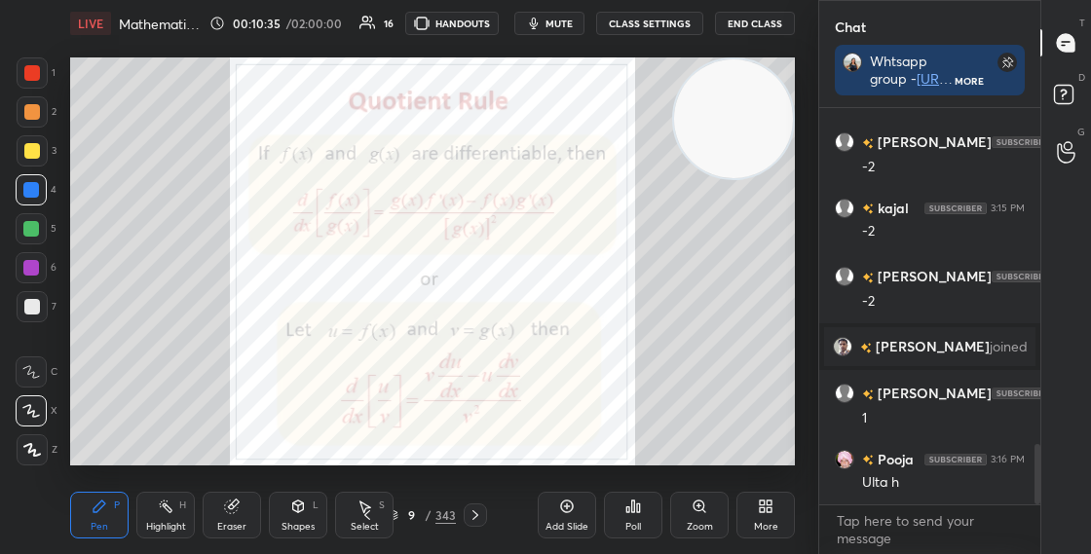
click at [393, 516] on div "Select S" at bounding box center [364, 515] width 58 height 47
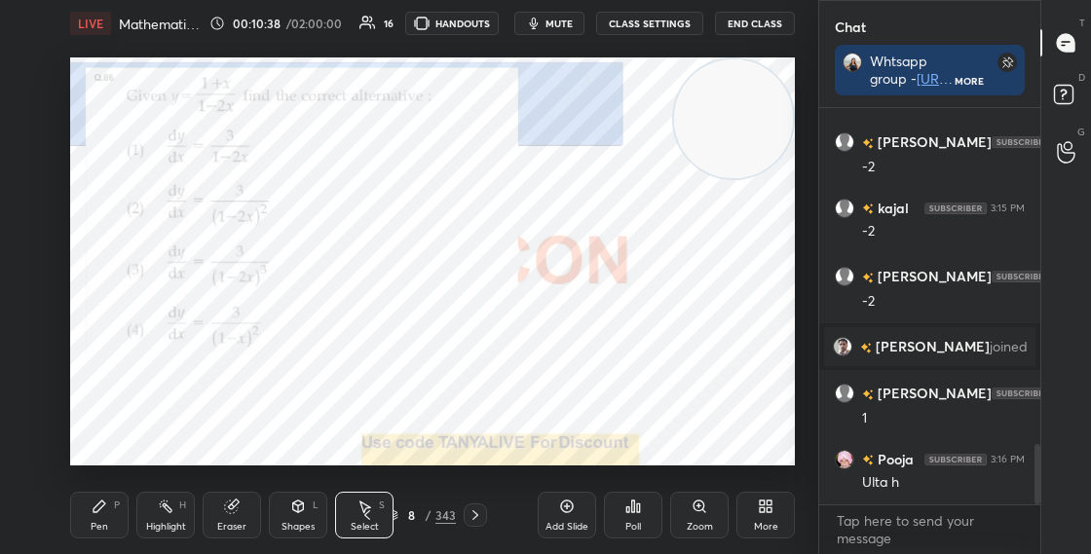
click at [466, 303] on div "0 ° Undo Copy Duplicate Duplicate to new slide Delete" at bounding box center [432, 261] width 725 height 408
click at [122, 519] on div "Pen P" at bounding box center [99, 515] width 58 height 47
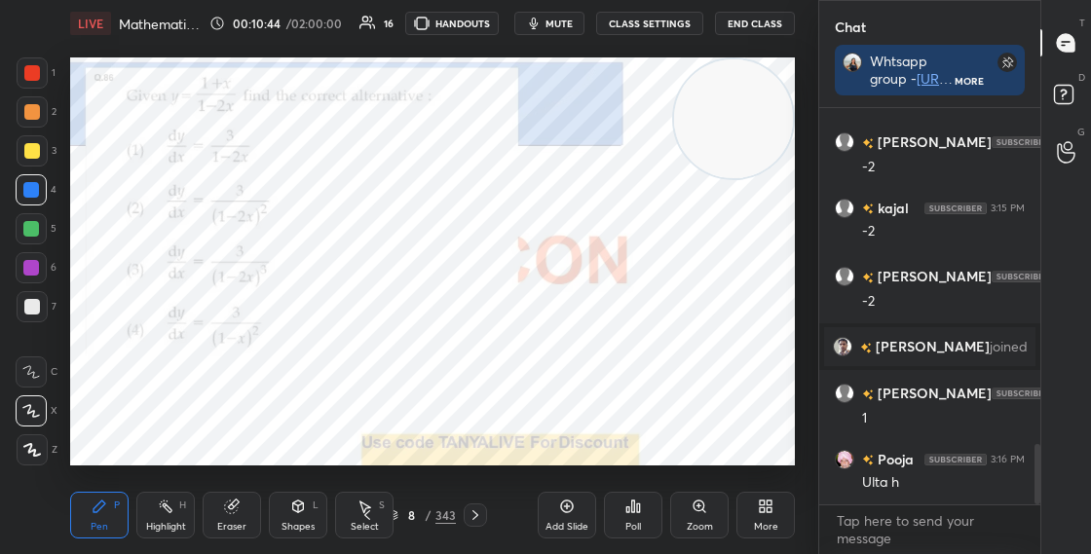
click at [35, 74] on div at bounding box center [32, 73] width 16 height 16
click at [472, 517] on icon at bounding box center [476, 516] width 16 height 16
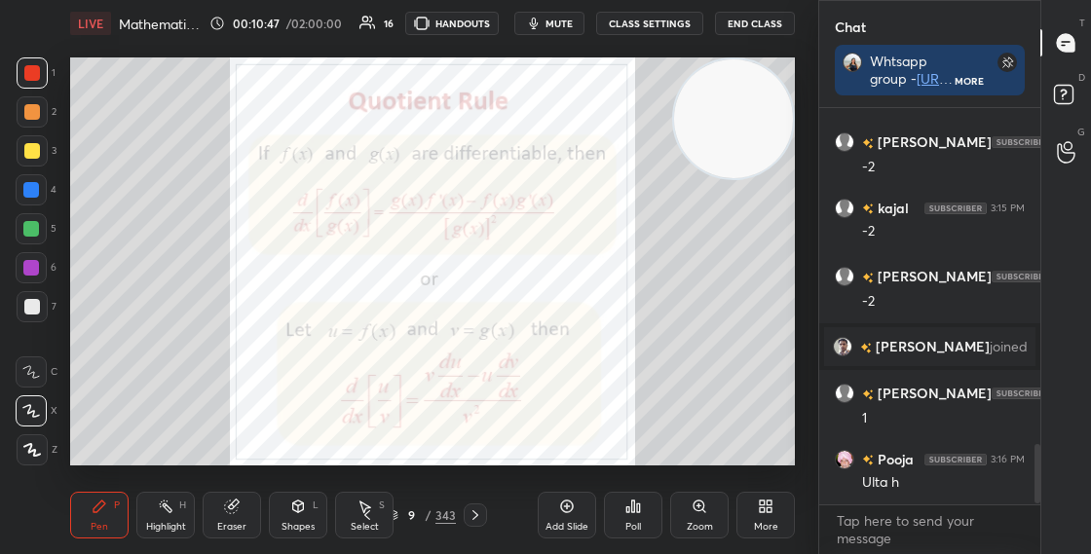
scroll to position [2272, 0]
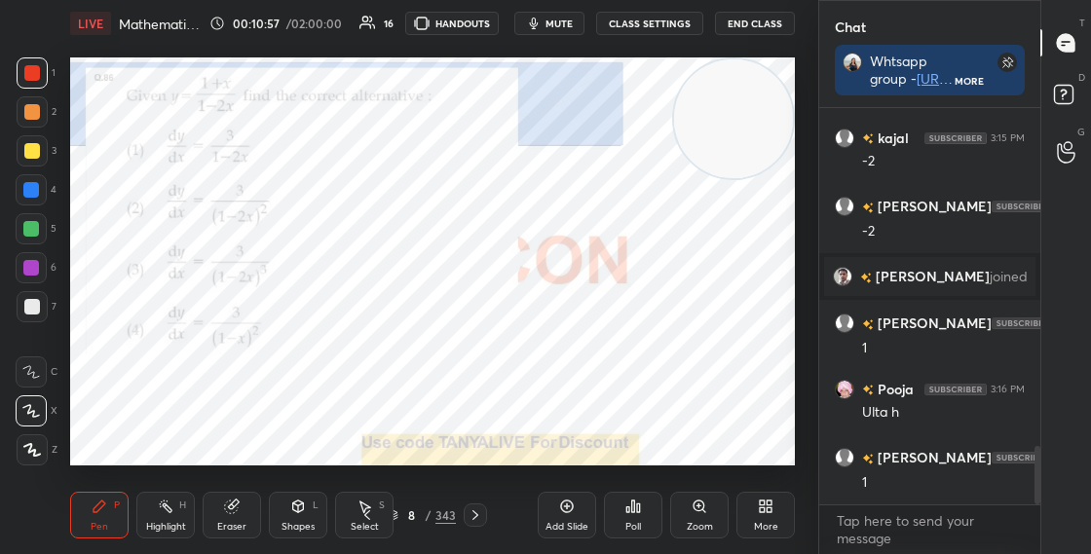
click at [475, 517] on icon at bounding box center [476, 516] width 16 height 16
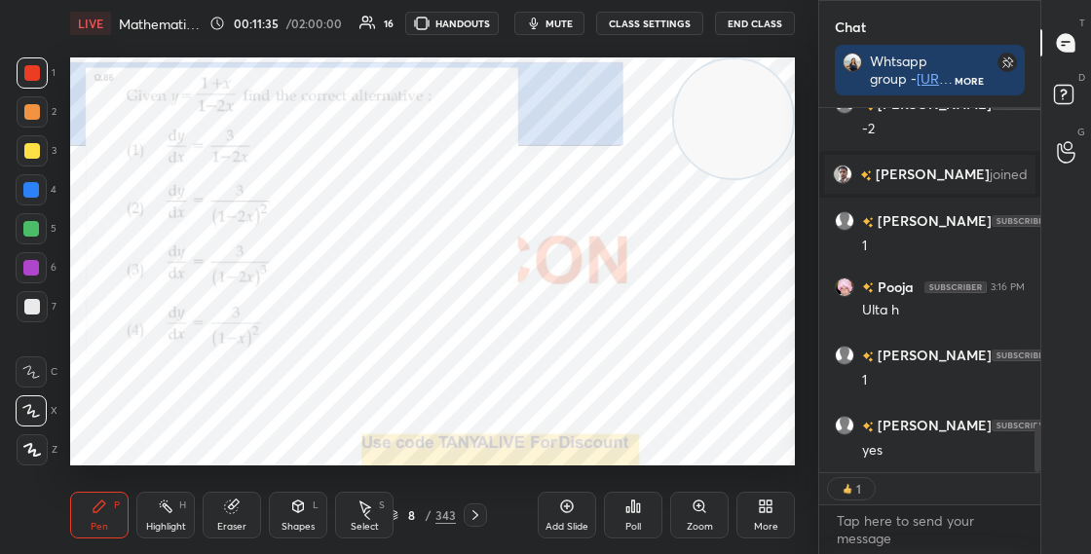
scroll to position [2441, 0]
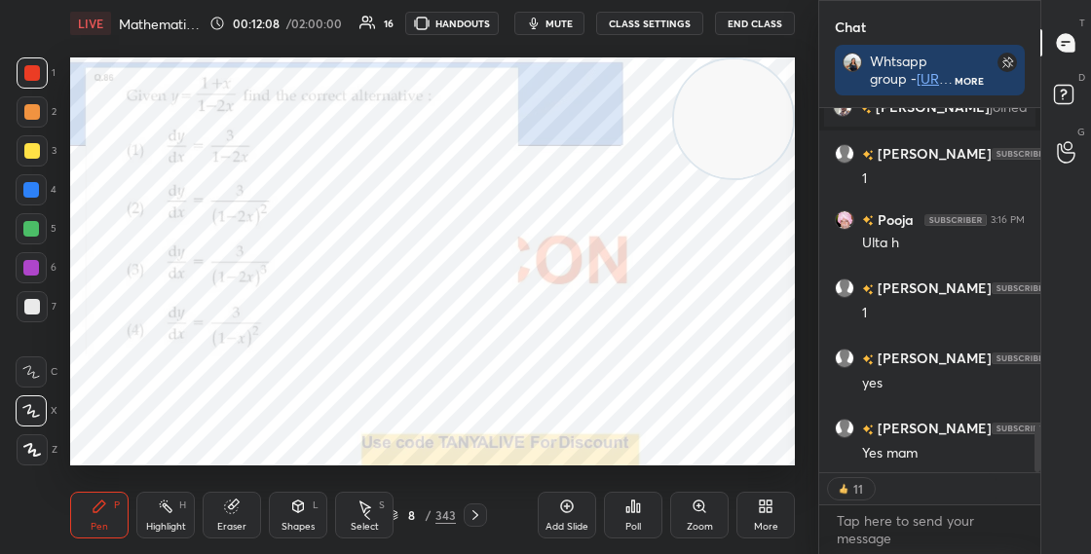
click at [398, 517] on div "8 / 343" at bounding box center [421, 516] width 69 height 18
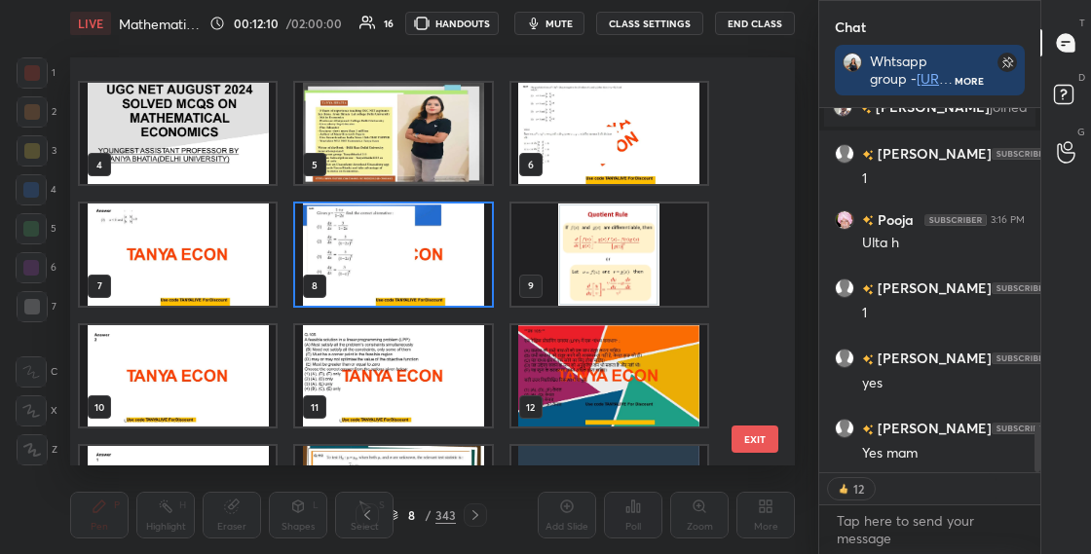
scroll to position [128, 0]
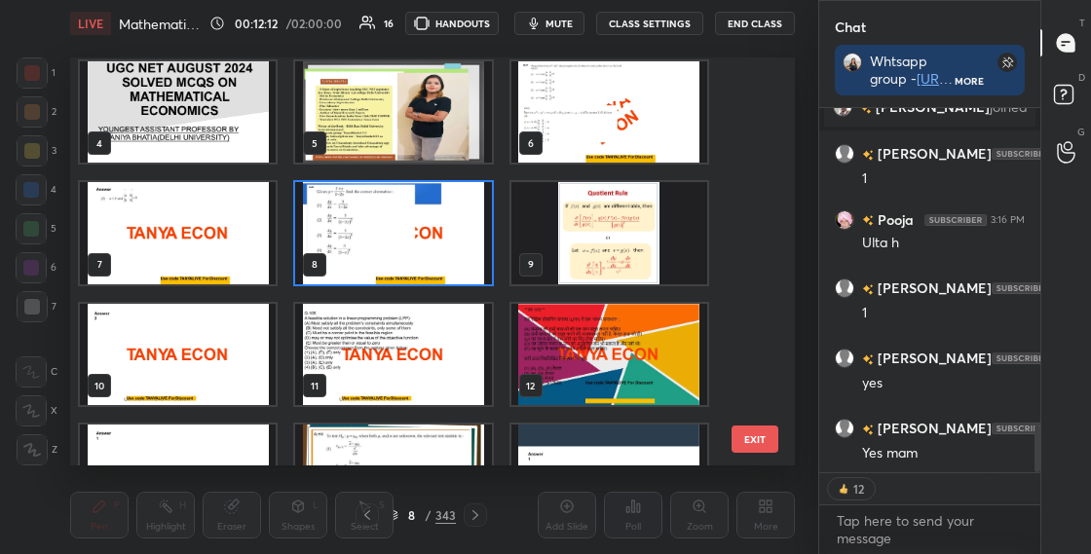
click at [634, 245] on img "grid" at bounding box center [609, 233] width 196 height 102
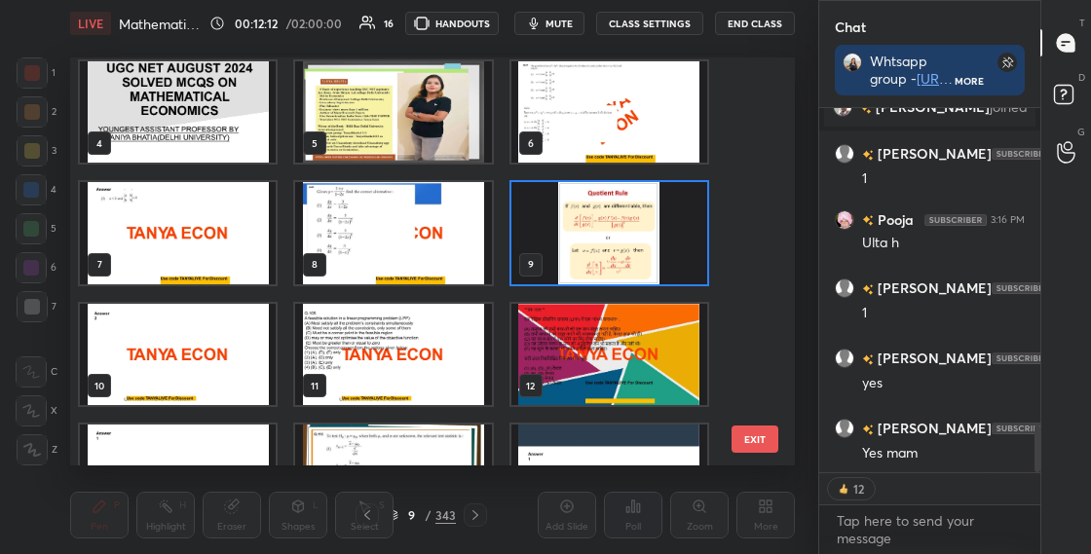
click at [634, 249] on img "grid" at bounding box center [609, 233] width 196 height 102
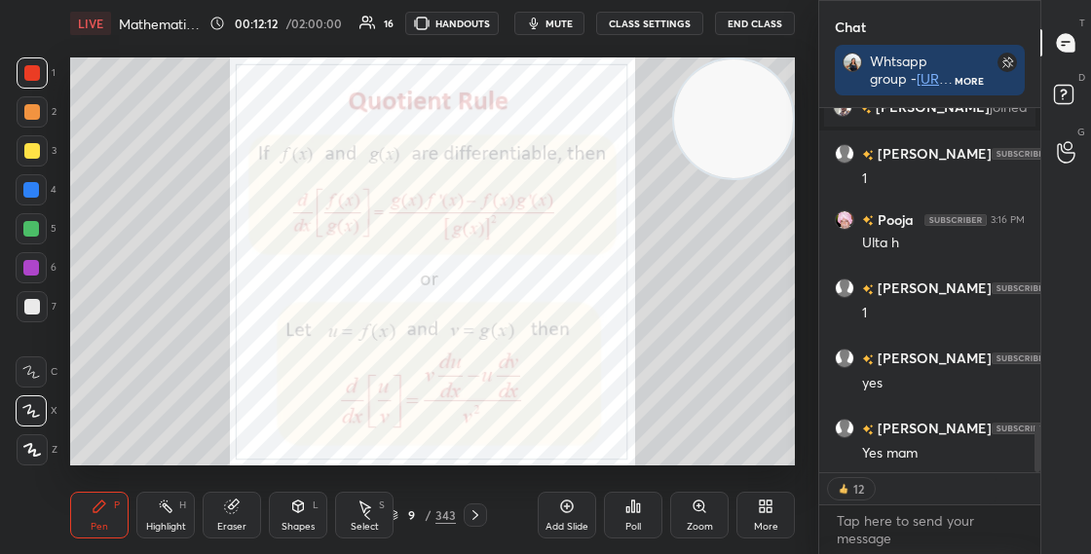
click at [635, 250] on img "grid" at bounding box center [609, 233] width 196 height 102
click at [401, 514] on div "9 / 343" at bounding box center [421, 516] width 69 height 18
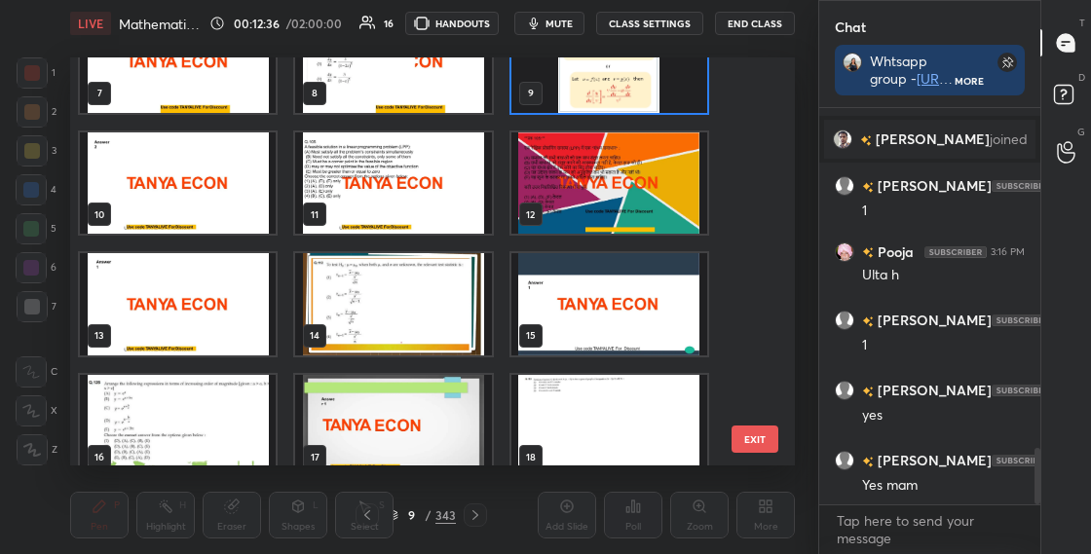
scroll to position [310, 0]
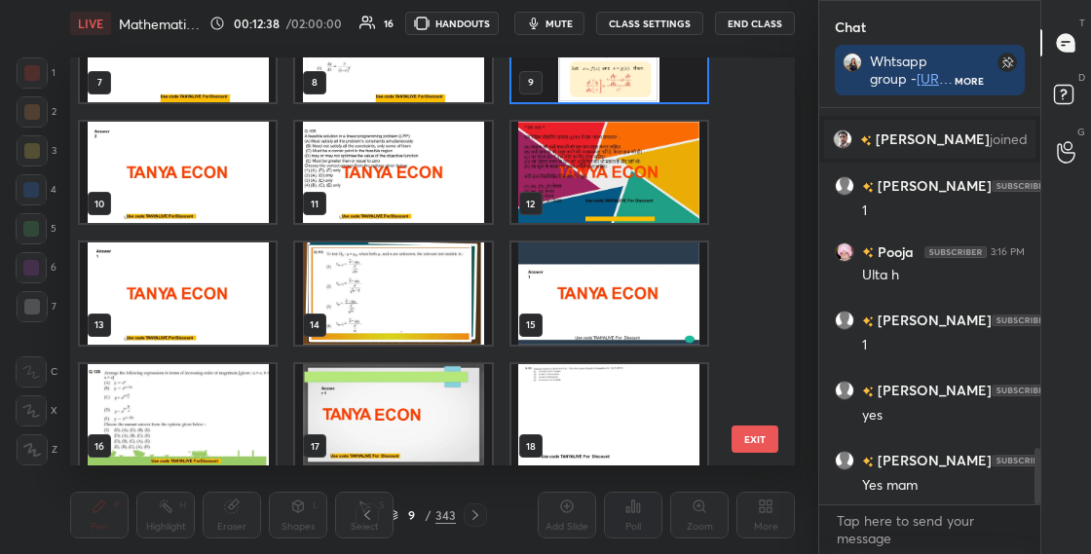
click at [449, 296] on img "grid" at bounding box center [393, 294] width 196 height 102
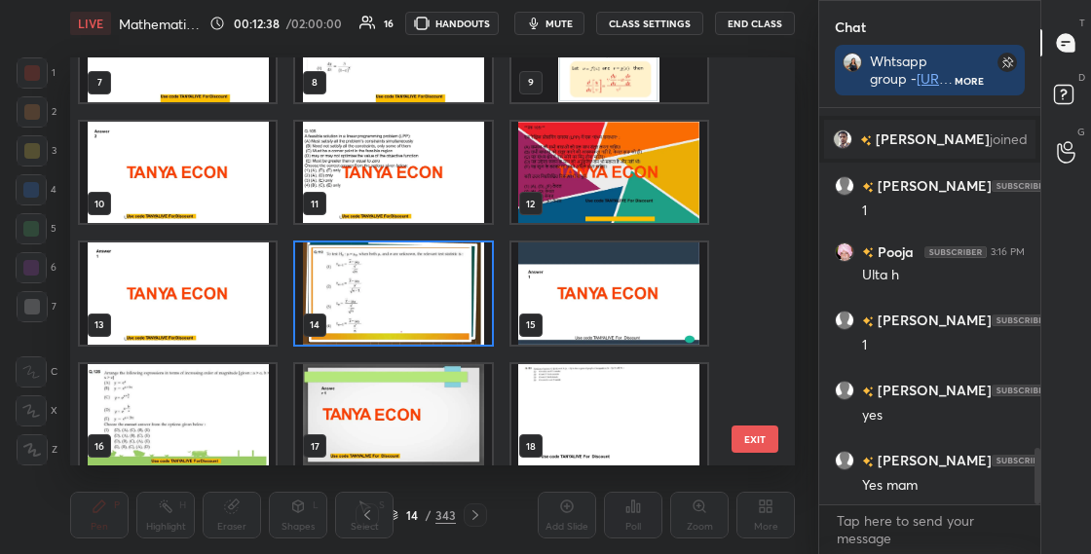
click at [451, 297] on img "grid" at bounding box center [393, 294] width 196 height 102
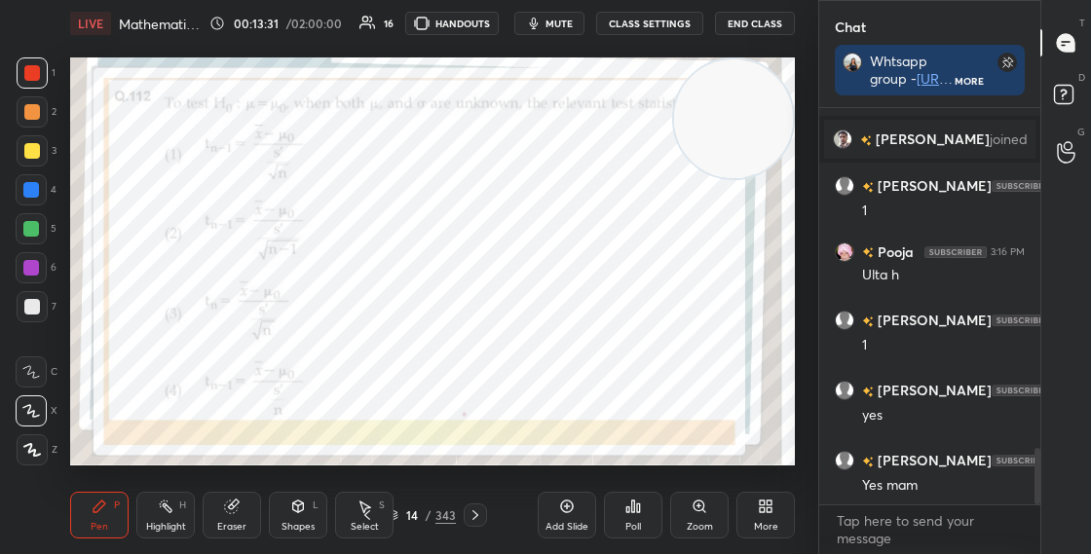
scroll to position [2456, 0]
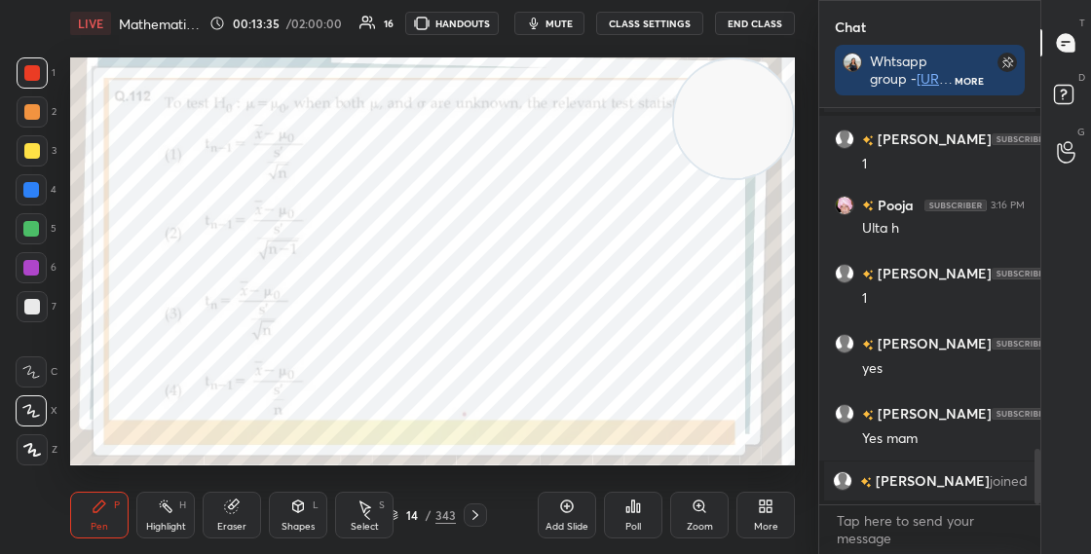
click at [38, 190] on div at bounding box center [31, 190] width 16 height 16
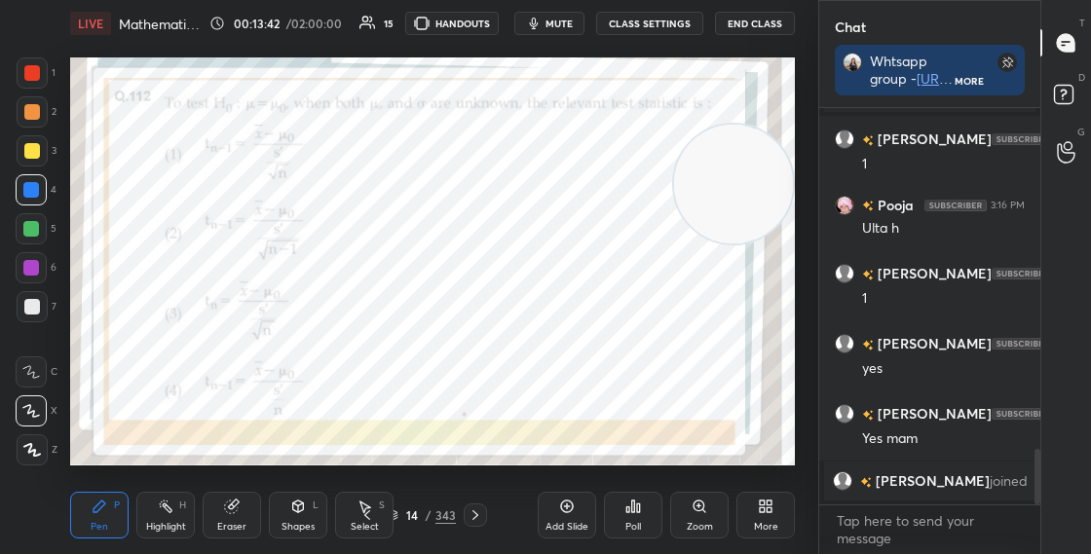
drag, startPoint x: 764, startPoint y: 130, endPoint x: 772, endPoint y: 204, distance: 74.4
click at [772, 203] on video at bounding box center [733, 184] width 119 height 119
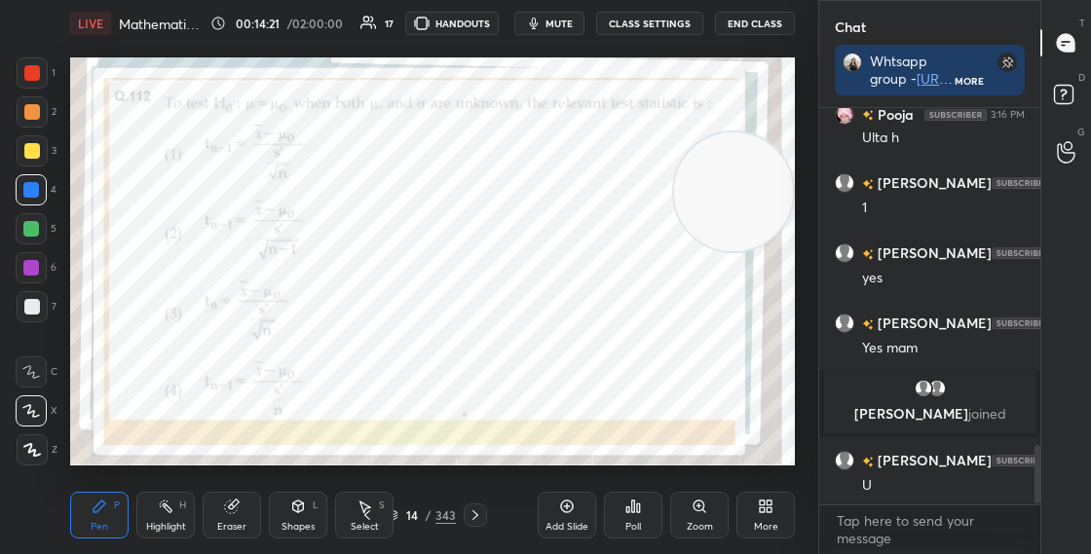
scroll to position [2334, 0]
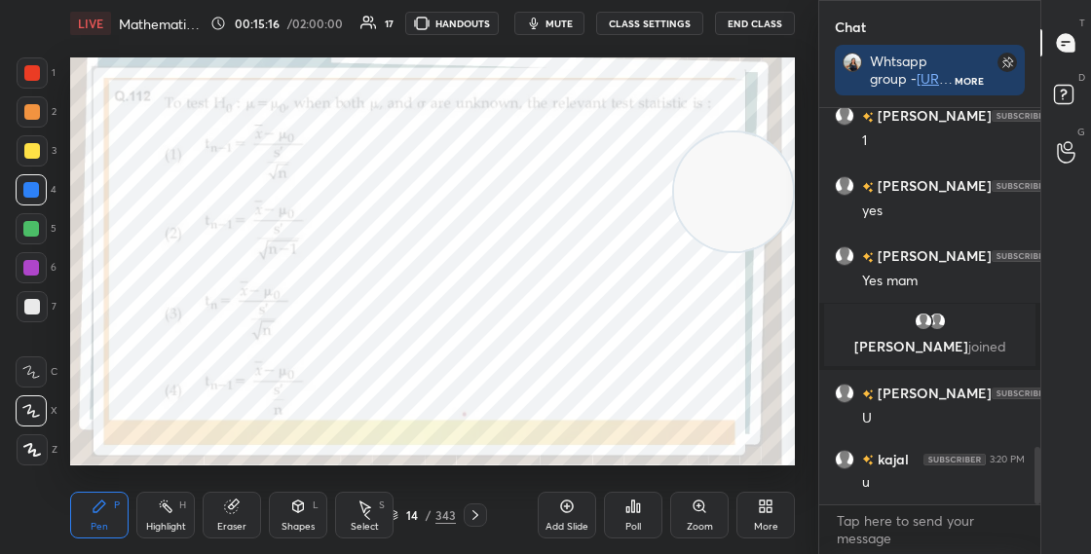
click at [400, 518] on div "14 / 343" at bounding box center [421, 516] width 69 height 18
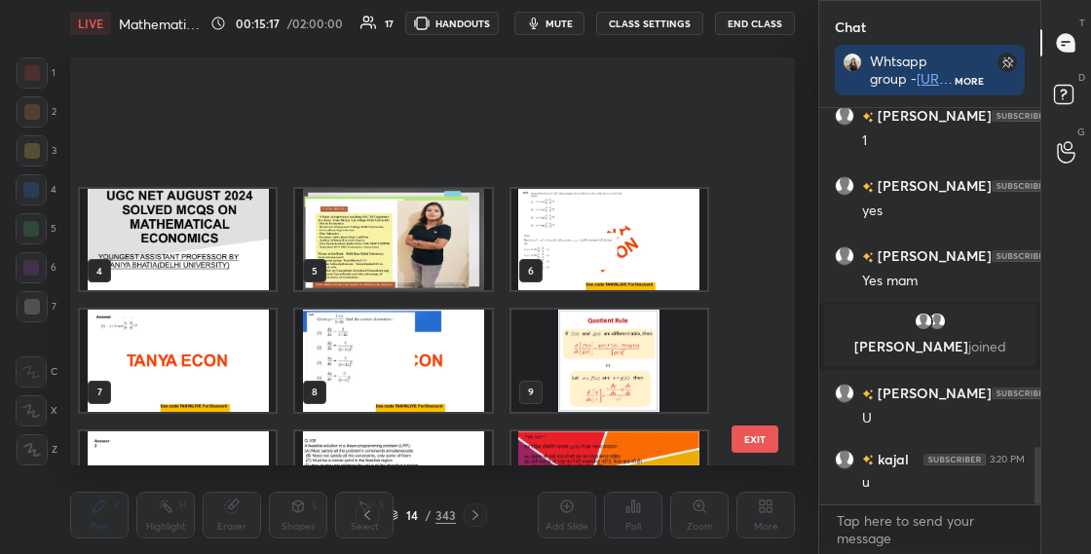
scroll to position [401, 715]
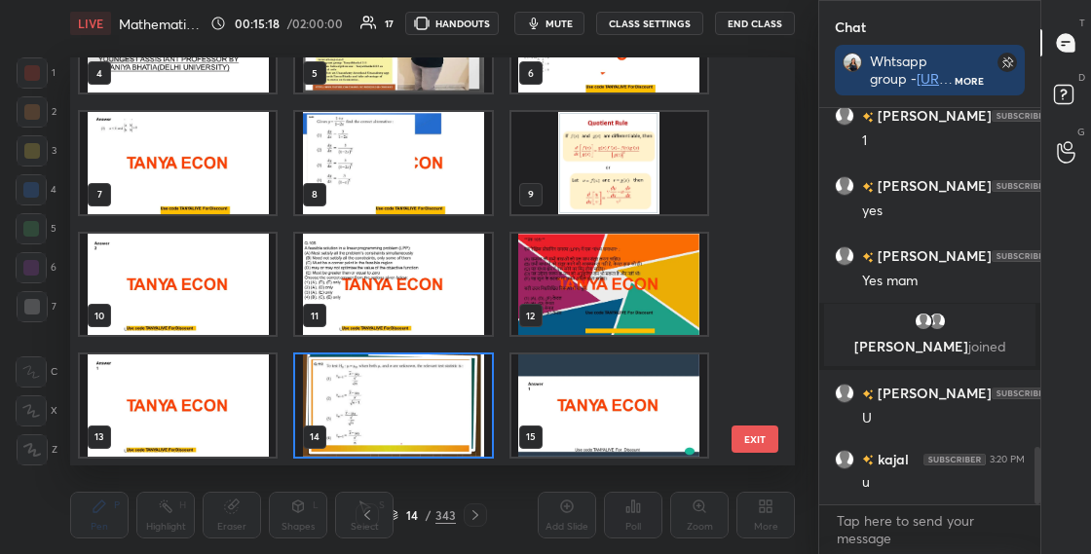
click at [465, 409] on img "grid" at bounding box center [393, 406] width 196 height 102
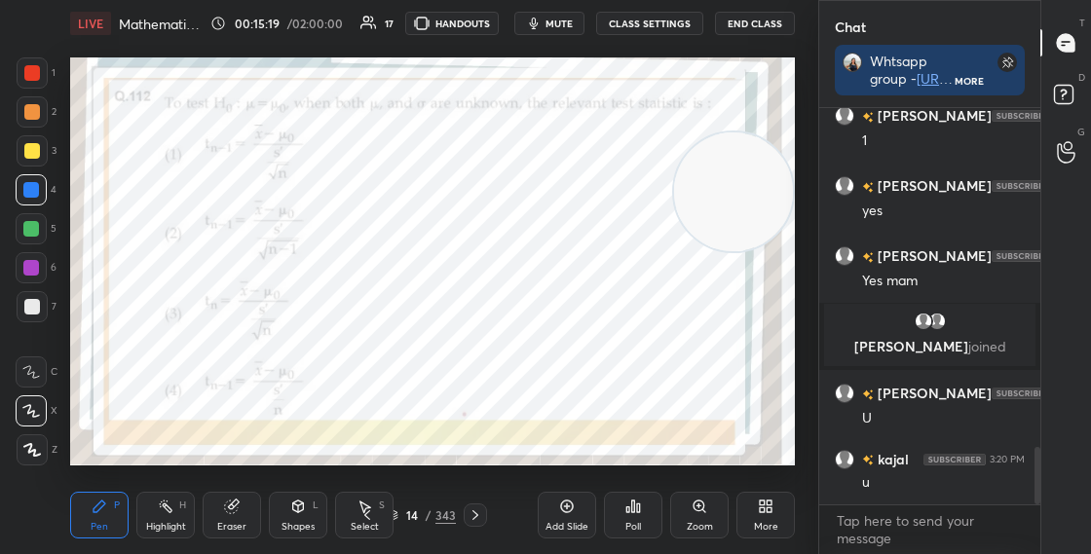
click at [637, 522] on div "Poll" at bounding box center [633, 527] width 16 height 10
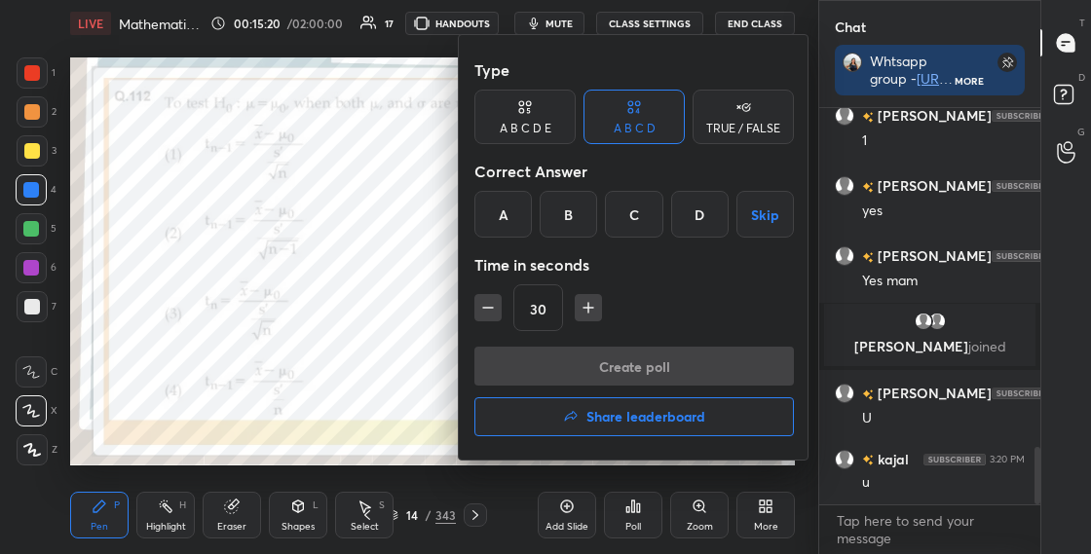
click at [478, 185] on div "Correct Answer" at bounding box center [634, 171] width 320 height 39
click at [496, 225] on div "A" at bounding box center [502, 214] width 57 height 47
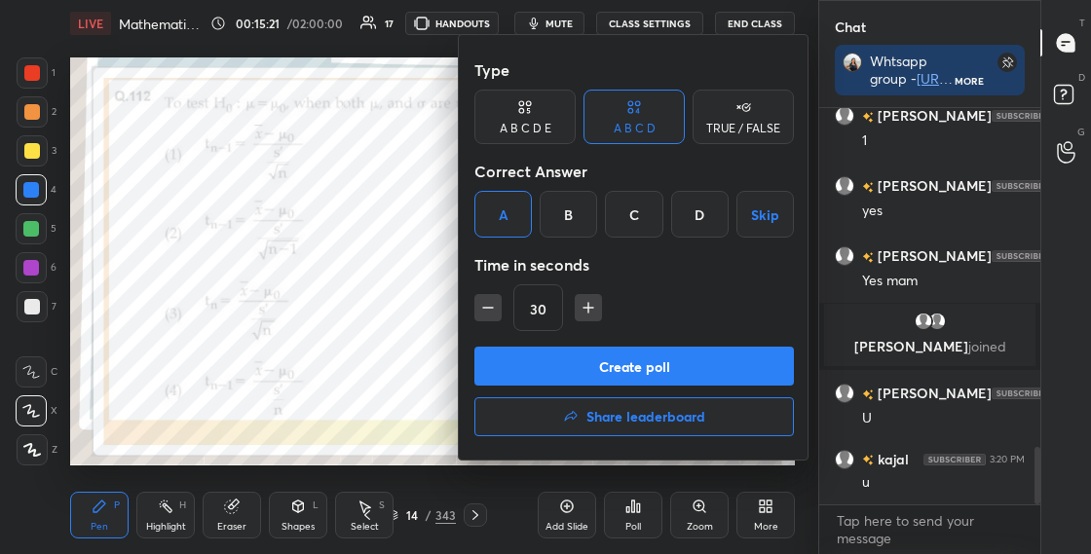
click at [514, 361] on button "Create poll" at bounding box center [634, 366] width 320 height 39
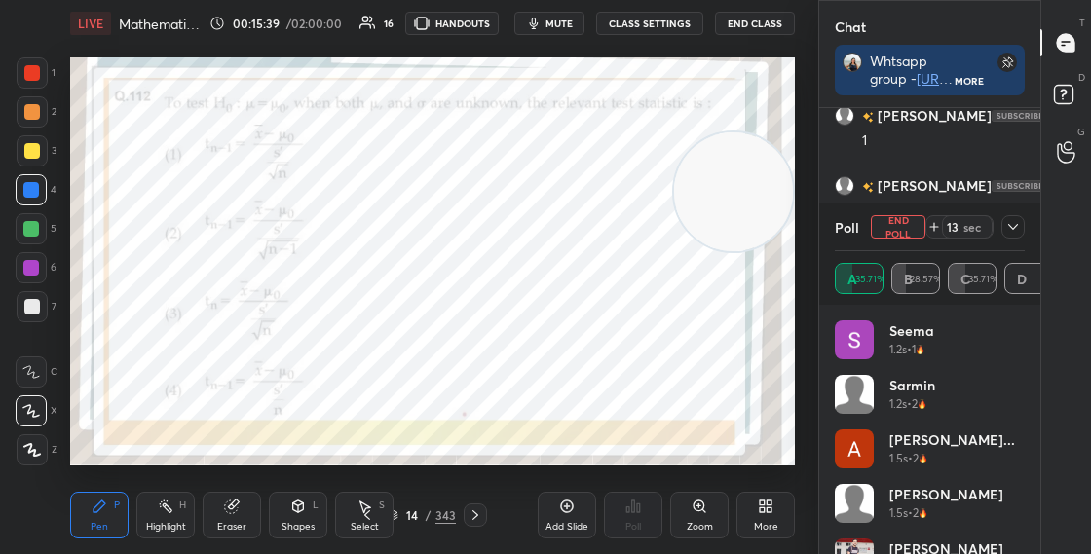
scroll to position [7, 7]
click at [288, 511] on div "Shapes L" at bounding box center [298, 515] width 58 height 47
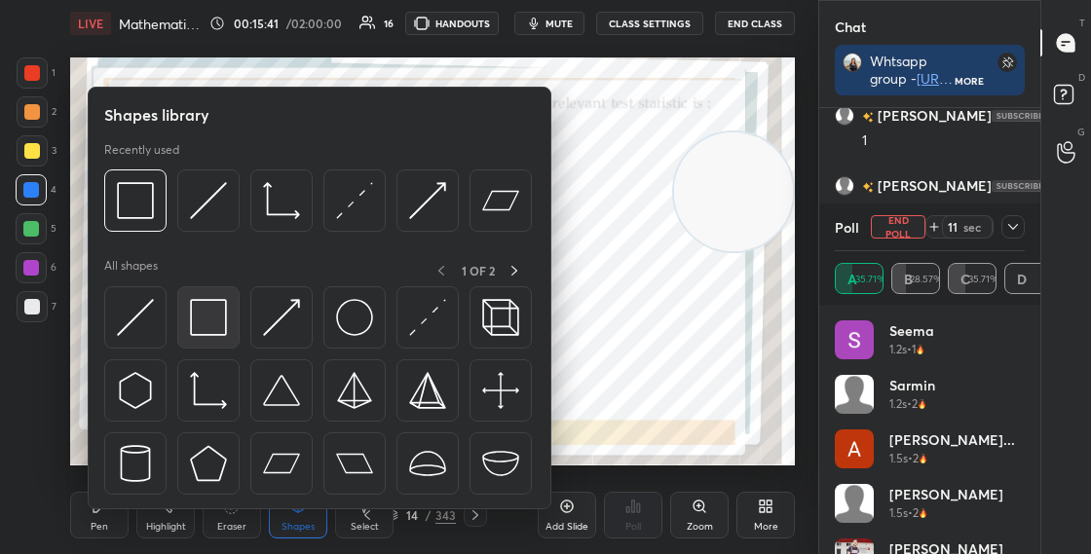
click at [211, 302] on img at bounding box center [208, 317] width 37 height 37
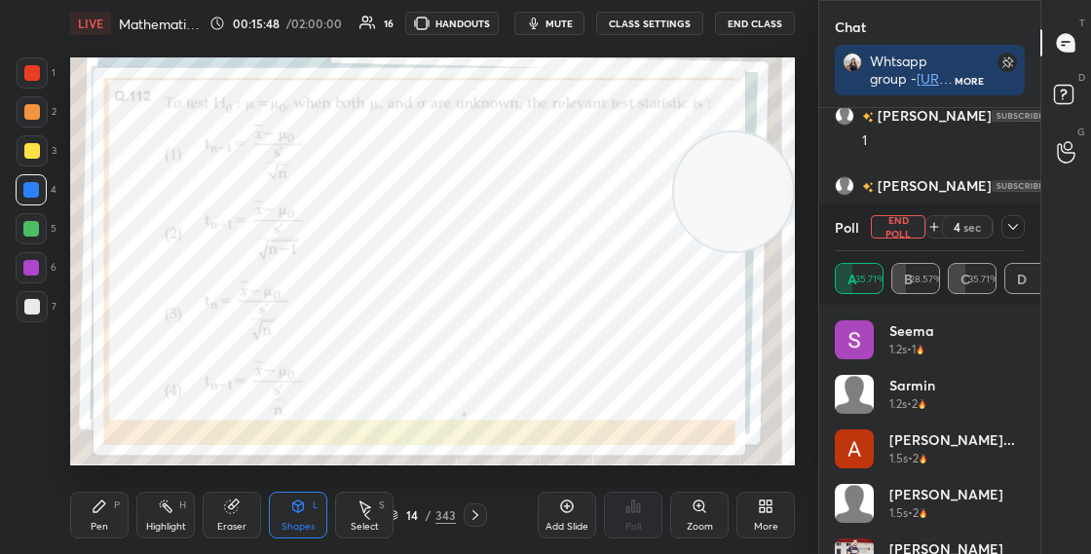
click at [306, 498] on div "Shapes L" at bounding box center [298, 515] width 58 height 47
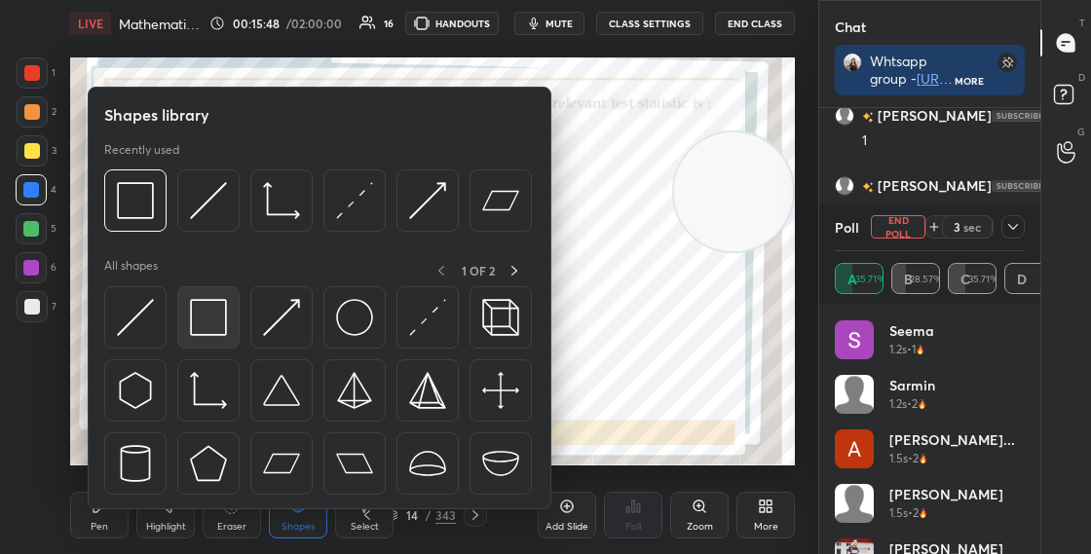
click at [211, 314] on img at bounding box center [208, 317] width 37 height 37
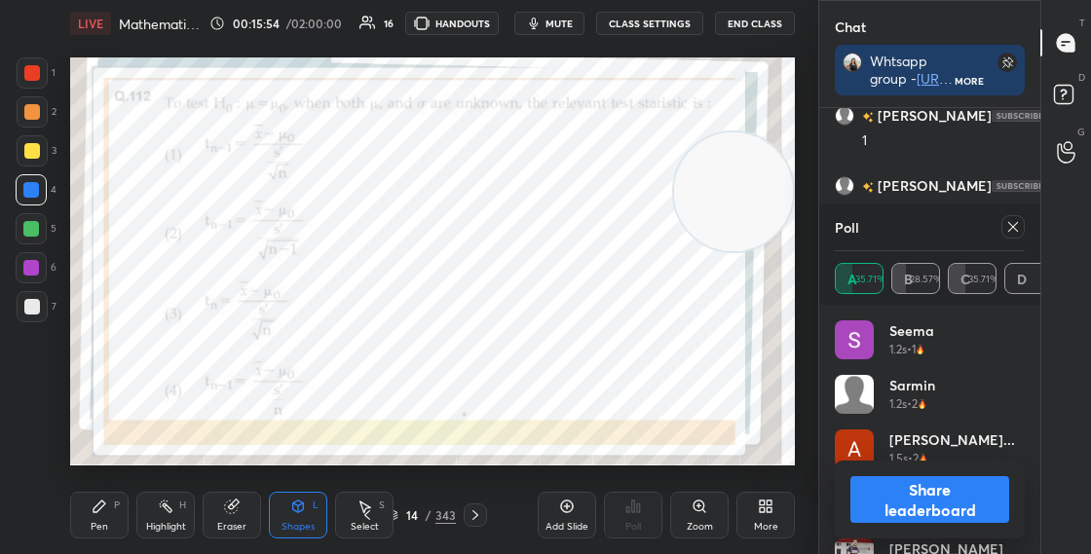
click at [100, 507] on icon at bounding box center [100, 507] width 12 height 12
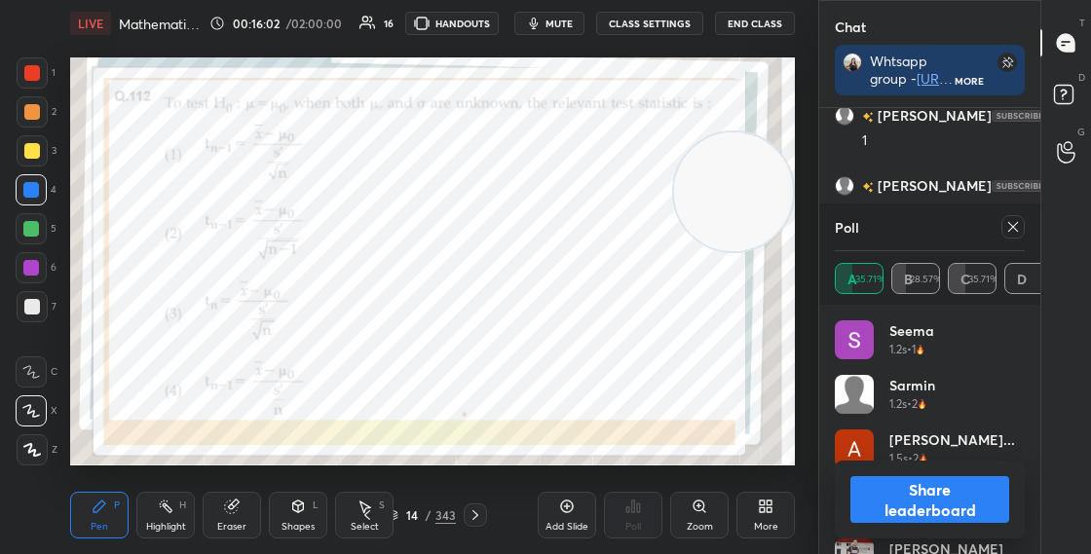
click at [905, 500] on button "Share leaderboard" at bounding box center [929, 499] width 159 height 47
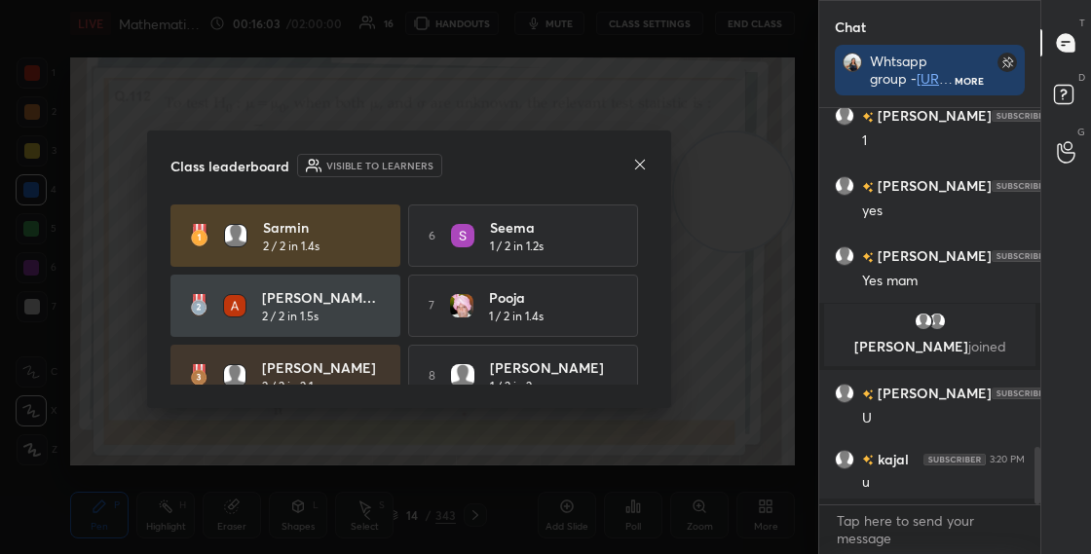
scroll to position [388, 215]
click at [641, 164] on icon at bounding box center [640, 165] width 16 height 16
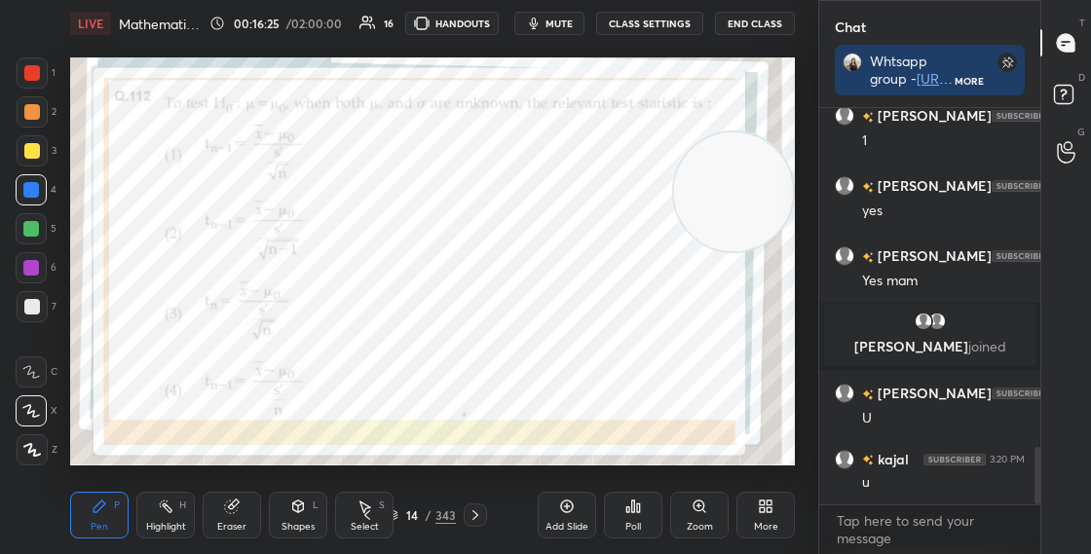
click at [403, 519] on div "14" at bounding box center [411, 516] width 19 height 12
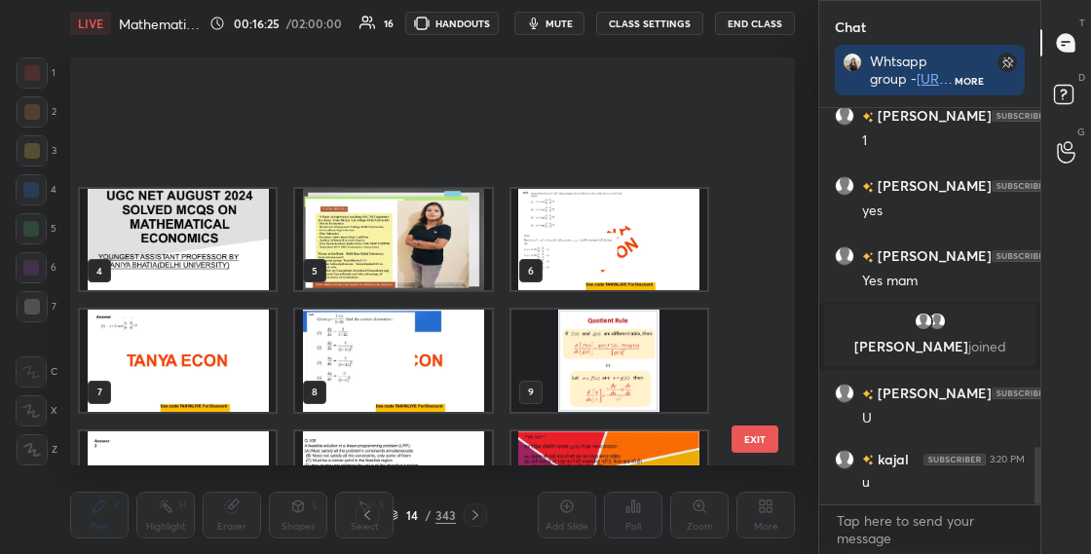
scroll to position [401, 715]
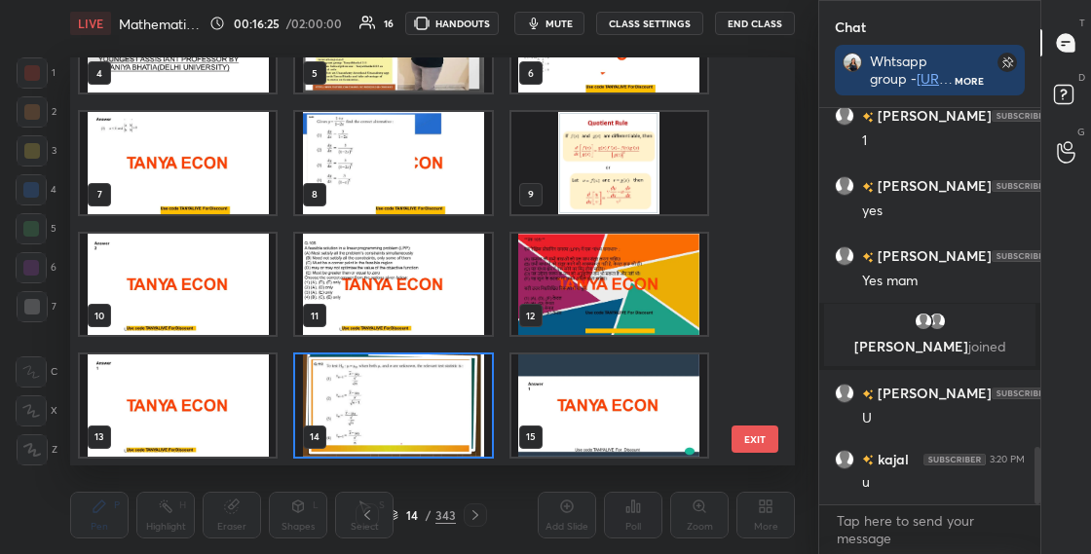
click at [402, 516] on div "14" at bounding box center [411, 516] width 19 height 12
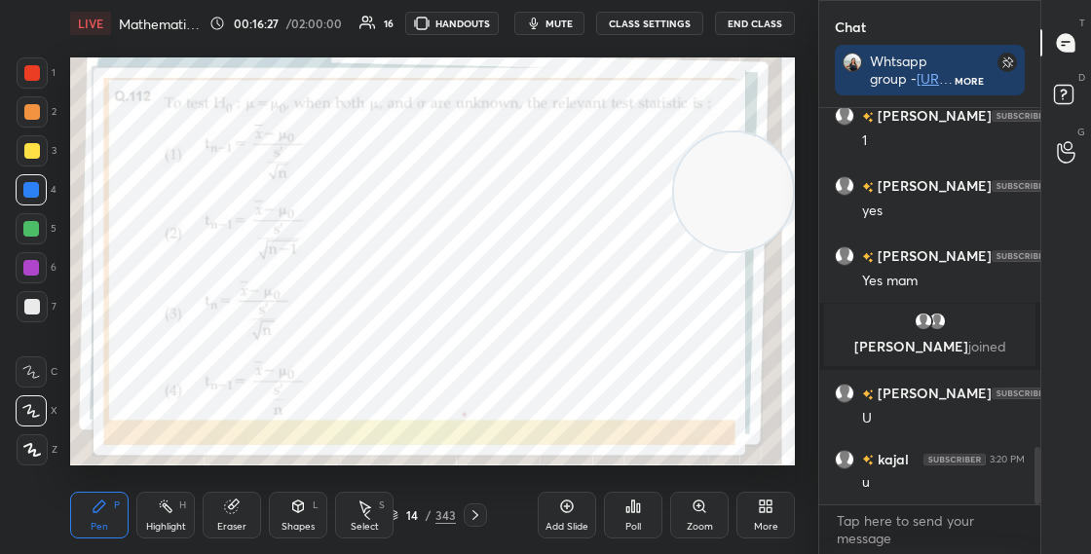
click at [397, 514] on icon at bounding box center [393, 516] width 12 height 12
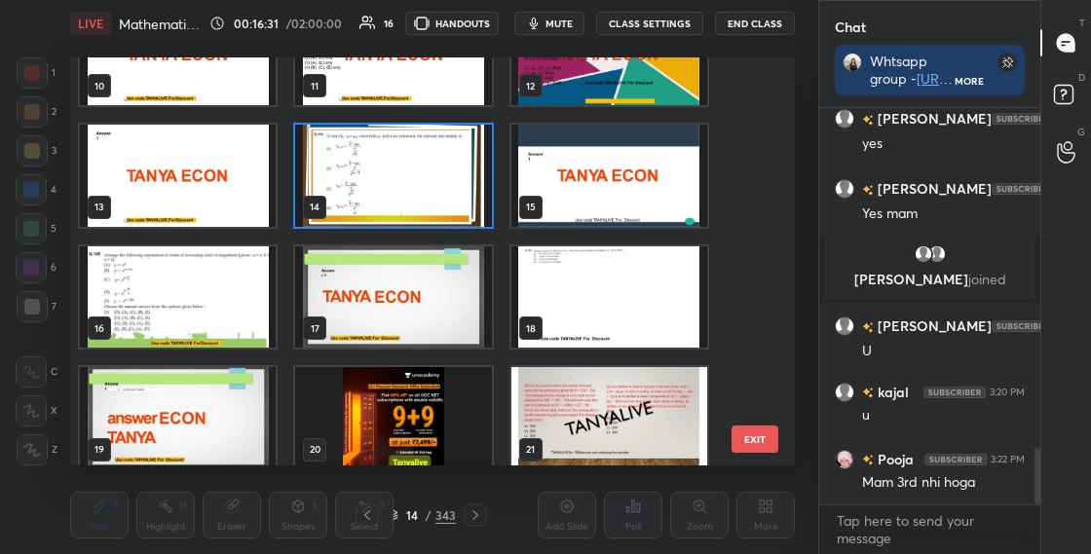
scroll to position [438, 0]
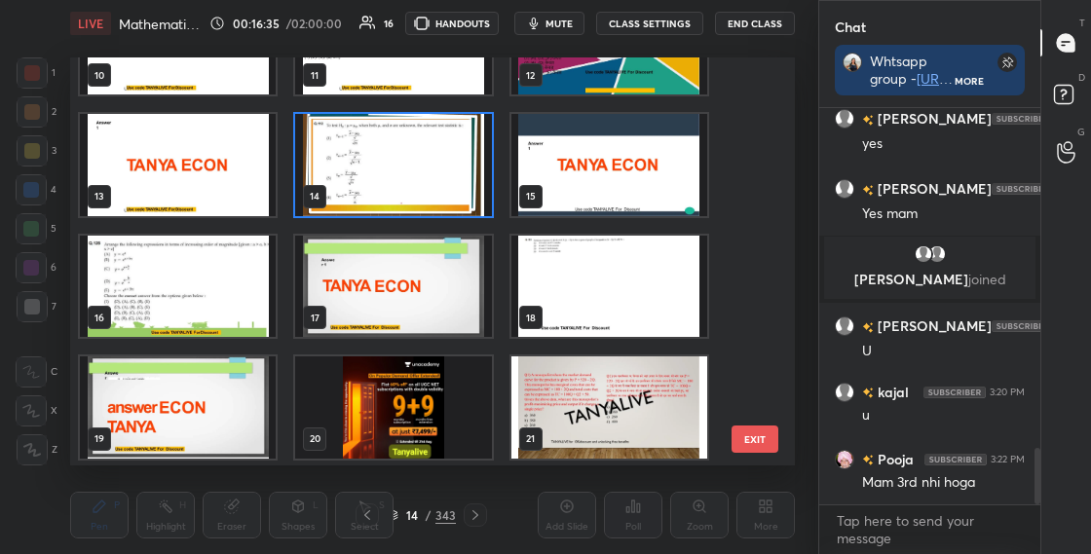
click at [433, 169] on img "grid" at bounding box center [393, 165] width 196 height 102
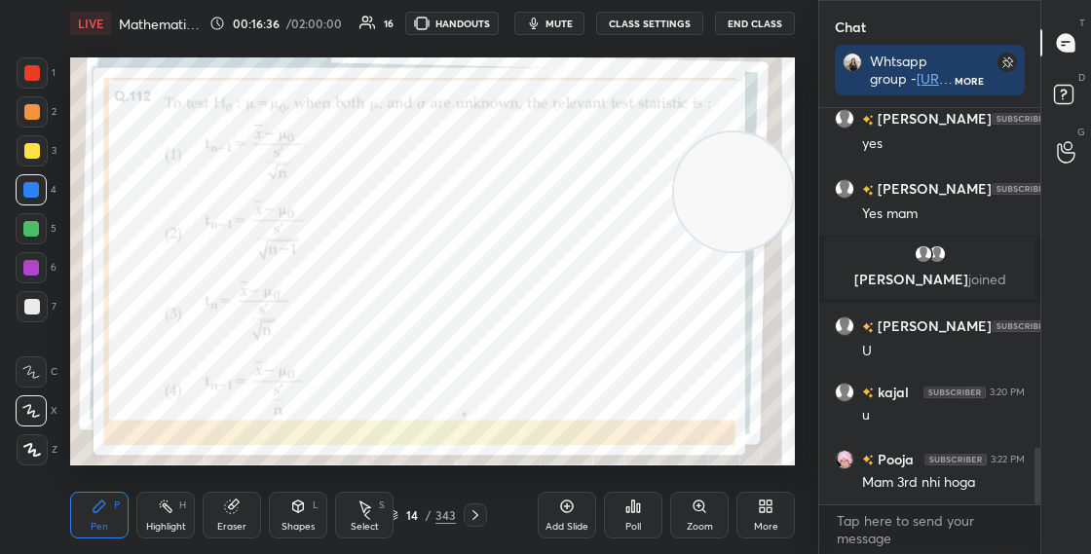
click at [433, 170] on img "grid" at bounding box center [393, 165] width 196 height 102
click at [402, 513] on div "14" at bounding box center [411, 516] width 19 height 12
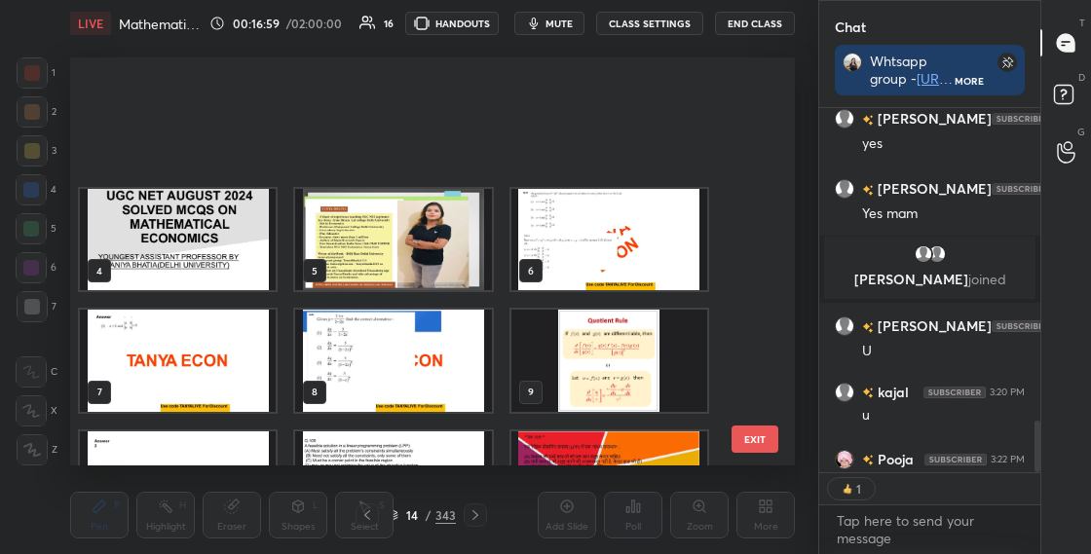
scroll to position [7, 11]
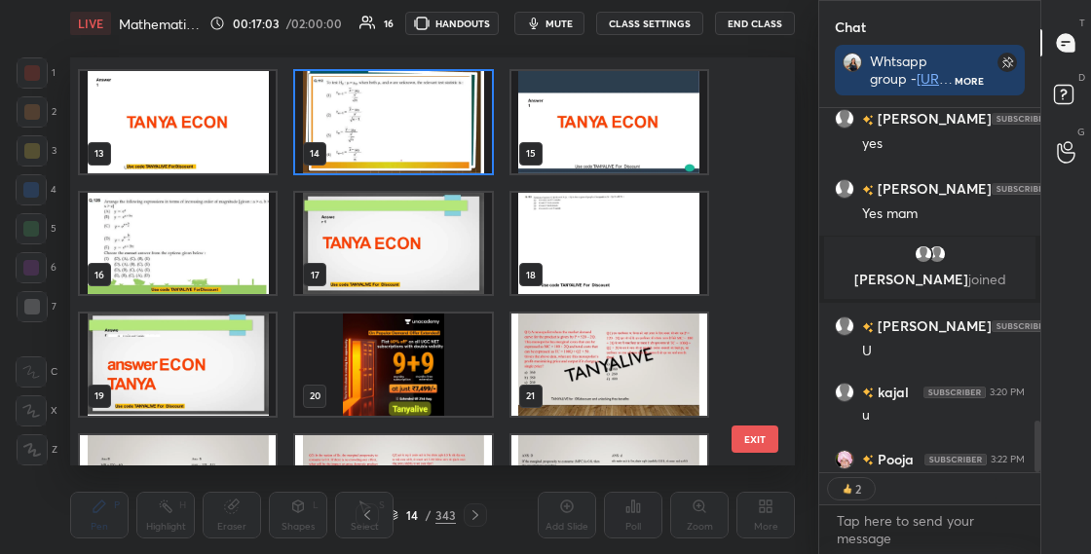
click at [237, 273] on img "grid" at bounding box center [178, 244] width 196 height 102
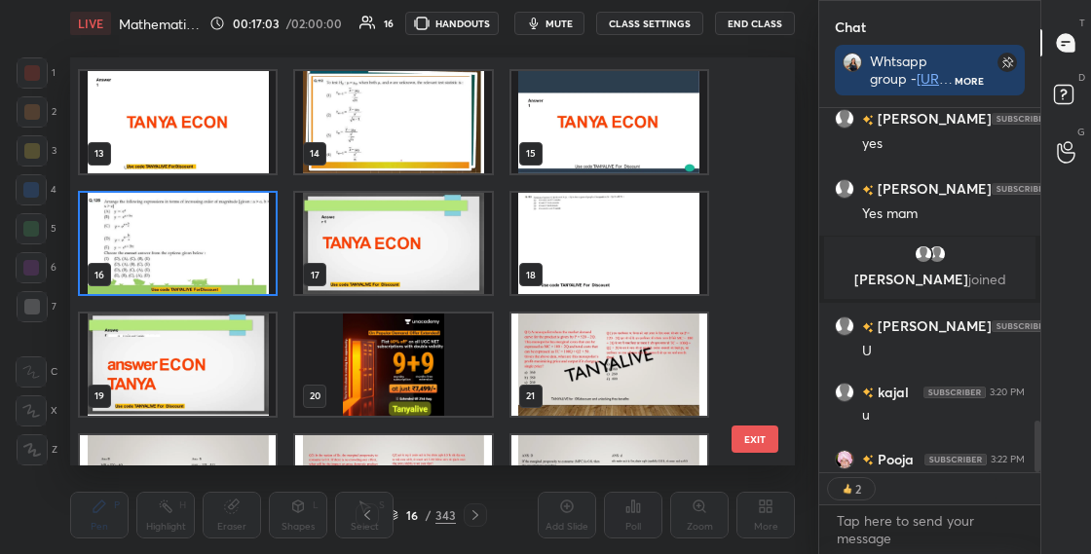
click at [237, 273] on img "grid" at bounding box center [178, 244] width 196 height 102
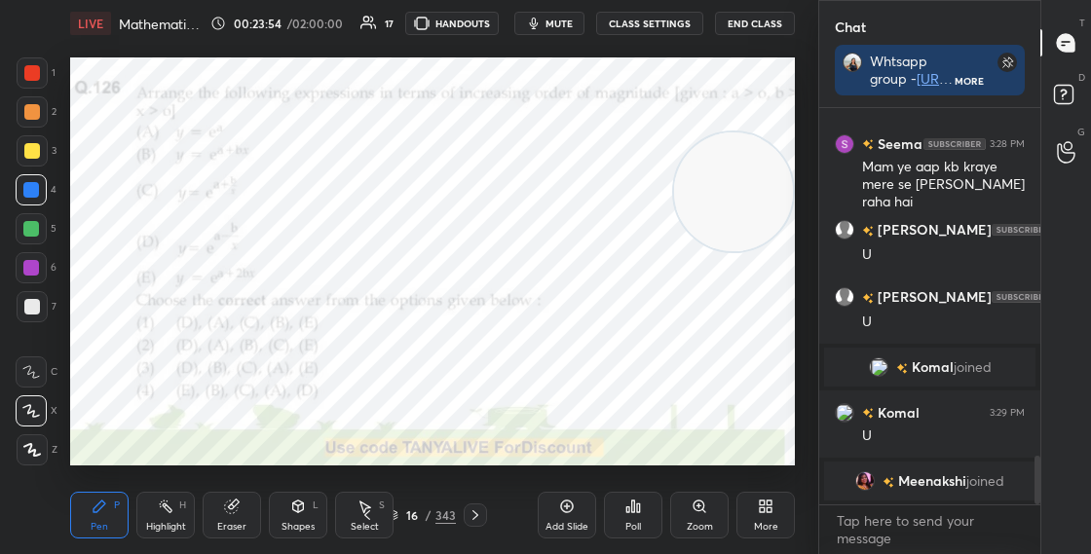
scroll to position [2880, 0]
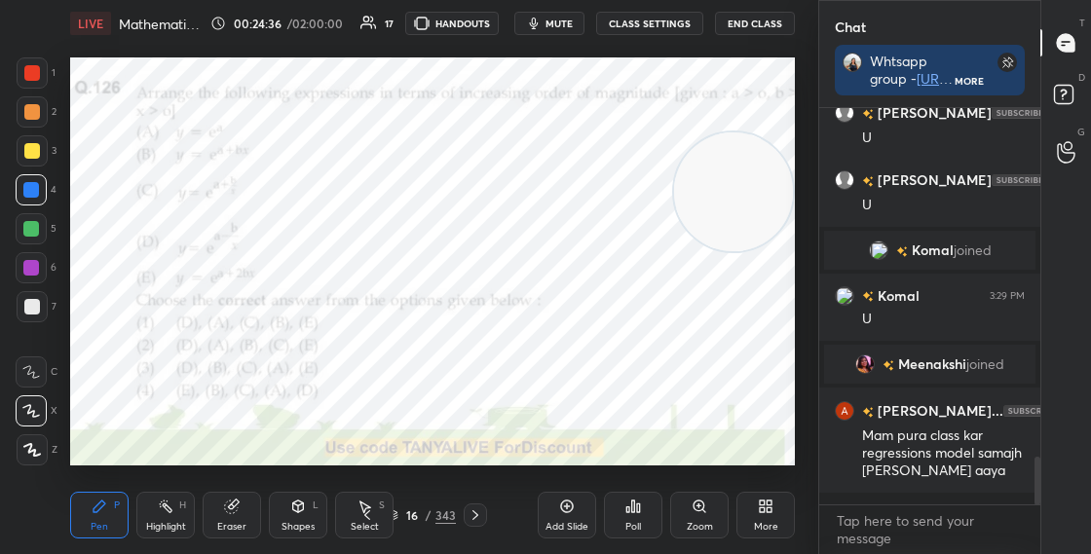
click at [399, 515] on div "16 / 343" at bounding box center [421, 516] width 69 height 18
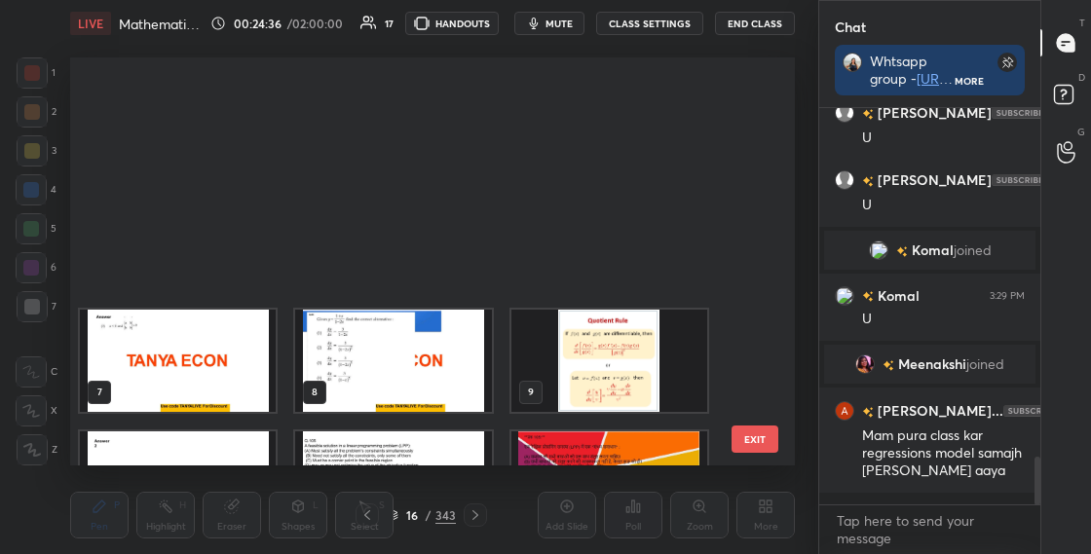
scroll to position [401, 715]
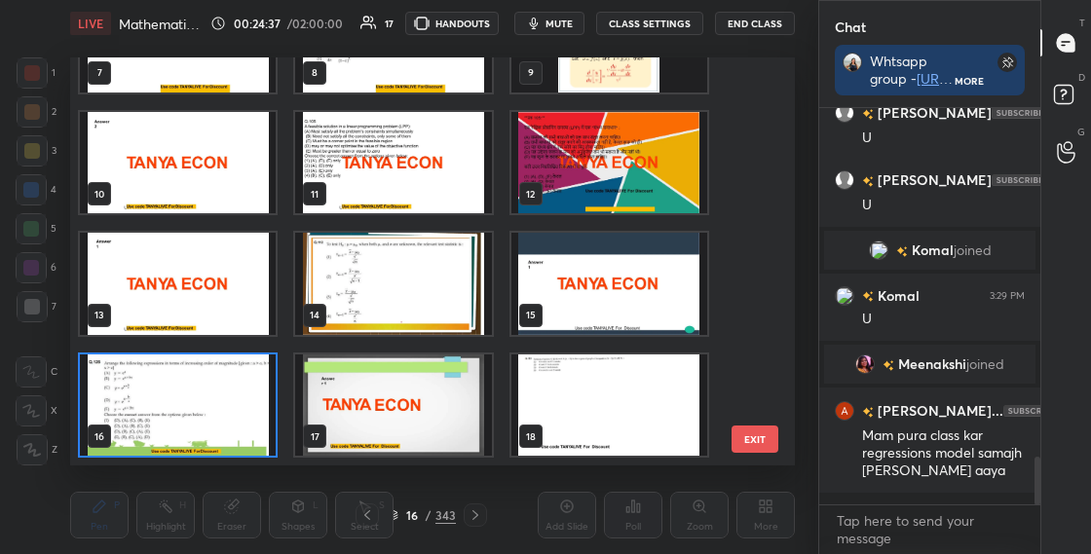
click at [253, 436] on img "grid" at bounding box center [178, 406] width 196 height 102
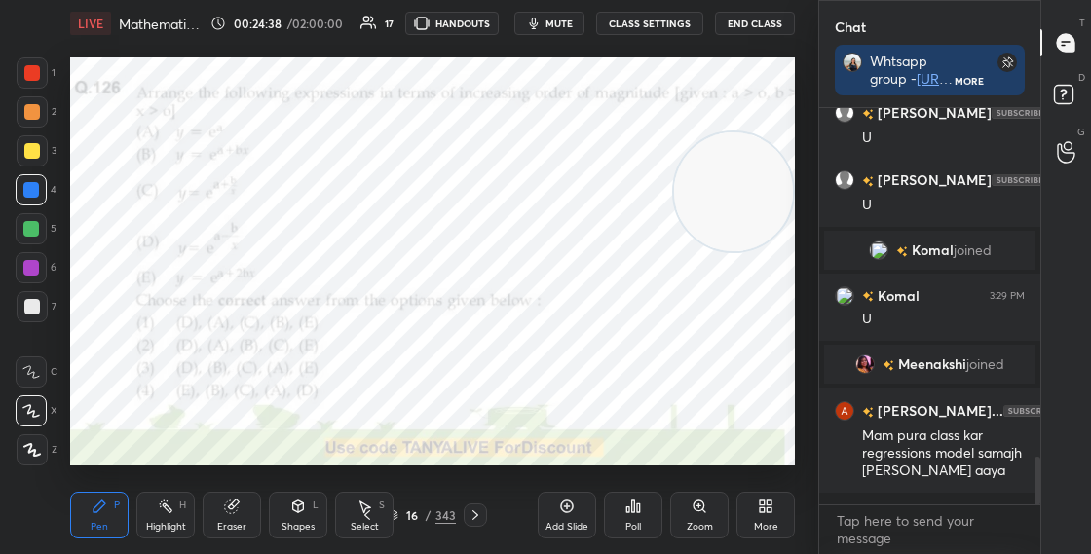
click at [254, 436] on img "grid" at bounding box center [178, 406] width 196 height 102
click at [641, 506] on div "Poll" at bounding box center [633, 515] width 58 height 47
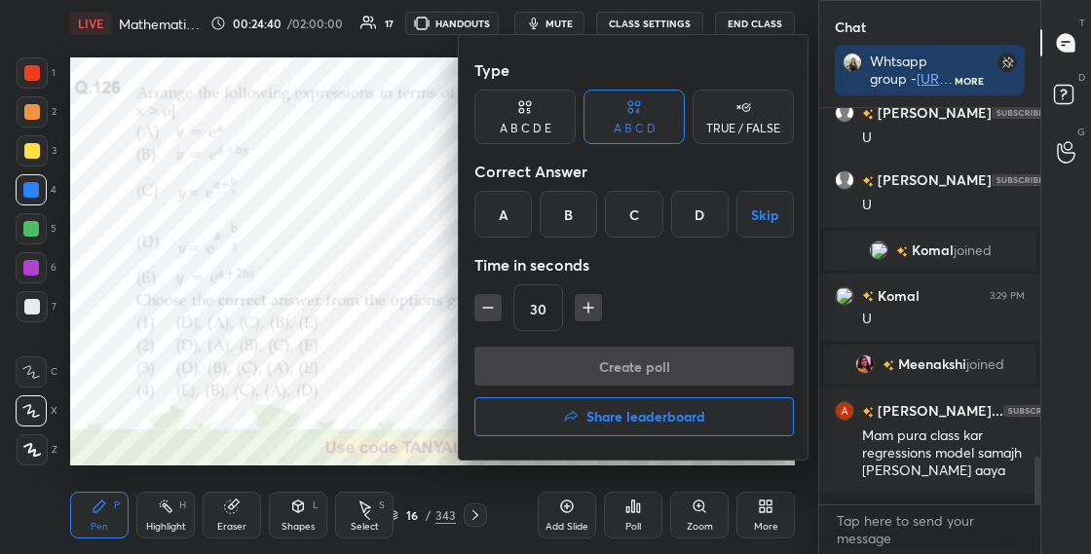
click at [508, 227] on div "A" at bounding box center [502, 214] width 57 height 47
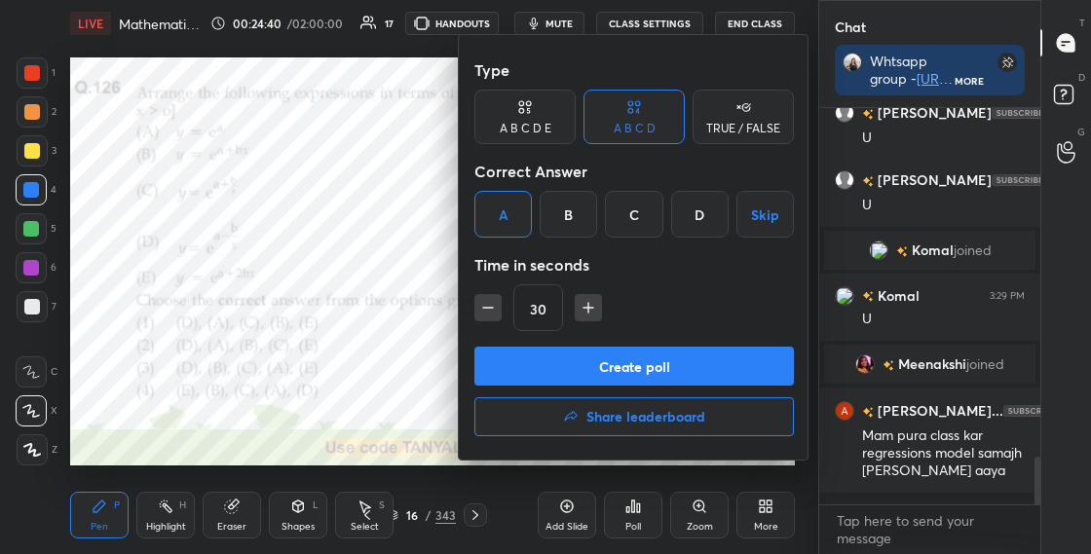
click at [540, 370] on button "Create poll" at bounding box center [634, 366] width 320 height 39
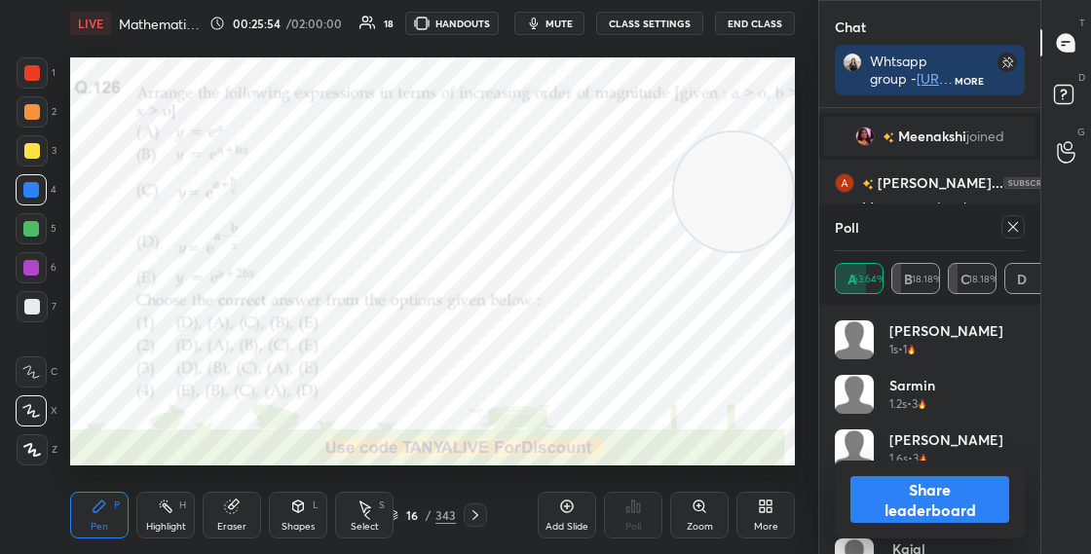
scroll to position [3053, 0]
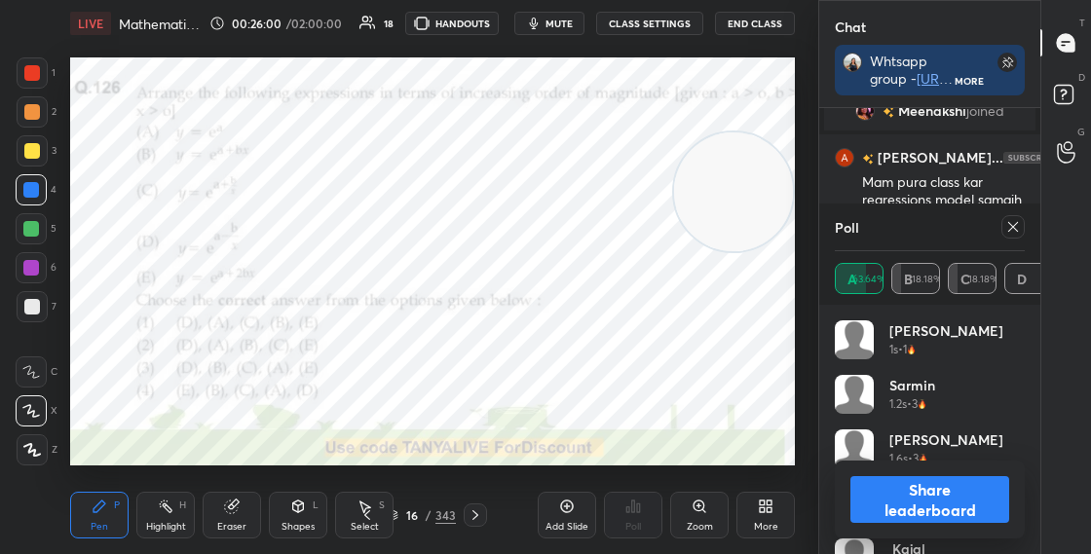
click at [909, 498] on button "Share leaderboard" at bounding box center [929, 499] width 159 height 47
type textarea "x"
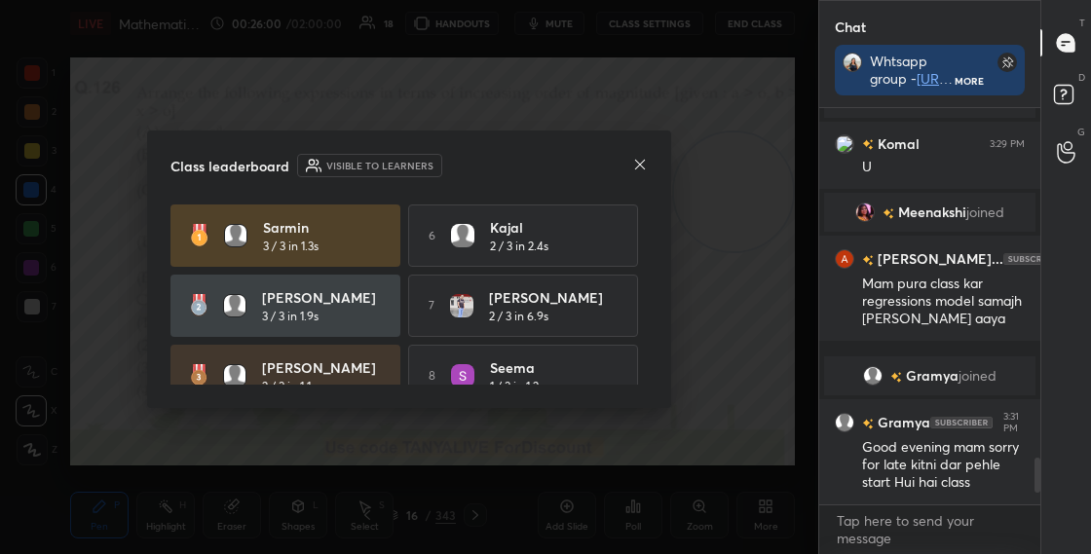
scroll to position [440, 215]
click at [639, 165] on icon at bounding box center [640, 165] width 10 height 10
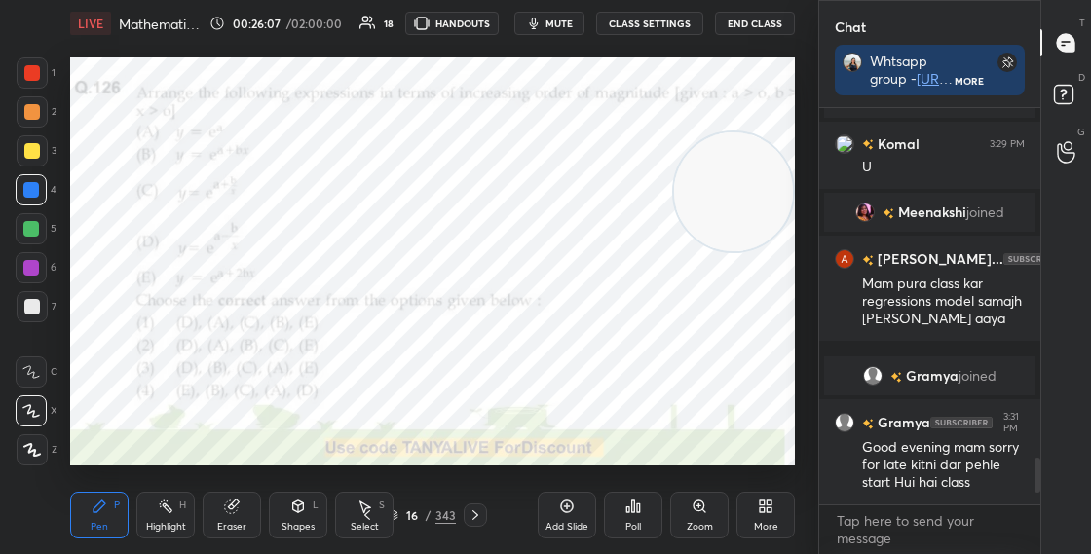
click at [317, 503] on div "L" at bounding box center [316, 506] width 6 height 10
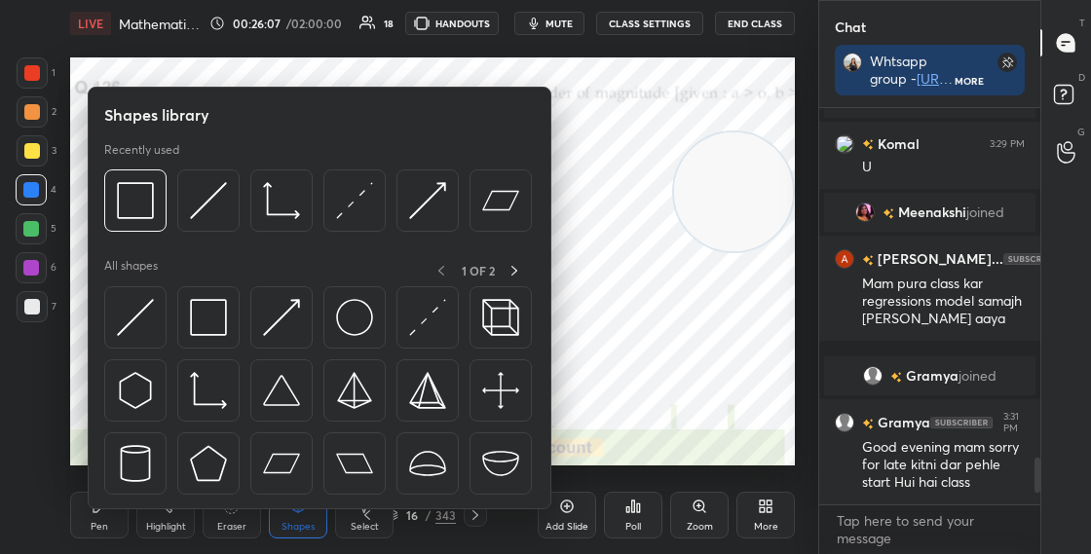
drag, startPoint x: 317, startPoint y: 503, endPoint x: 246, endPoint y: 435, distance: 97.9
click at [289, 494] on div at bounding box center [319, 395] width 431 height 219
click at [215, 315] on img at bounding box center [208, 317] width 37 height 37
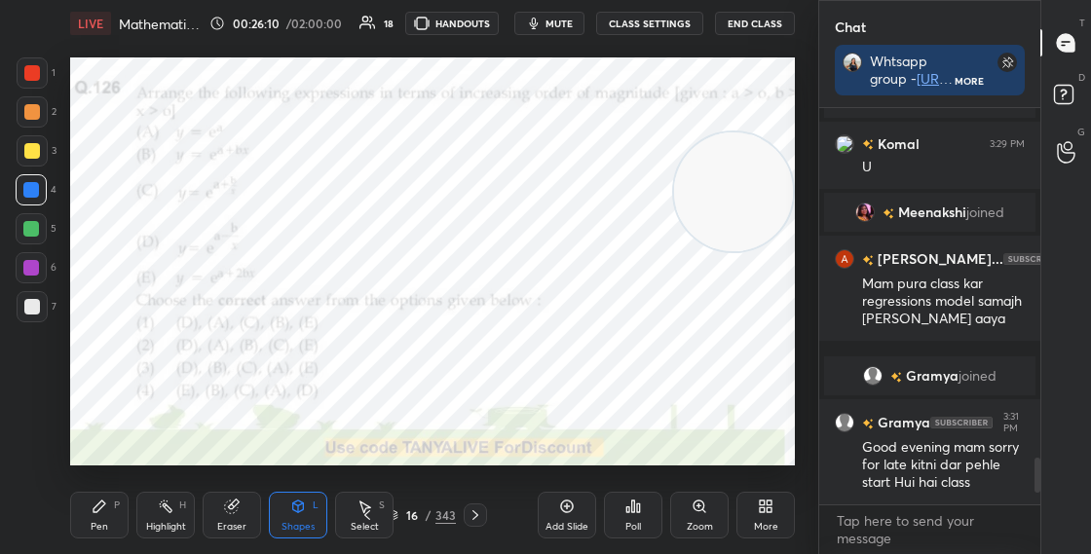
click at [100, 522] on div "Pen" at bounding box center [100, 527] width 18 height 10
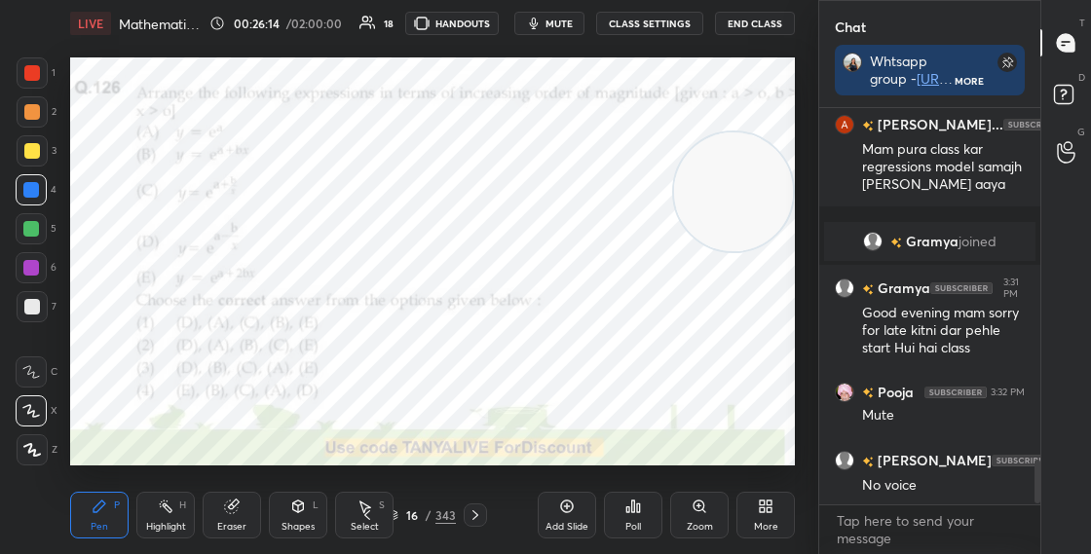
scroll to position [3154, 0]
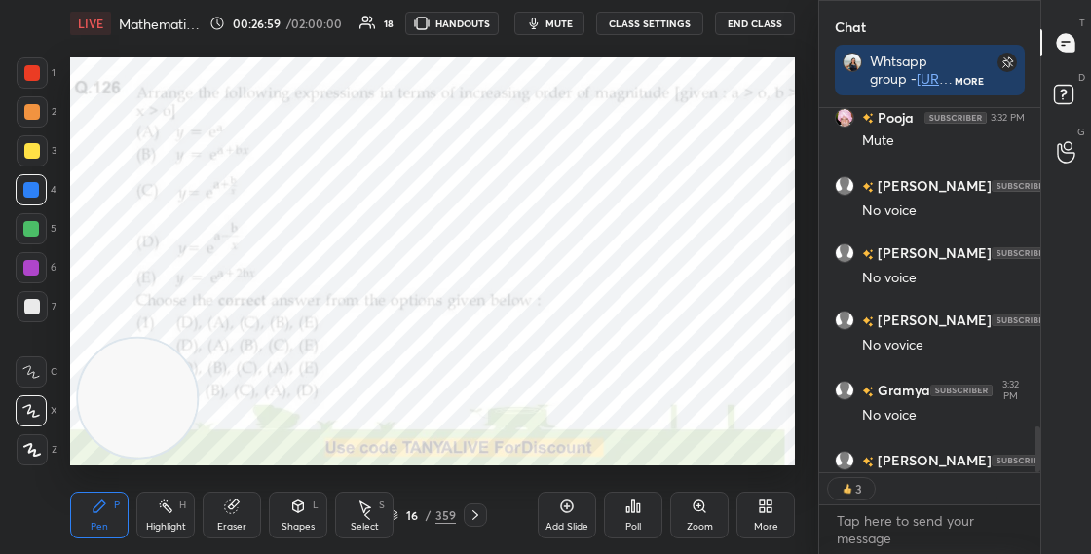
scroll to position [391, 215]
drag, startPoint x: 165, startPoint y: 383, endPoint x: 458, endPoint y: 267, distance: 315.3
click at [199, 343] on video at bounding box center [139, 402] width 119 height 119
drag, startPoint x: 492, startPoint y: 269, endPoint x: 787, endPoint y: 110, distance: 335.2
click at [495, 233] on video at bounding box center [435, 292] width 119 height 119
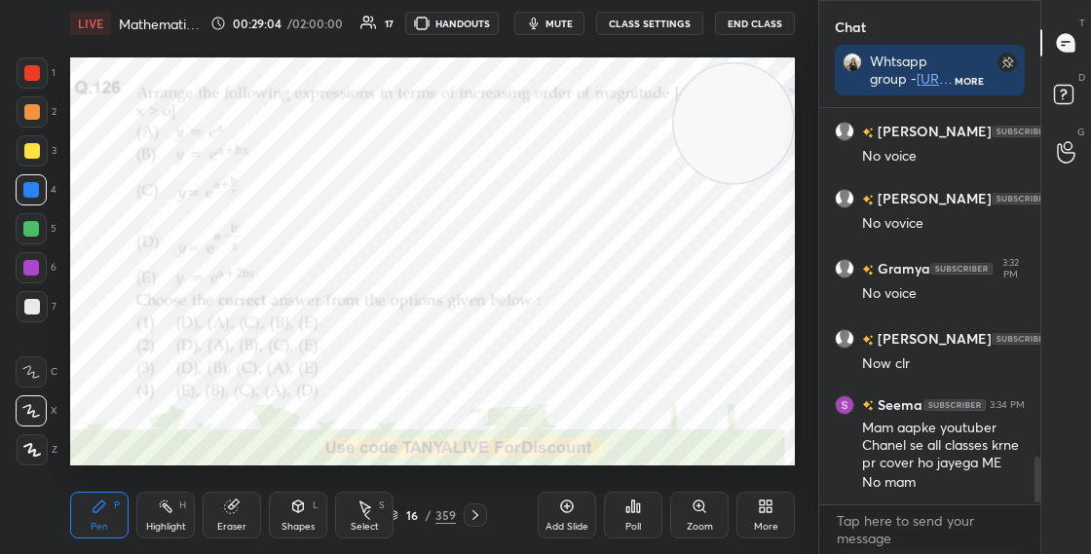
scroll to position [2883, 0]
click at [111, 534] on div "Pen P" at bounding box center [99, 515] width 58 height 47
click at [33, 85] on div at bounding box center [32, 72] width 31 height 31
click at [34, 449] on icon at bounding box center [32, 450] width 16 height 12
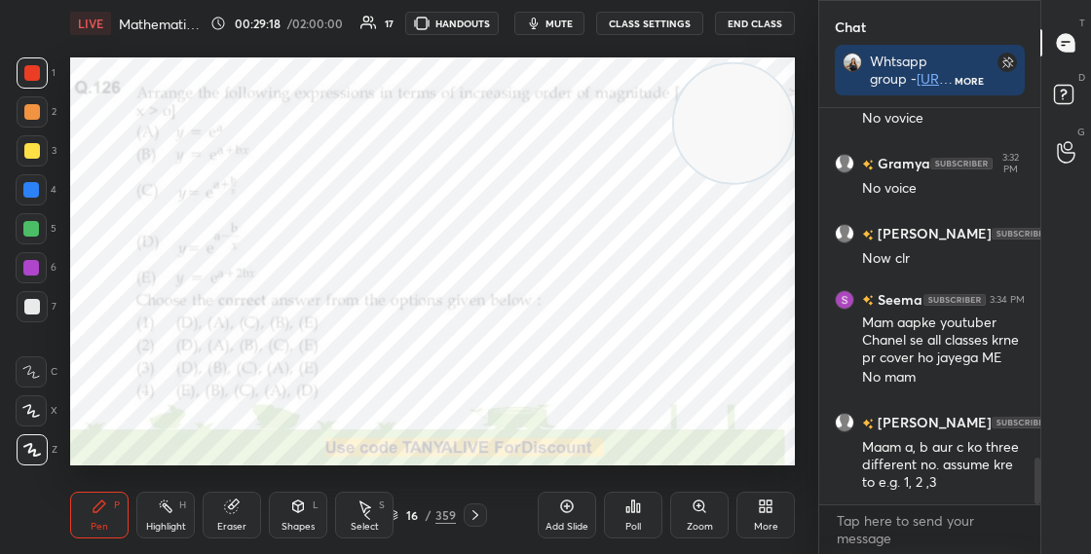
scroll to position [3035, 0]
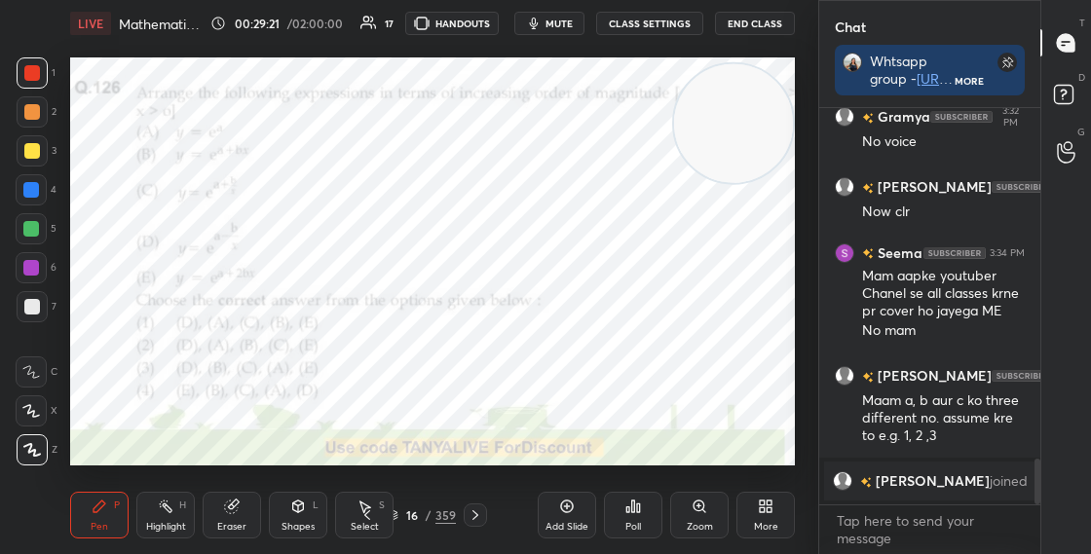
click at [224, 527] on div "Eraser" at bounding box center [231, 527] width 29 height 10
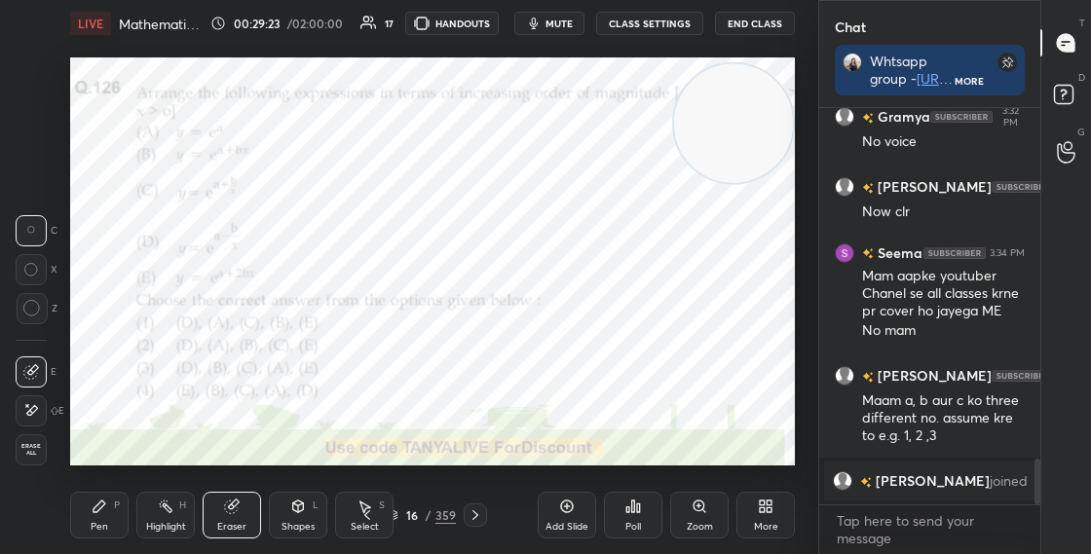
click at [115, 505] on div "P" at bounding box center [117, 506] width 6 height 10
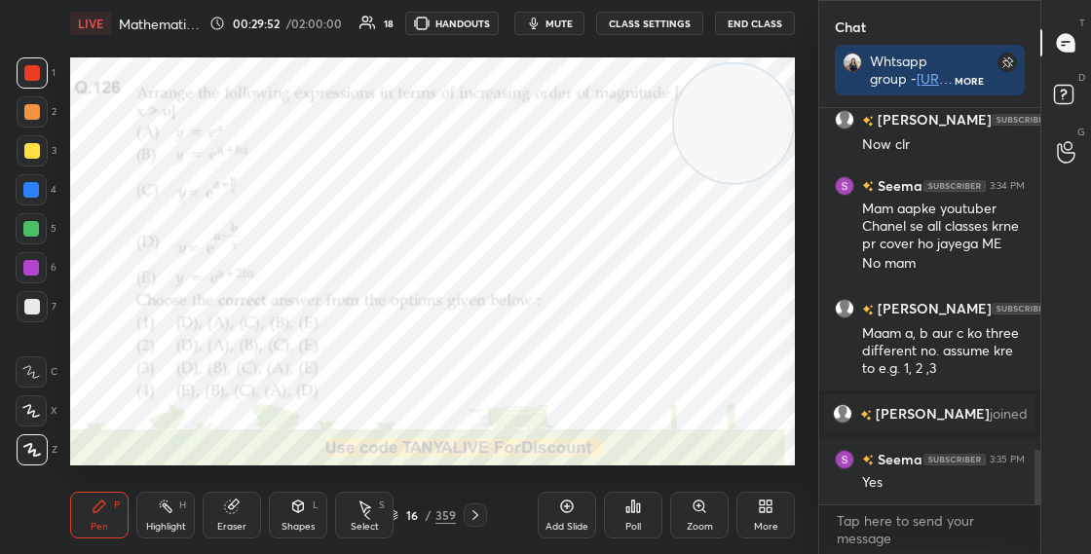
scroll to position [2479, 0]
drag, startPoint x: 727, startPoint y: 196, endPoint x: 681, endPoint y: 346, distance: 156.9
click at [687, 183] on video at bounding box center [733, 123] width 119 height 119
drag, startPoint x: 695, startPoint y: 346, endPoint x: 646, endPoint y: 202, distance: 152.2
click at [654, 309] on video at bounding box center [655, 368] width 119 height 119
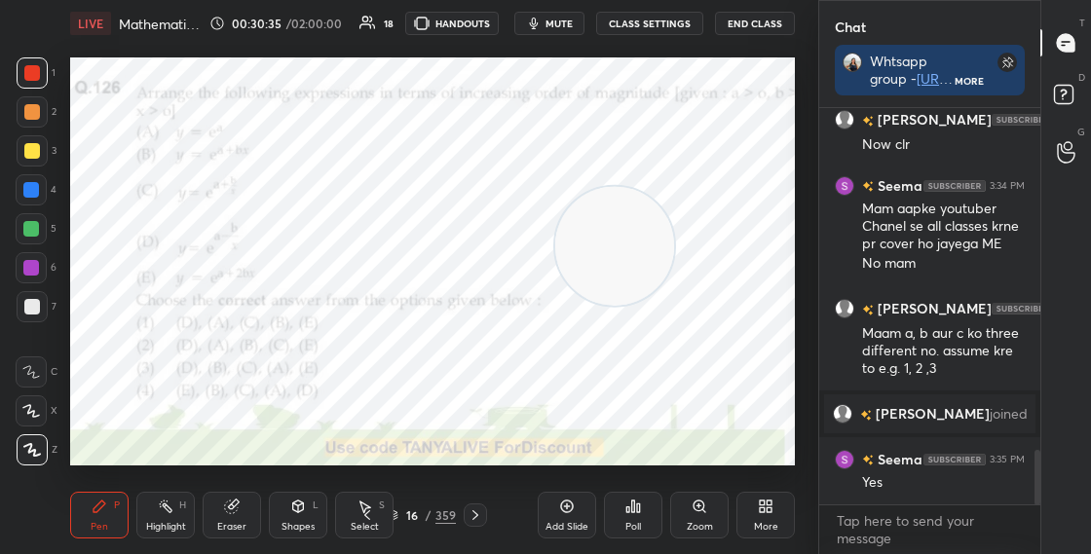
drag, startPoint x: 623, startPoint y: 210, endPoint x: 601, endPoint y: 115, distance: 98.1
click at [602, 187] on video at bounding box center [614, 246] width 119 height 119
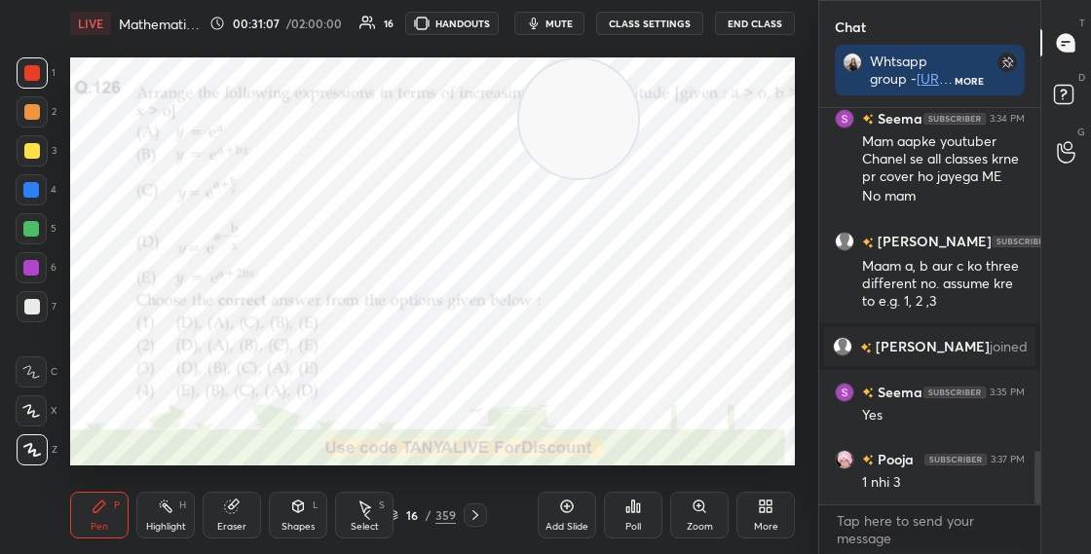
scroll to position [2614, 0]
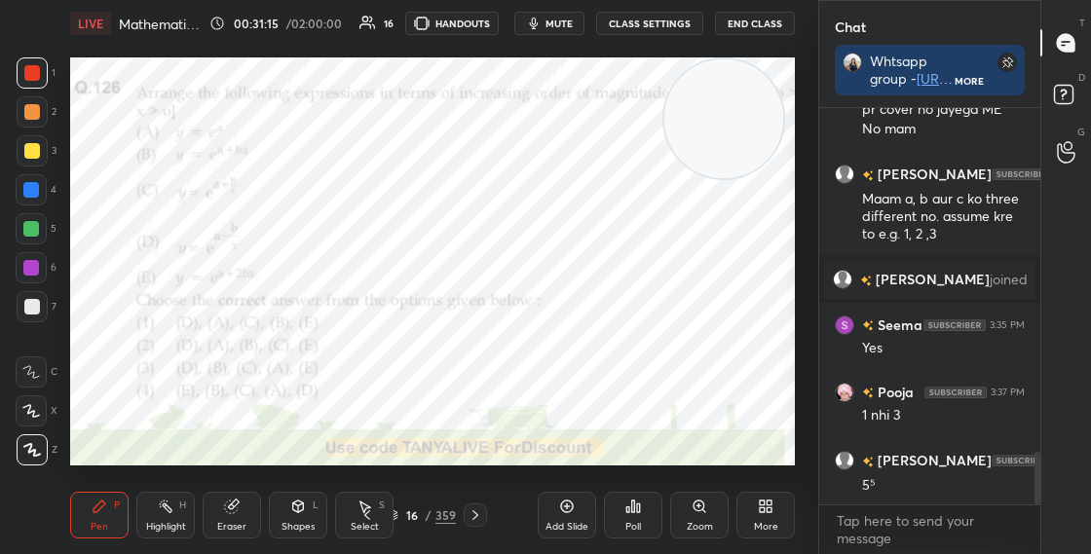
drag, startPoint x: 605, startPoint y: 135, endPoint x: 743, endPoint y: 60, distance: 157.4
click at [748, 59] on video at bounding box center [723, 118] width 119 height 119
drag, startPoint x: 712, startPoint y: 158, endPoint x: 653, endPoint y: 165, distance: 59.8
click at [664, 170] on video at bounding box center [722, 118] width 119 height 119
drag, startPoint x: 620, startPoint y: 177, endPoint x: 561, endPoint y: 147, distance: 65.8
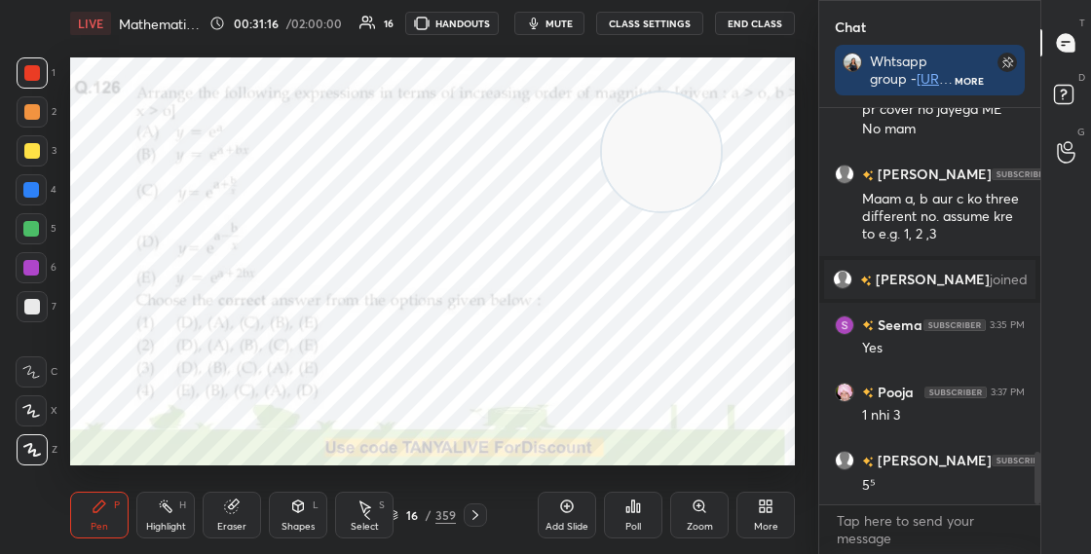
click at [602, 174] on video at bounding box center [661, 152] width 119 height 119
drag, startPoint x: 576, startPoint y: 150, endPoint x: 490, endPoint y: 115, distance: 92.6
click at [536, 131] on video at bounding box center [595, 166] width 119 height 119
drag, startPoint x: 589, startPoint y: 143, endPoint x: 754, endPoint y: 88, distance: 173.8
click at [667, 87] on video at bounding box center [607, 120] width 119 height 119
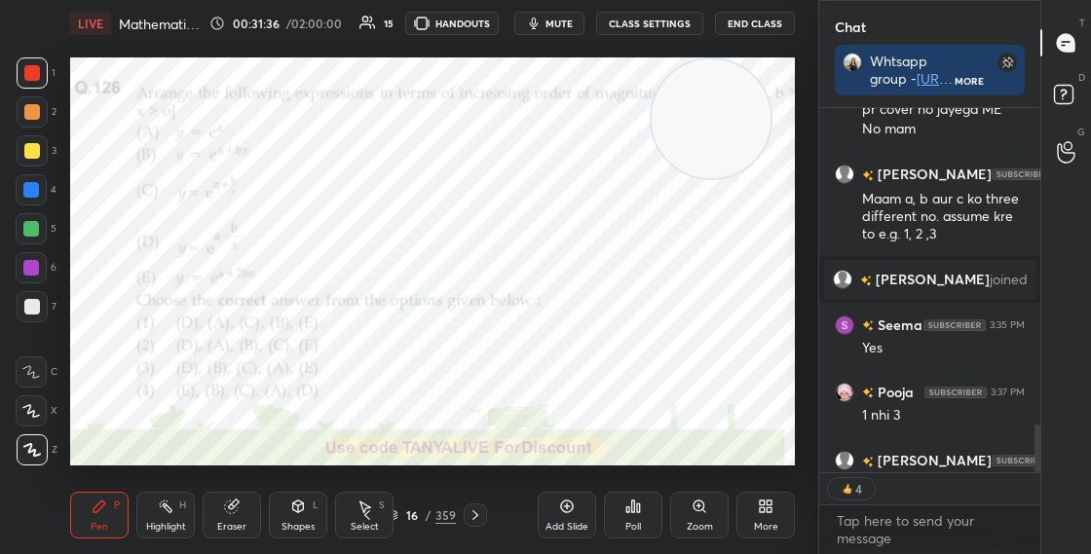
scroll to position [2713, 0]
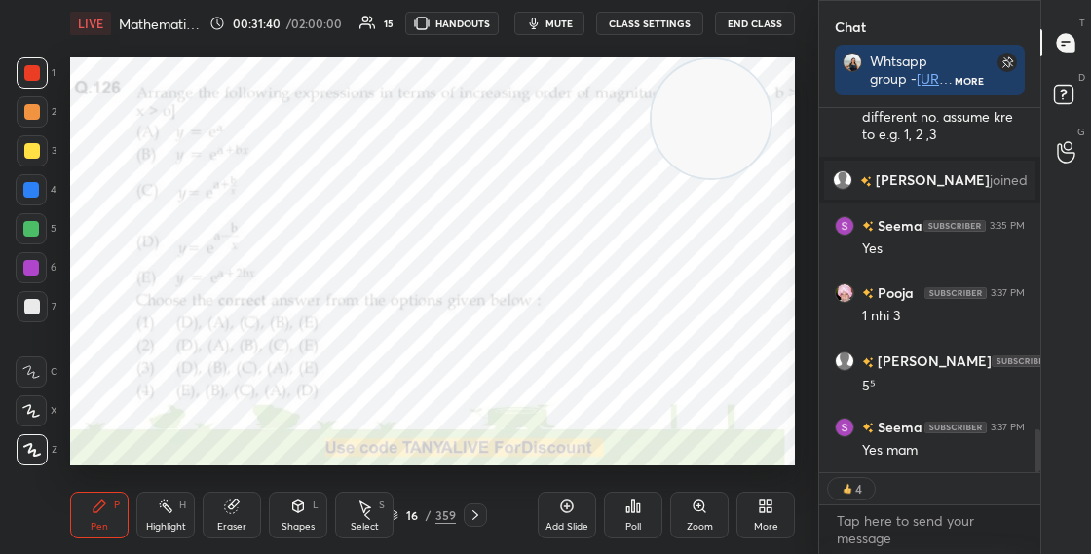
click at [403, 507] on div "16 / 359" at bounding box center [421, 516] width 69 height 18
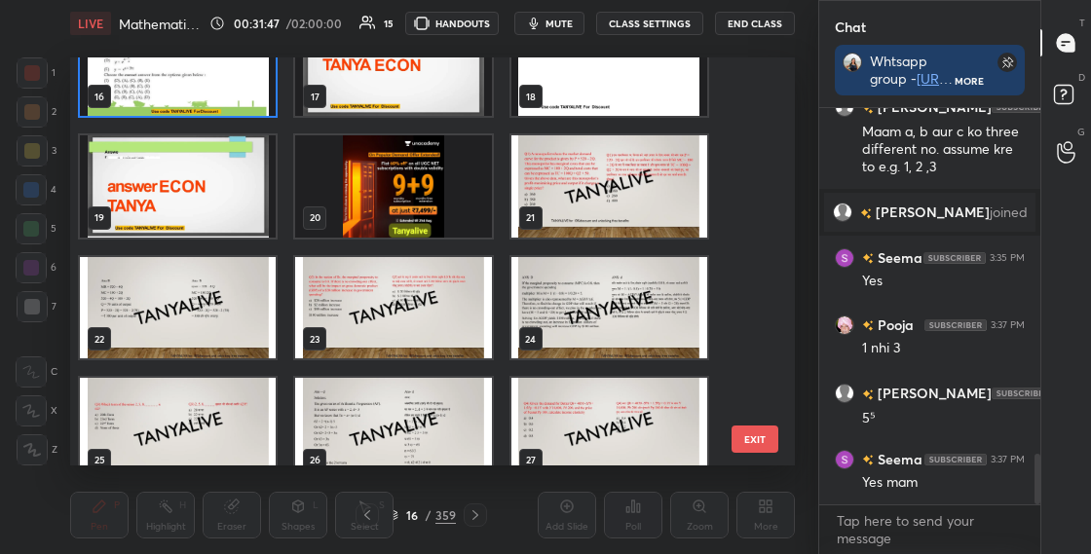
scroll to position [693, 0]
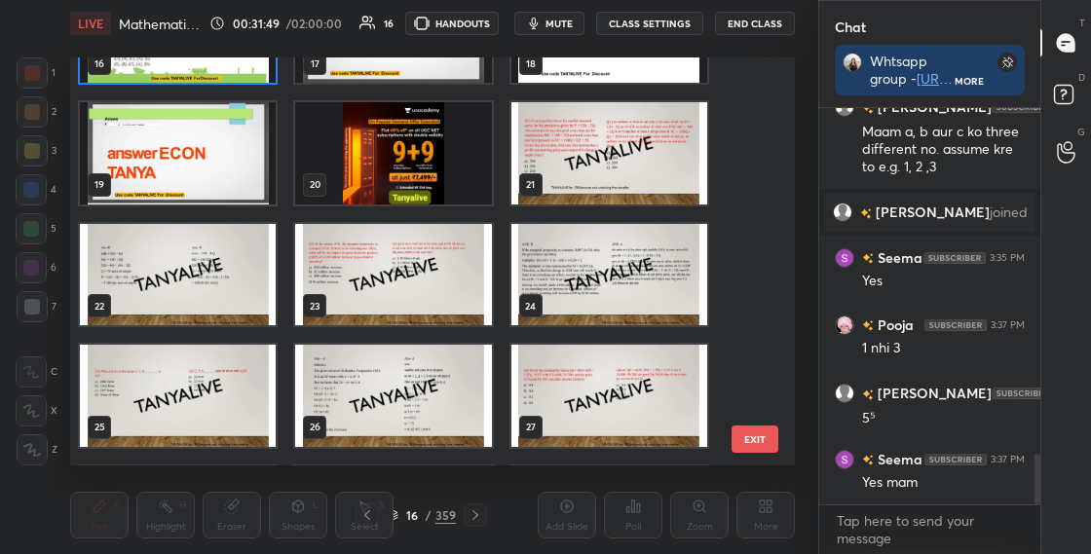
click at [616, 174] on img "grid" at bounding box center [609, 153] width 196 height 102
click at [615, 176] on img "grid" at bounding box center [609, 153] width 196 height 102
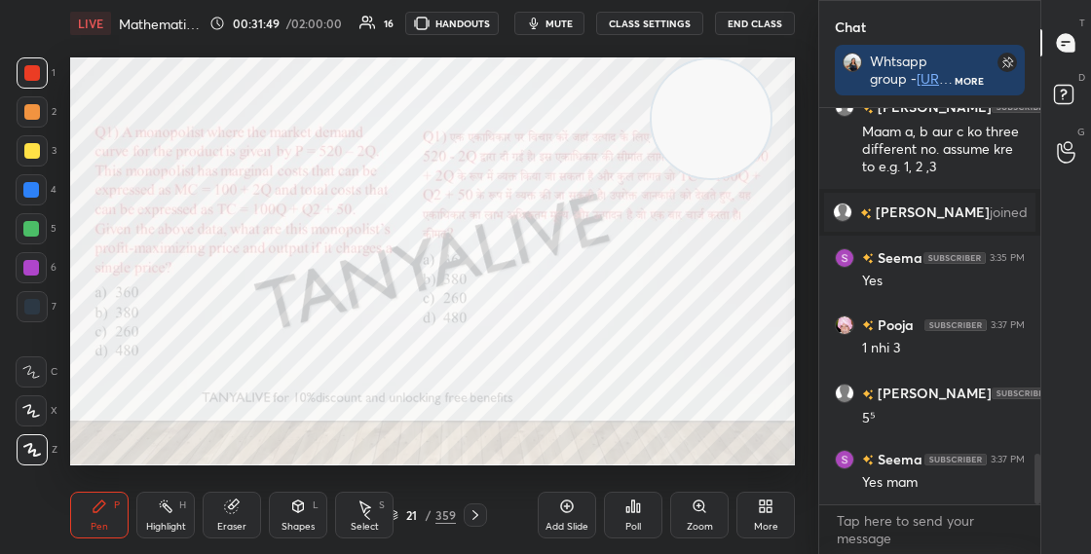
click at [615, 176] on img "grid" at bounding box center [609, 153] width 196 height 102
click at [31, 307] on div at bounding box center [32, 307] width 16 height 16
drag, startPoint x: 746, startPoint y: 129, endPoint x: 734, endPoint y: 293, distance: 165.1
click at [734, 178] on video at bounding box center [711, 118] width 119 height 119
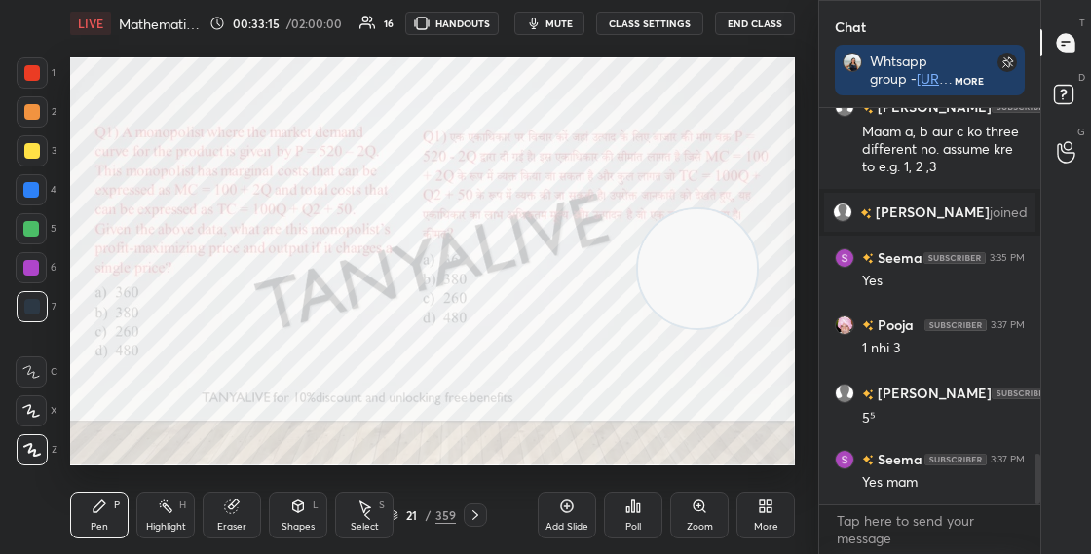
click at [709, 328] on video at bounding box center [697, 268] width 119 height 119
click at [563, 23] on span "mute" at bounding box center [559, 24] width 27 height 14
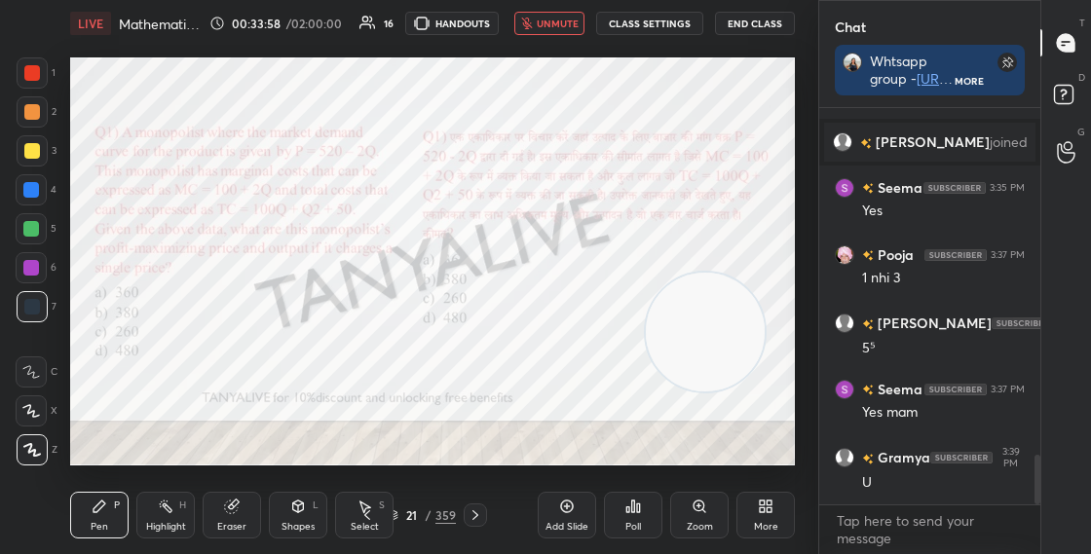
scroll to position [2818, 0]
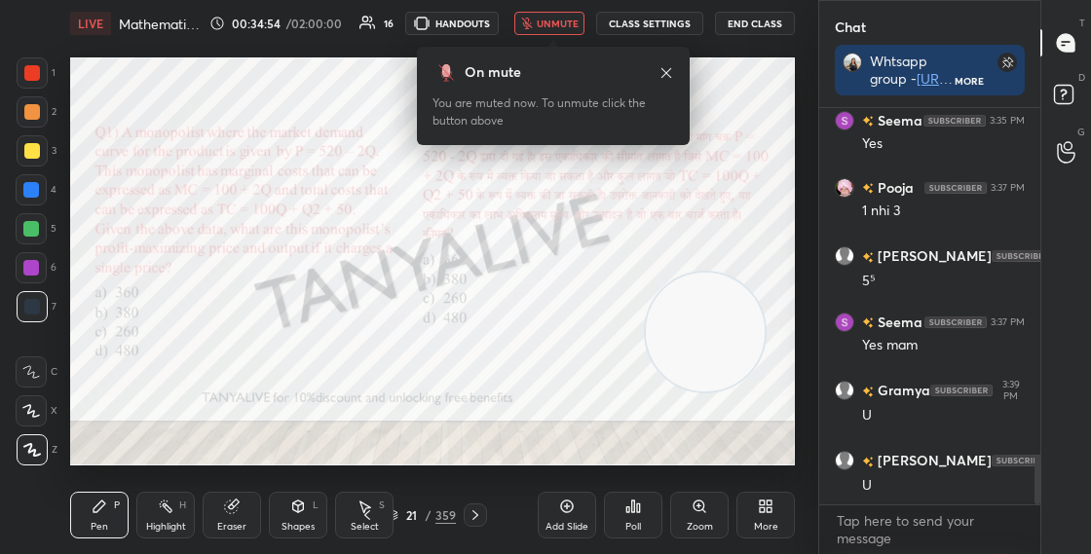
click at [571, 18] on span "unmute" at bounding box center [558, 24] width 42 height 14
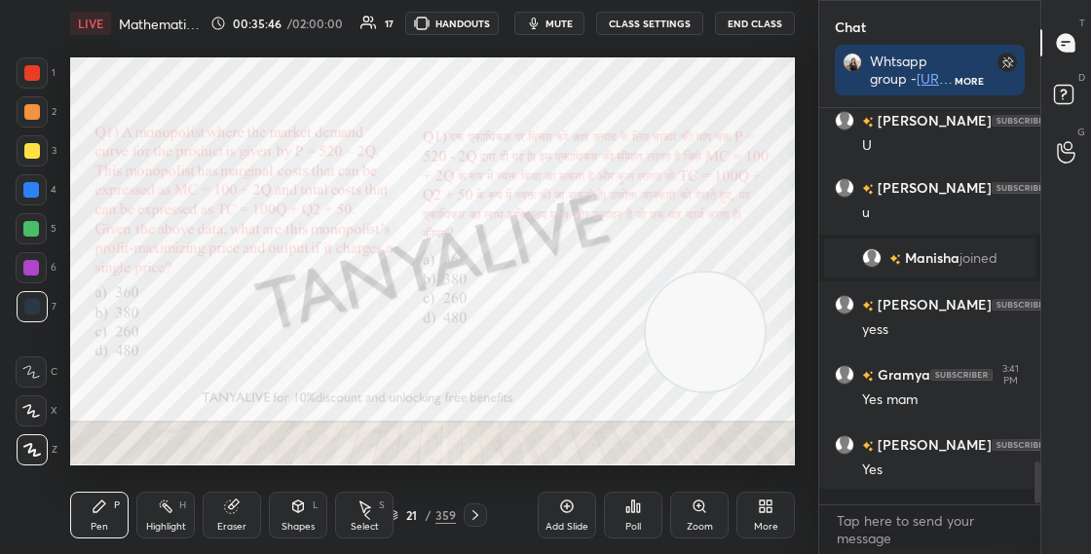
scroll to position [3086, 0]
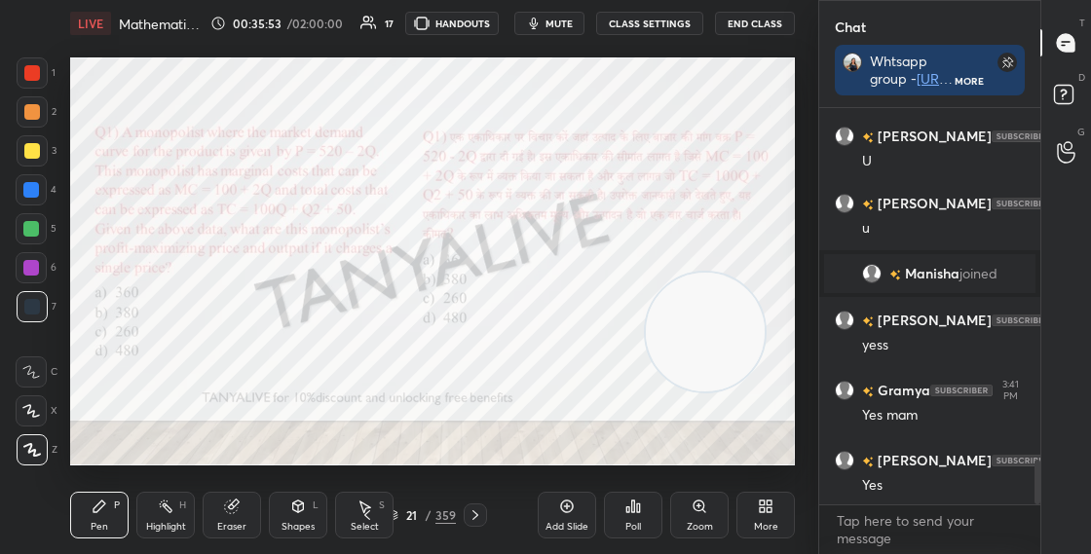
click at [570, 25] on span "mute" at bounding box center [559, 24] width 27 height 14
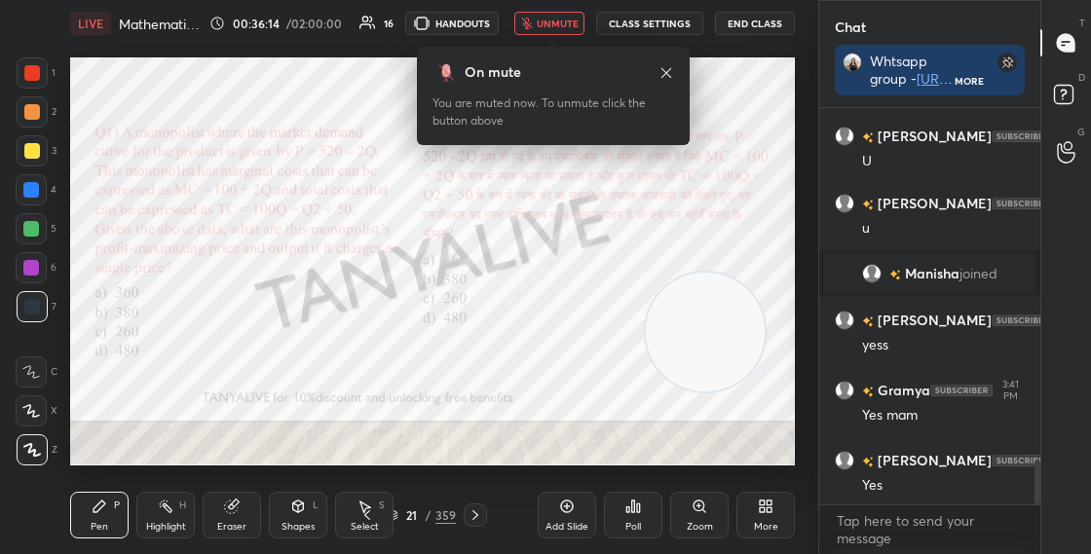
click at [232, 532] on div "Eraser" at bounding box center [231, 527] width 29 height 10
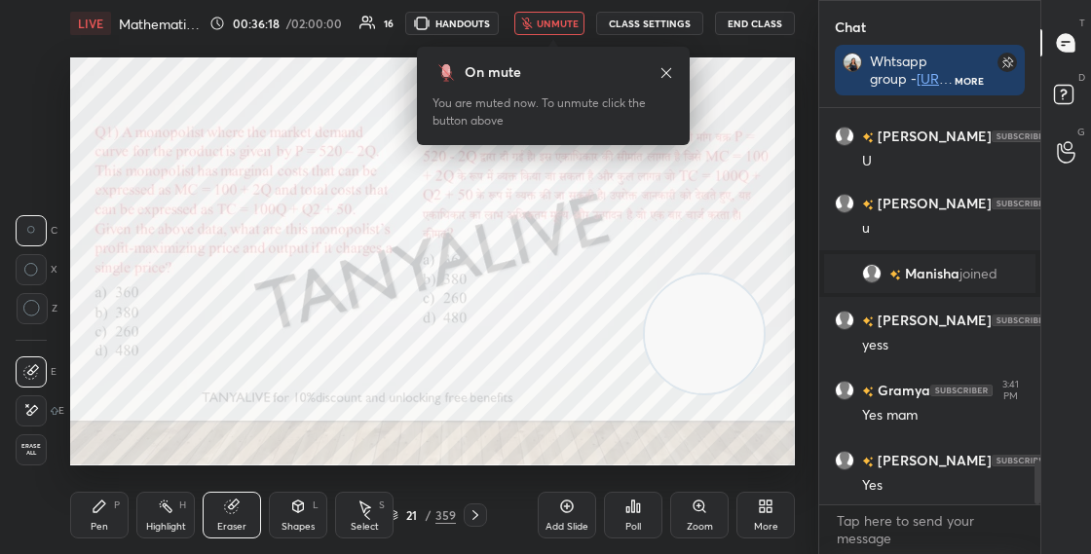
drag, startPoint x: 712, startPoint y: 334, endPoint x: 725, endPoint y: 238, distance: 97.3
click at [726, 275] on video at bounding box center [704, 334] width 119 height 119
click at [737, 196] on video at bounding box center [718, 243] width 119 height 119
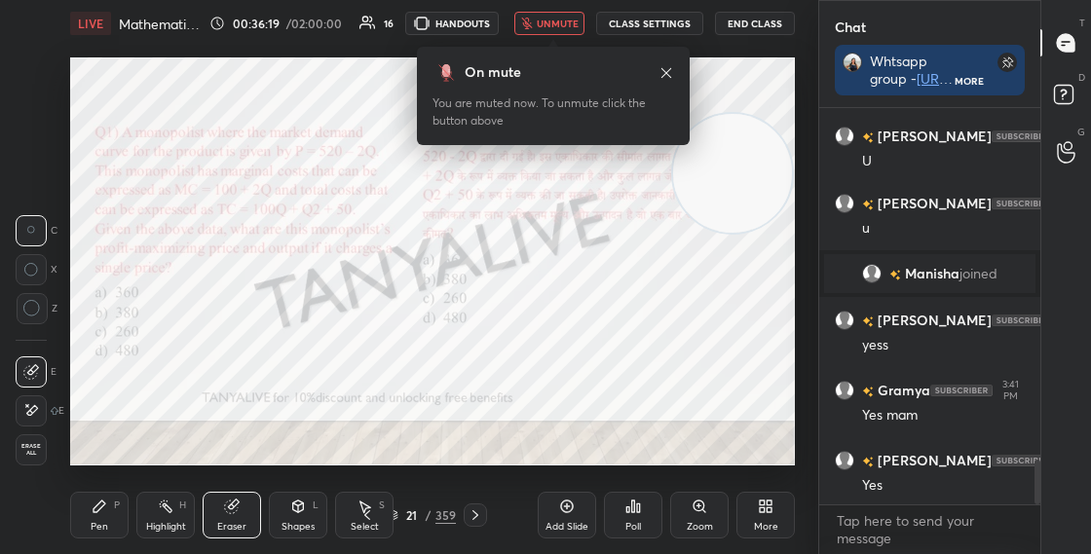
click at [740, 142] on video at bounding box center [732, 173] width 119 height 119
click at [750, 146] on video at bounding box center [733, 142] width 119 height 119
click at [564, 20] on span "unmute" at bounding box center [558, 24] width 42 height 14
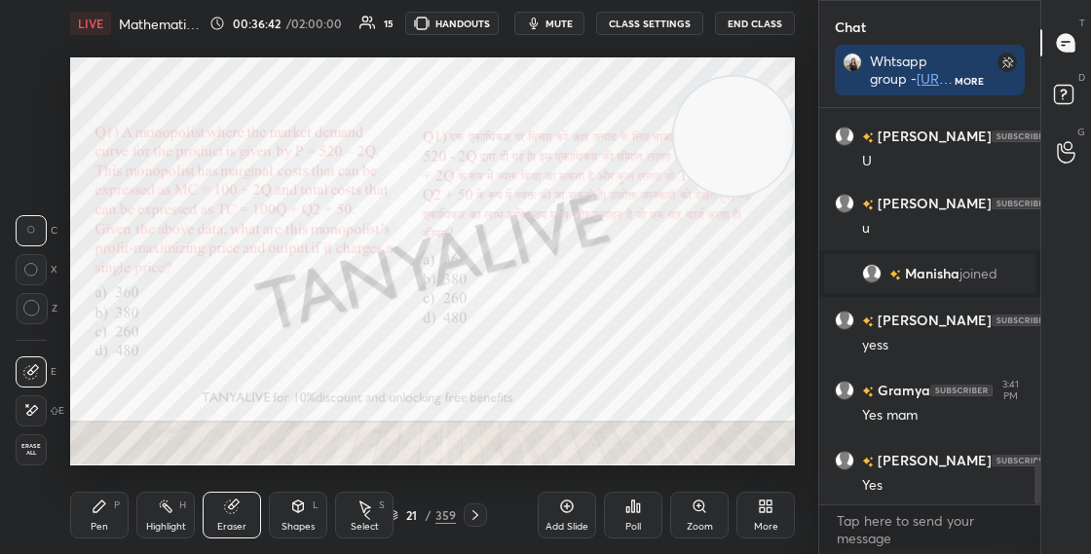
click at [94, 525] on div "Pen" at bounding box center [100, 527] width 18 height 10
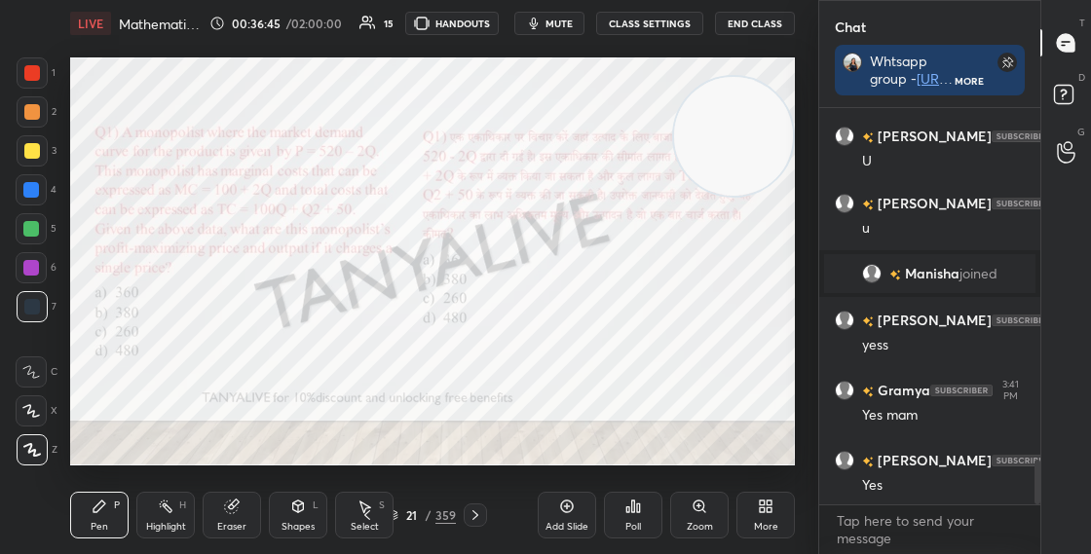
click at [400, 517] on div "21 / 359" at bounding box center [421, 516] width 69 height 18
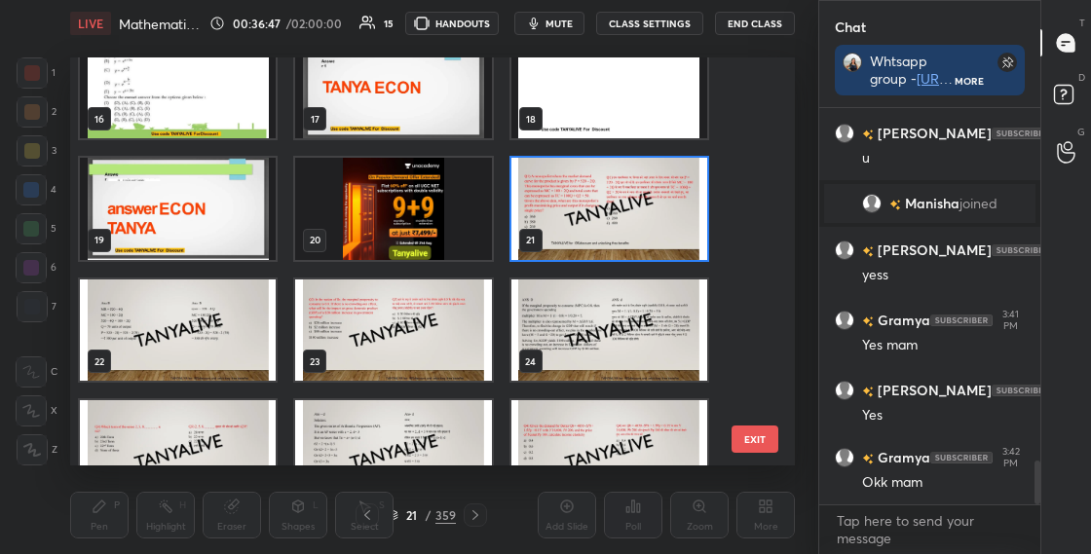
scroll to position [660, 0]
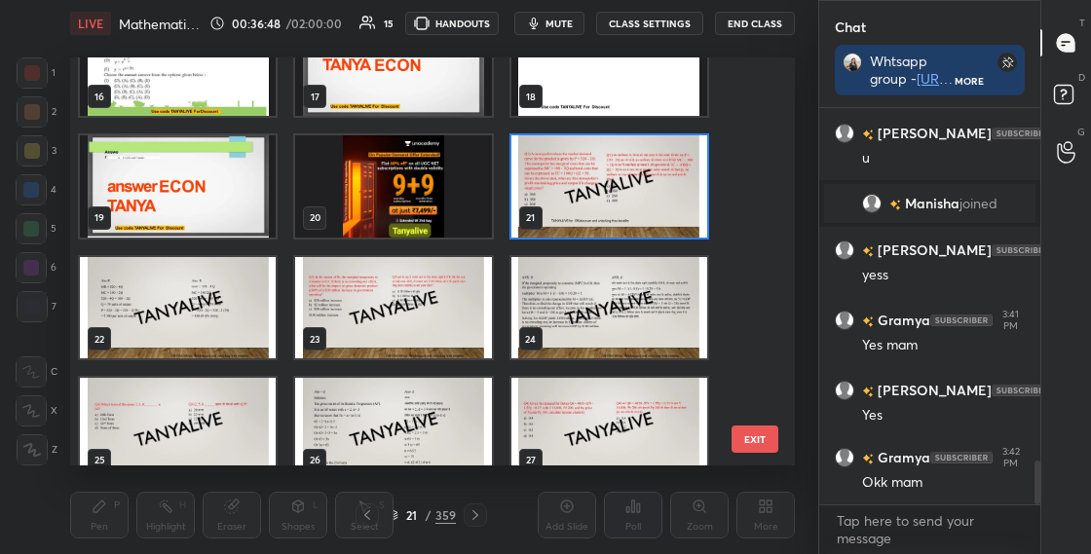
click at [616, 212] on img "grid" at bounding box center [609, 186] width 196 height 102
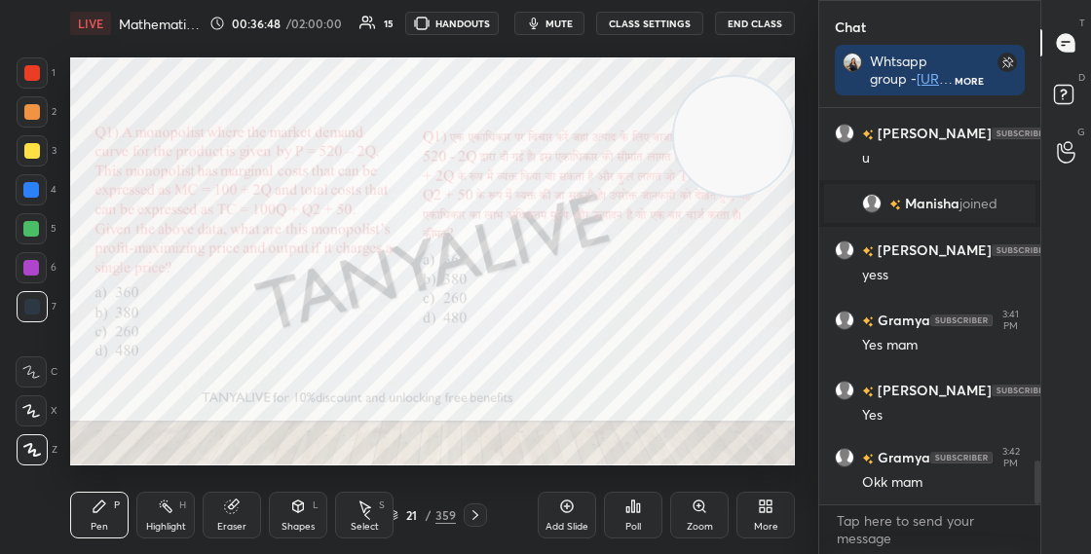
click at [616, 213] on img "grid" at bounding box center [609, 186] width 196 height 102
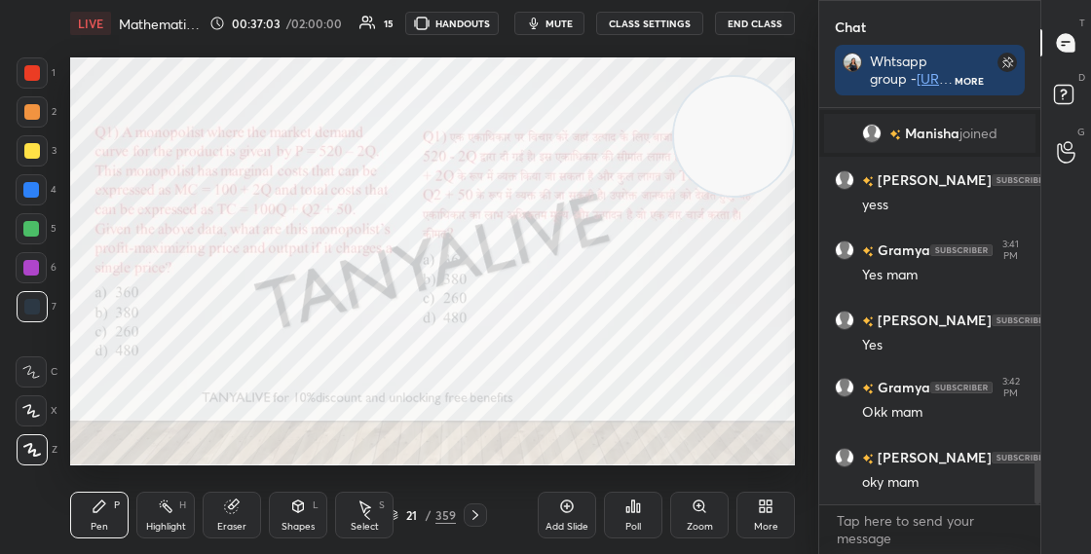
scroll to position [3294, 0]
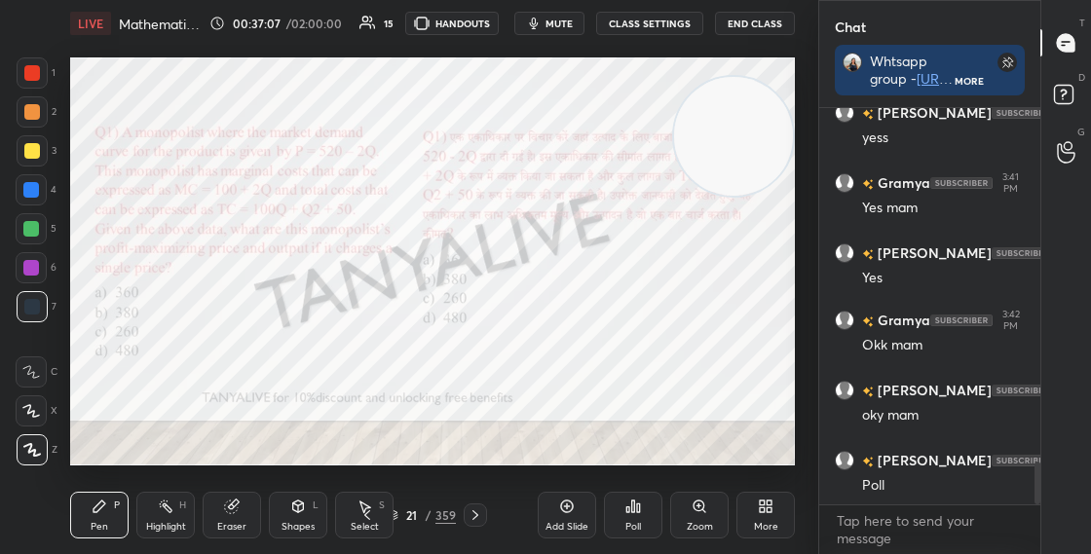
click at [397, 515] on icon at bounding box center [393, 516] width 12 height 12
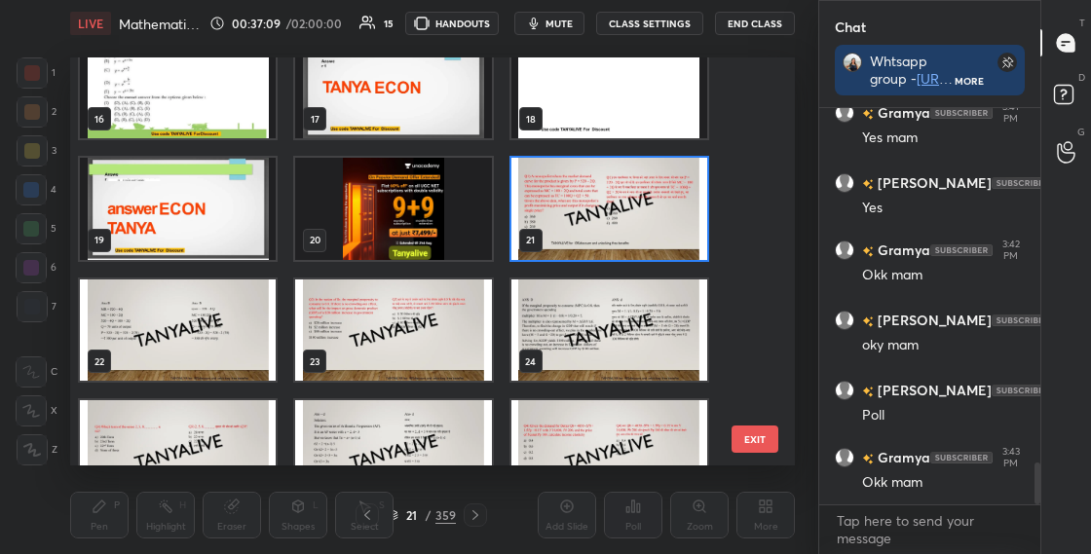
scroll to position [660, 0]
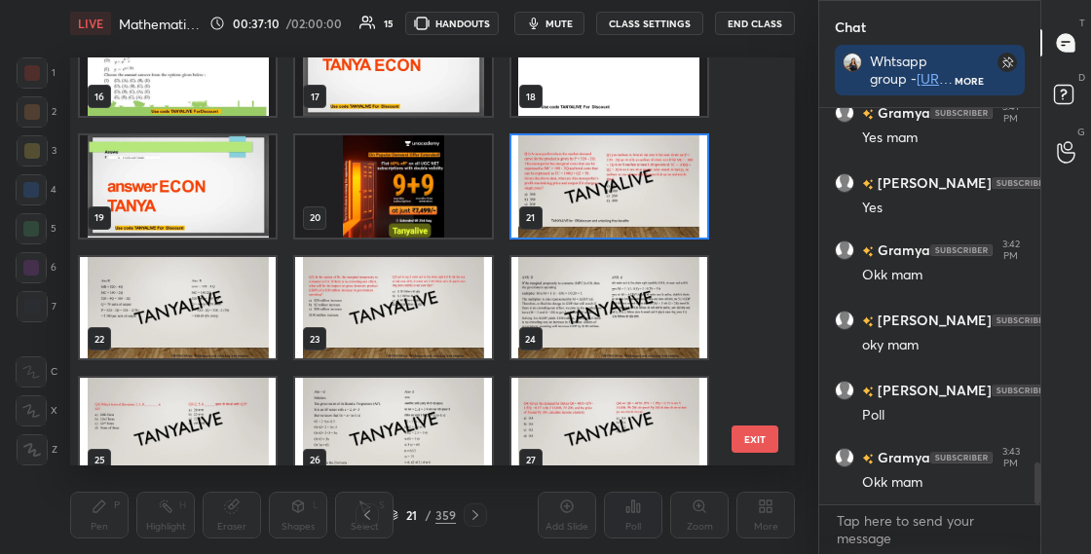
click at [674, 199] on img "grid" at bounding box center [609, 186] width 196 height 102
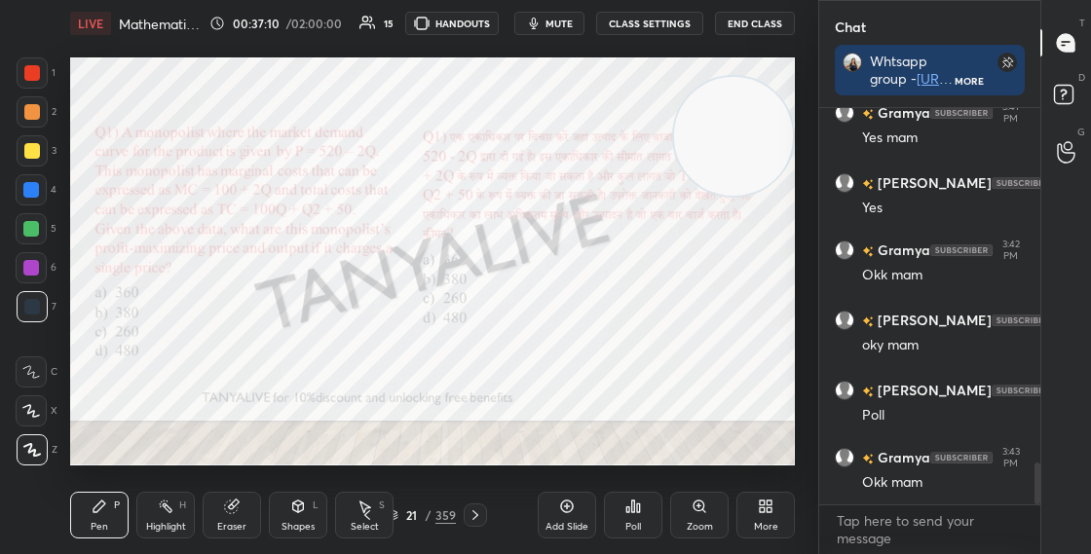
click at [675, 201] on img "grid" at bounding box center [609, 186] width 196 height 102
click at [645, 512] on div "Poll" at bounding box center [633, 515] width 58 height 47
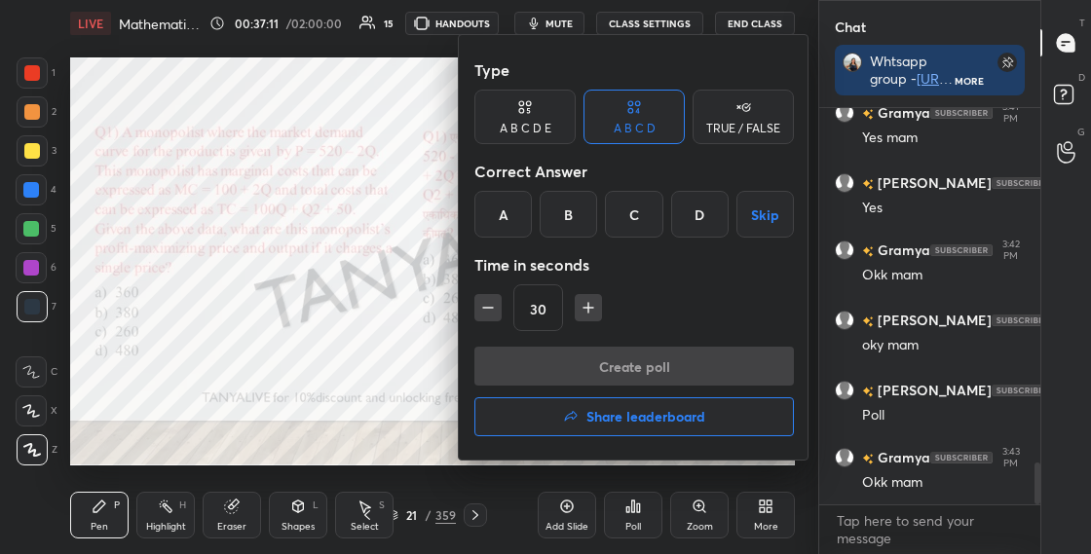
click at [571, 216] on div "B" at bounding box center [568, 214] width 57 height 47
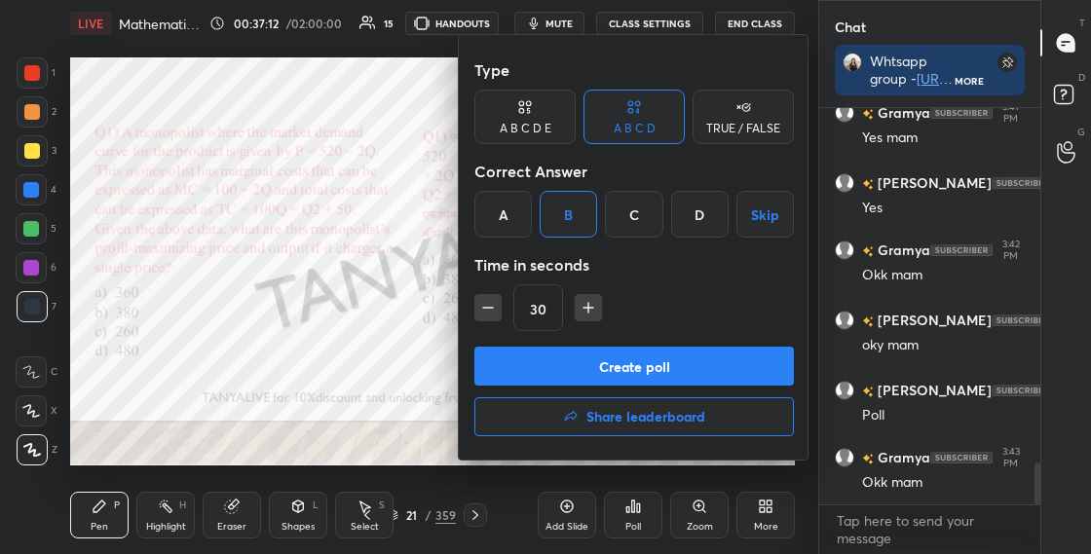
click at [617, 366] on button "Create poll" at bounding box center [634, 366] width 320 height 39
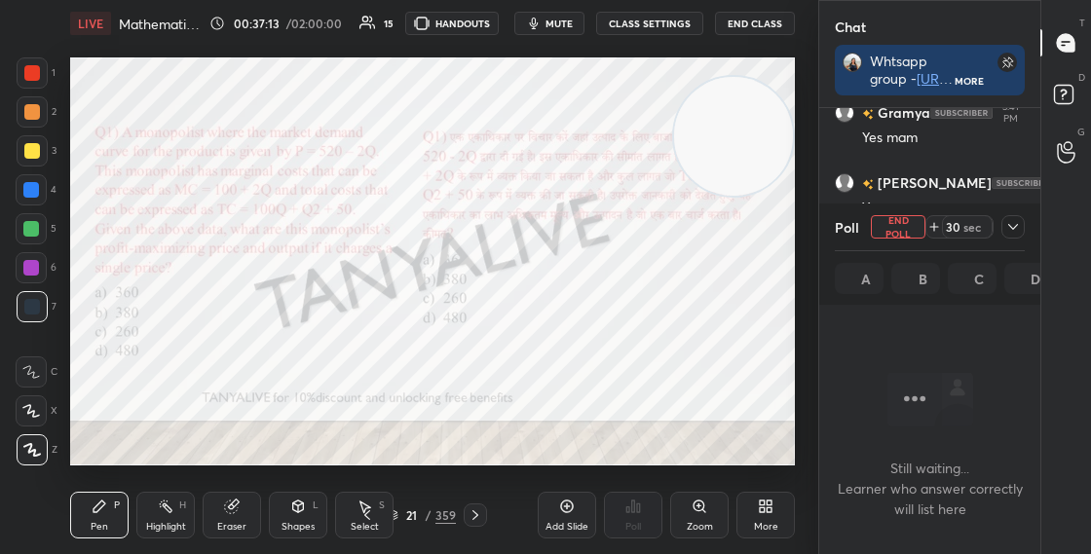
scroll to position [7, 7]
click at [1019, 228] on icon at bounding box center [1013, 227] width 16 height 16
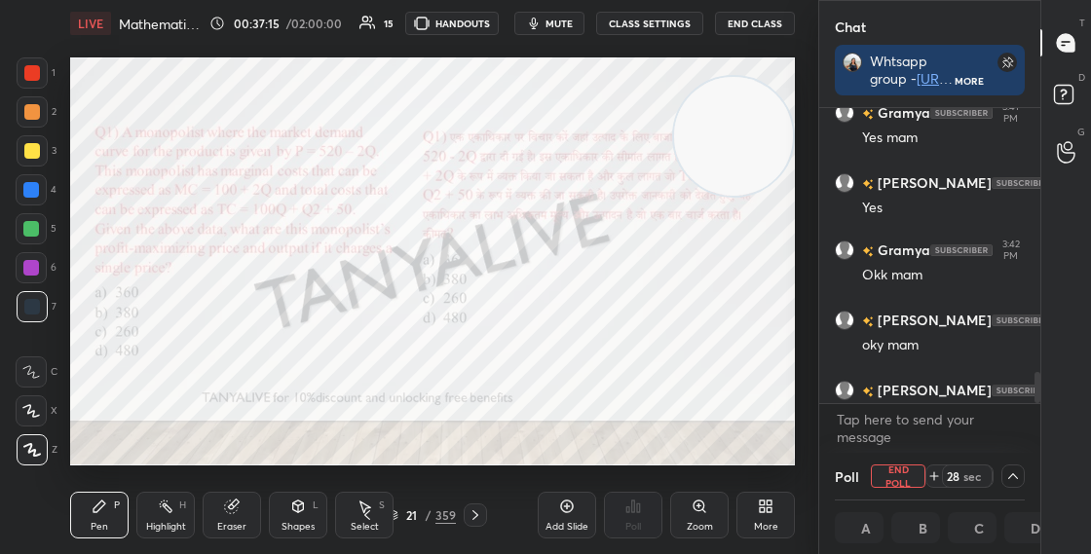
scroll to position [1, 7]
click at [1038, 397] on div at bounding box center [1035, 255] width 12 height 295
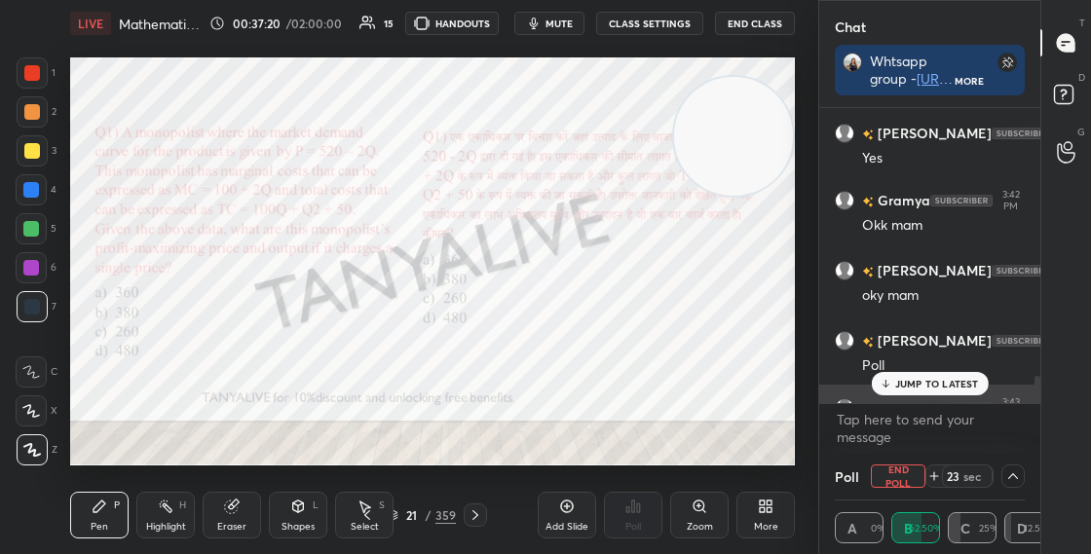
click at [925, 383] on p "JUMP TO LATEST" at bounding box center [937, 384] width 84 height 12
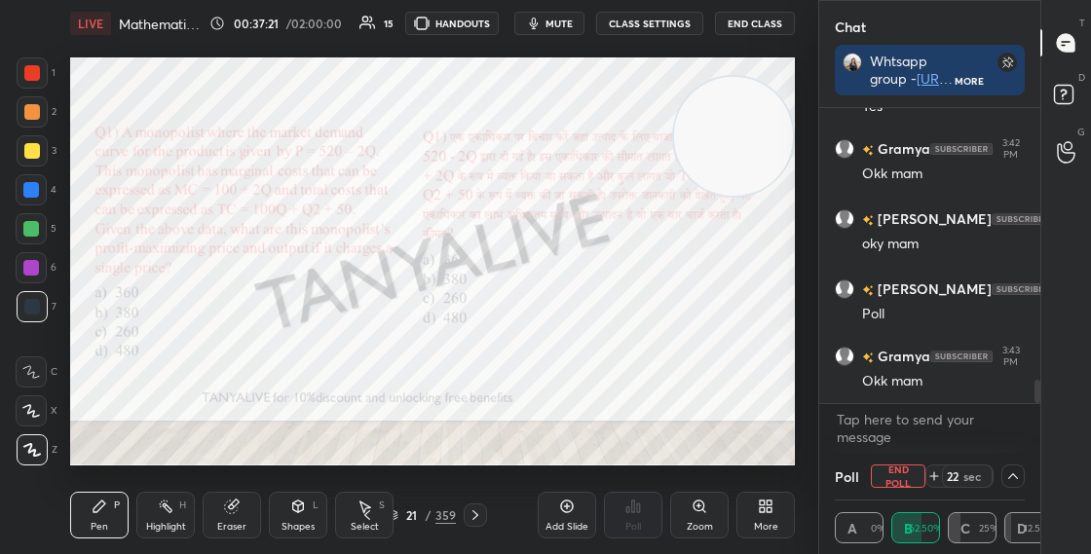
click at [289, 524] on div "Shapes" at bounding box center [298, 527] width 33 height 10
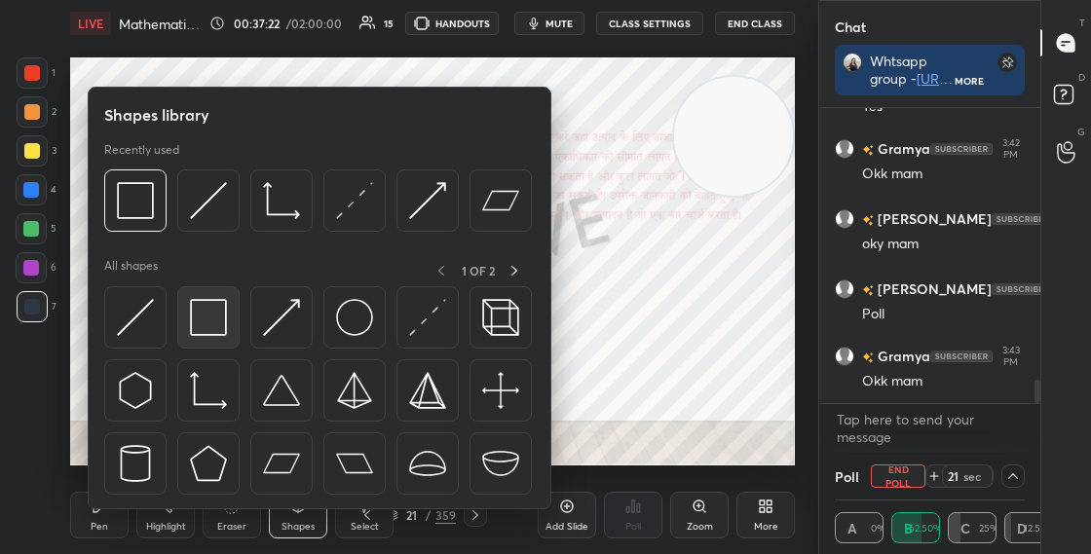
click at [192, 337] on div at bounding box center [208, 317] width 62 height 62
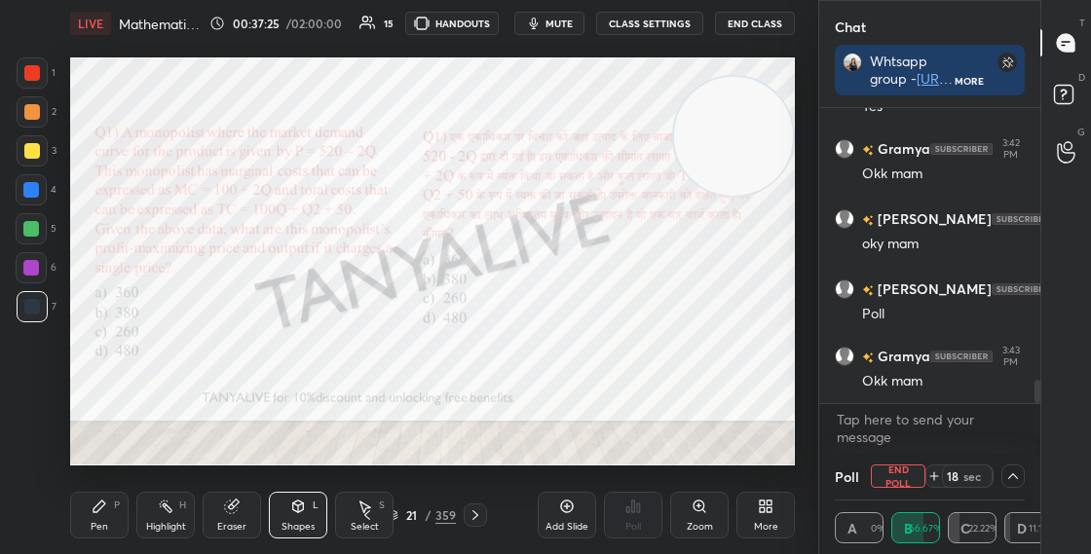
click at [108, 510] on div "Pen P" at bounding box center [99, 515] width 58 height 47
click at [30, 372] on icon at bounding box center [31, 372] width 16 height 12
click at [247, 513] on div "Eraser" at bounding box center [232, 515] width 58 height 47
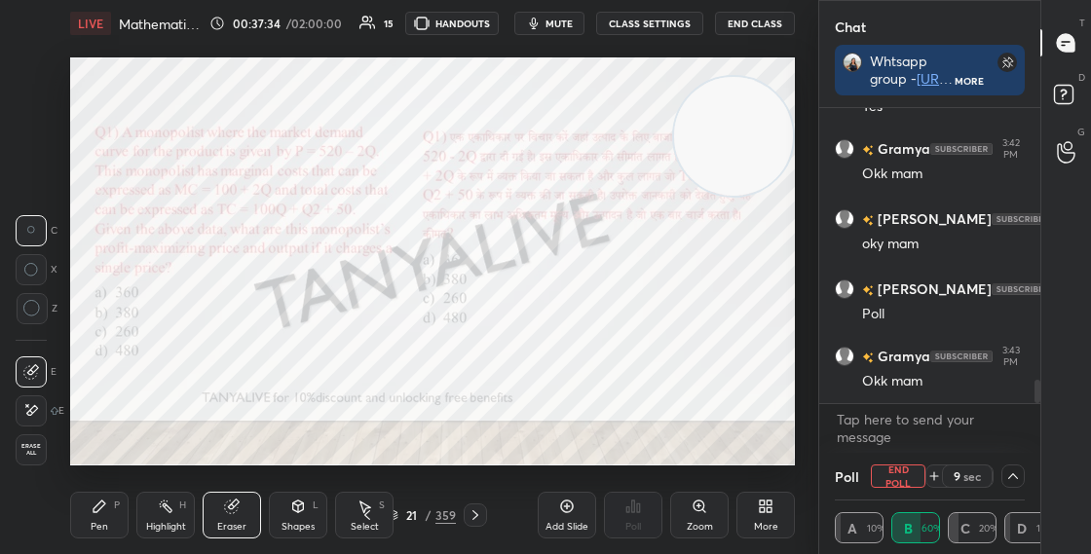
click at [296, 522] on div "Shapes" at bounding box center [298, 527] width 33 height 10
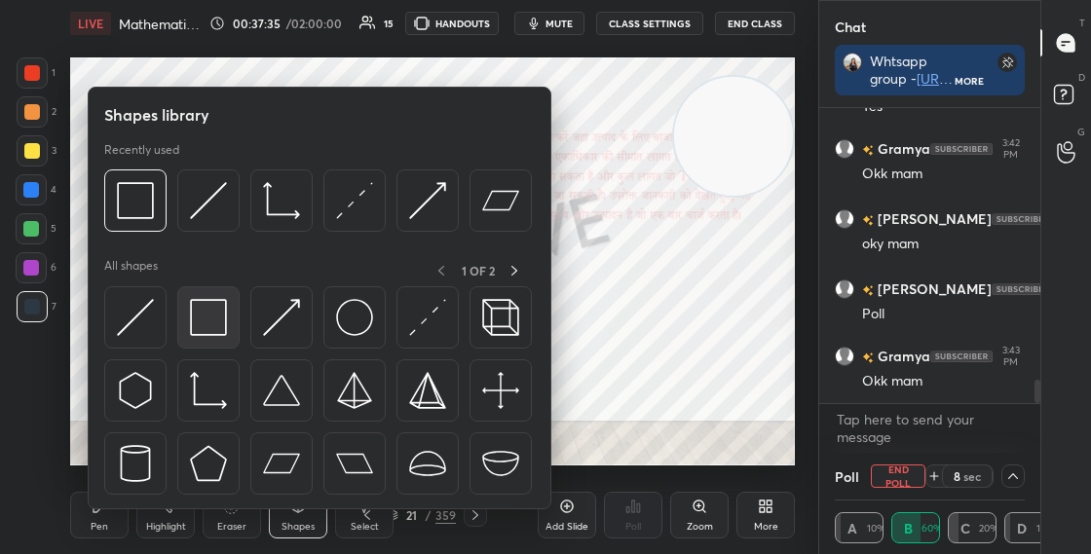
click at [219, 340] on div at bounding box center [208, 317] width 62 height 62
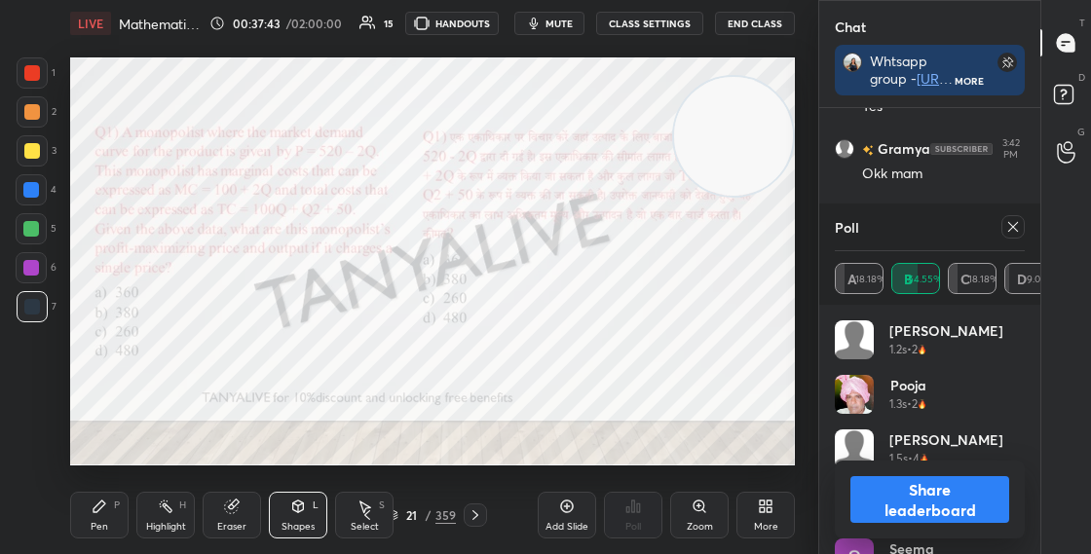
scroll to position [228, 184]
click at [481, 507] on div at bounding box center [475, 515] width 23 height 23
click at [117, 526] on div "Pen P" at bounding box center [99, 515] width 58 height 47
click at [921, 513] on button "Share leaderboard" at bounding box center [929, 499] width 159 height 47
type textarea "x"
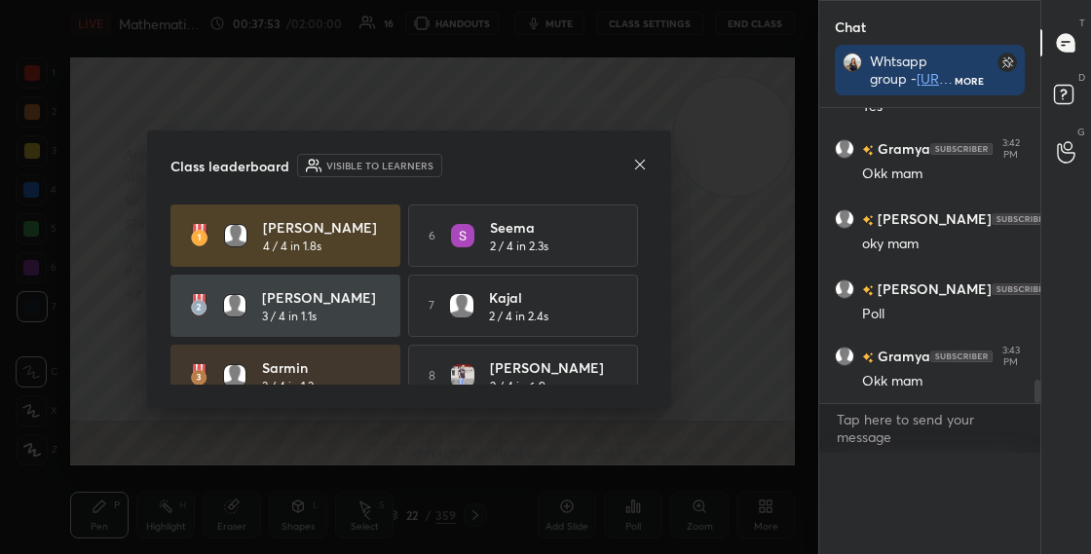
scroll to position [3424, 0]
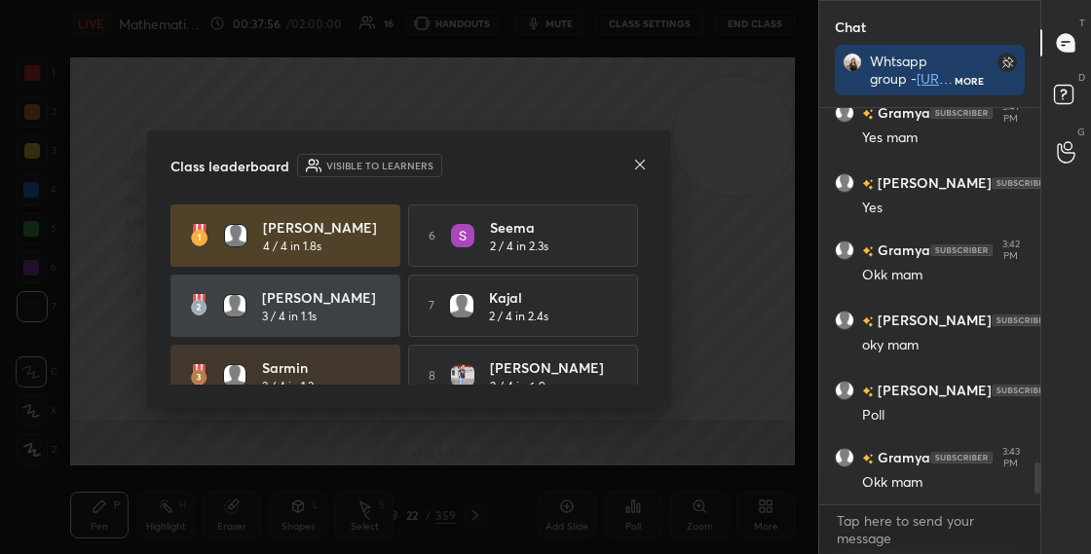
click at [640, 168] on icon at bounding box center [640, 165] width 16 height 16
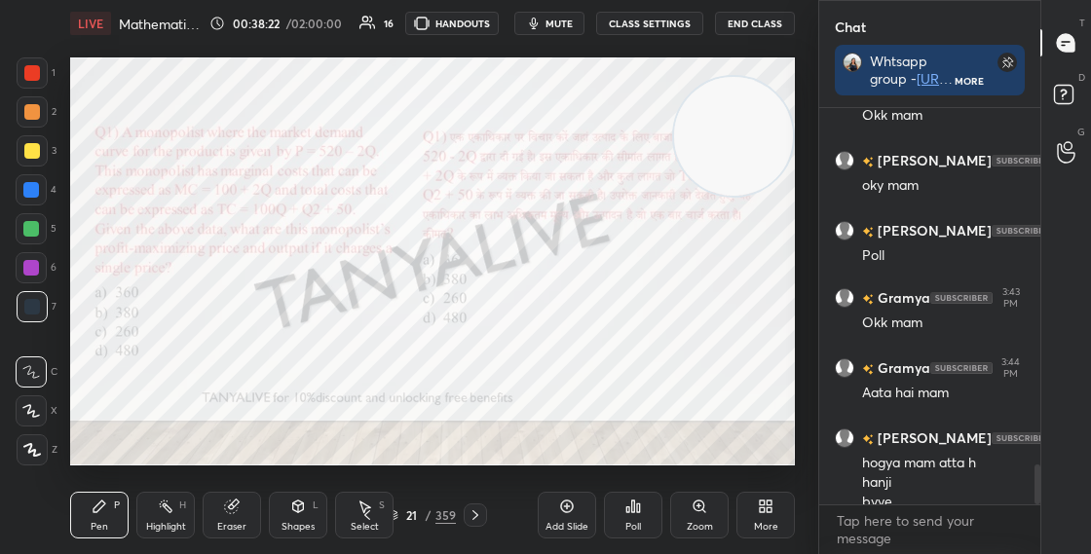
scroll to position [3543, 0]
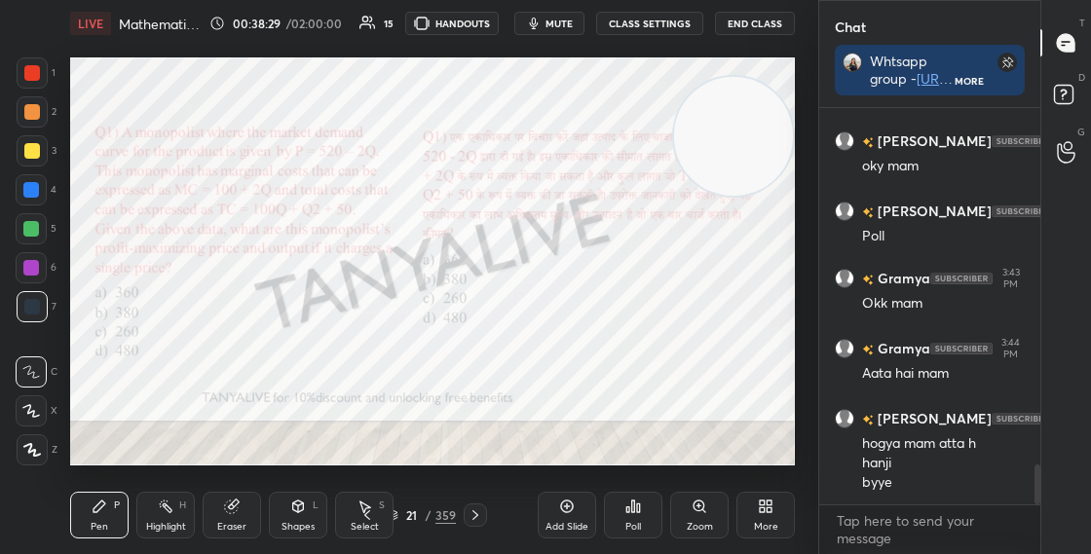
click at [395, 513] on icon at bounding box center [393, 512] width 10 height 5
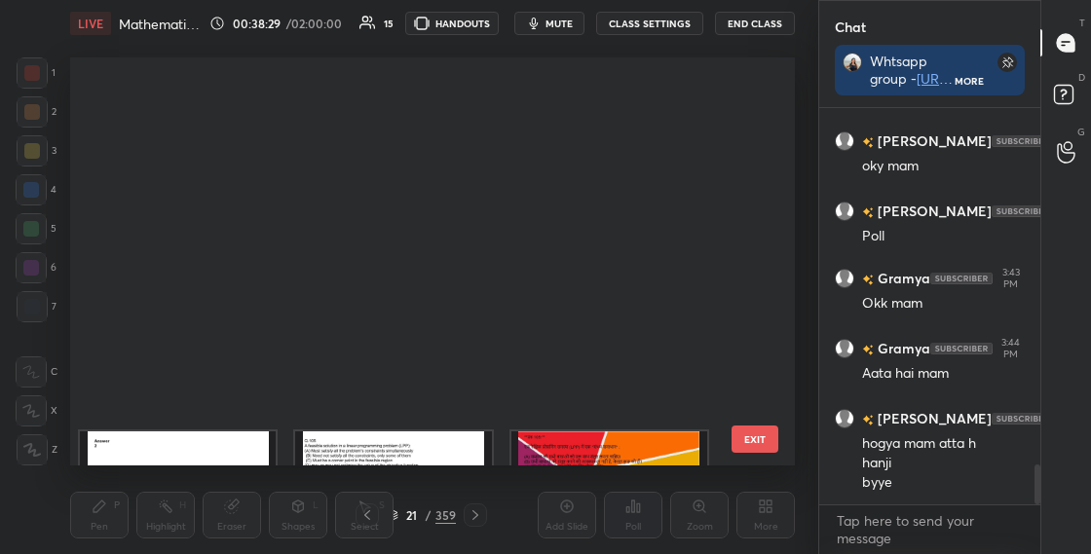
scroll to position [401, 715]
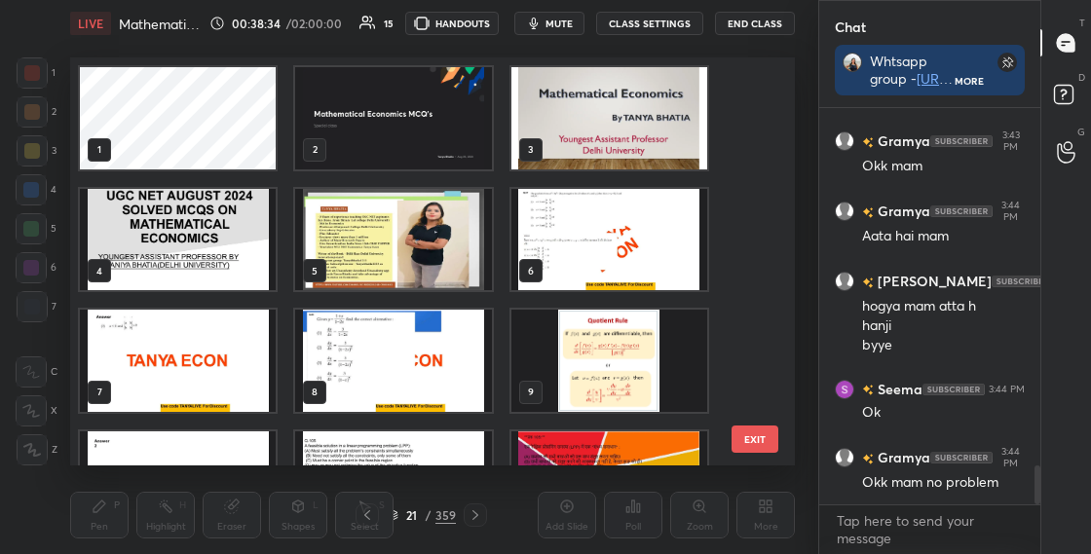
click at [609, 123] on img "grid" at bounding box center [609, 118] width 196 height 102
click at [618, 124] on img "grid" at bounding box center [609, 118] width 196 height 102
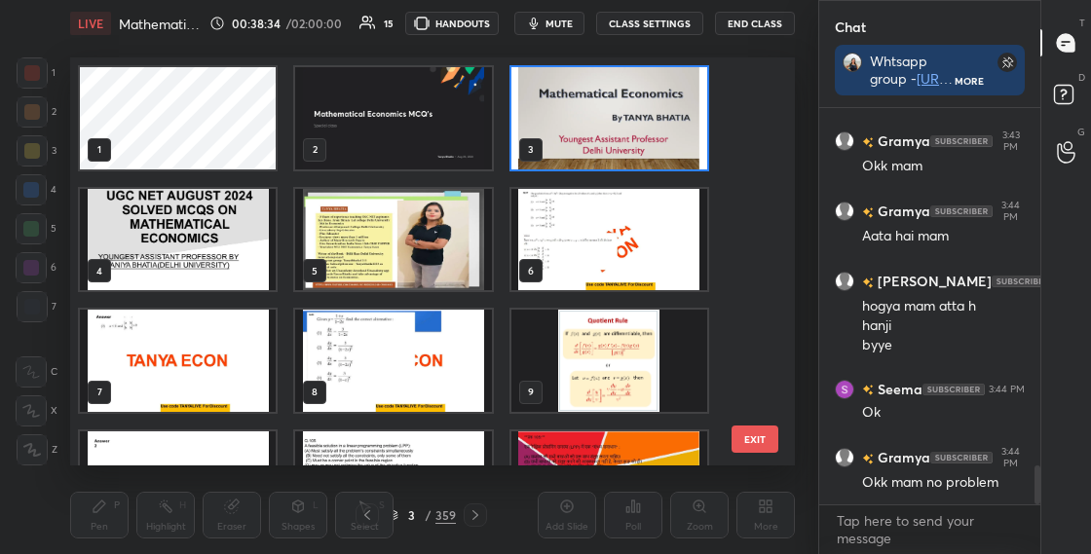
click at [620, 125] on img "grid" at bounding box center [609, 118] width 196 height 102
